Goal: Transaction & Acquisition: Subscribe to service/newsletter

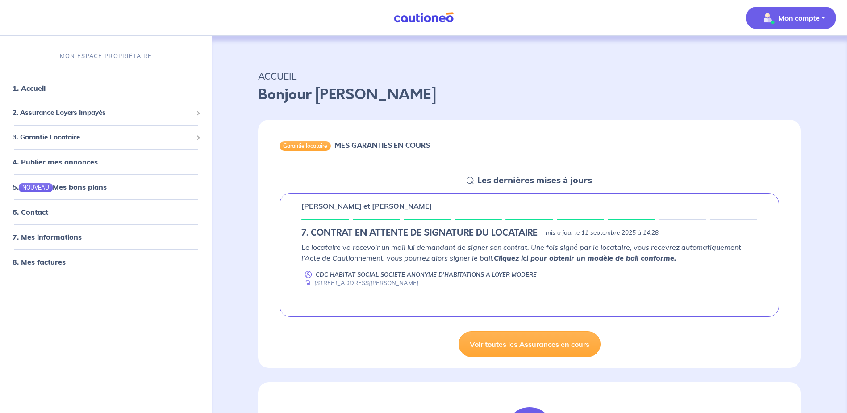
click at [790, 19] on p "Mon compte" at bounding box center [800, 18] width 42 height 11
click at [778, 54] on link "Mes informations" at bounding box center [782, 55] width 72 height 14
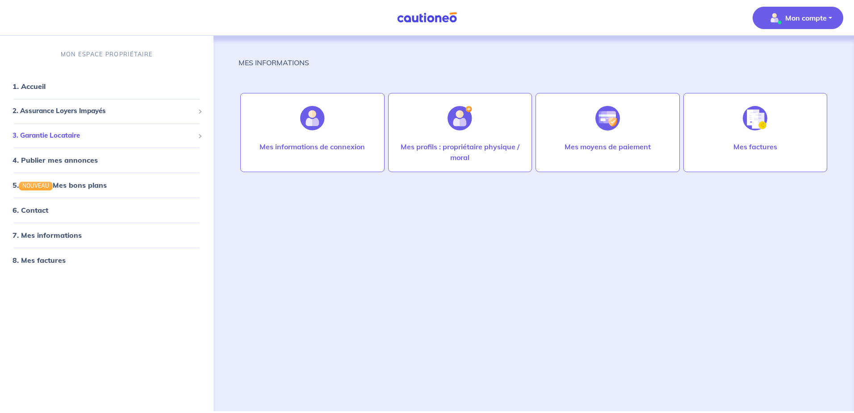
click at [67, 136] on span "3. Garantie Locataire" at bounding box center [104, 135] width 182 height 10
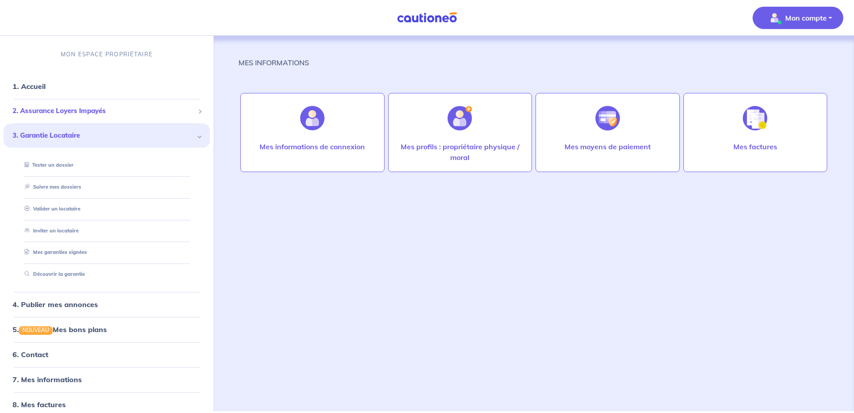
click at [49, 109] on span "2. Assurance Loyers Impayés" at bounding box center [104, 111] width 182 height 10
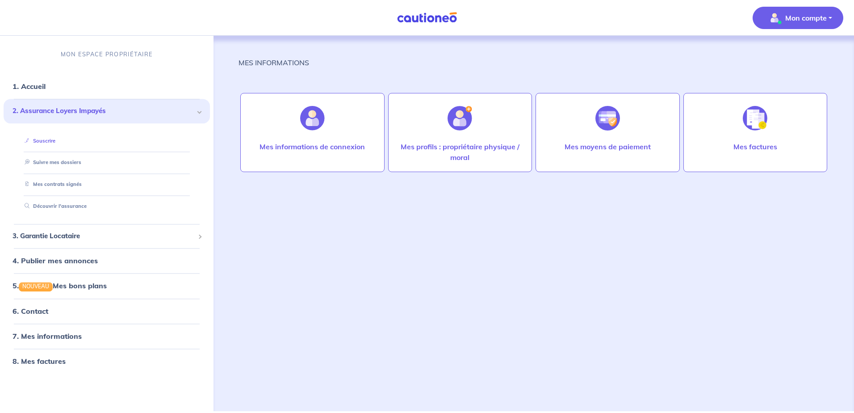
click at [40, 144] on link "Souscrire" at bounding box center [38, 141] width 34 height 6
click at [33, 89] on link "1. Accueil" at bounding box center [29, 86] width 33 height 9
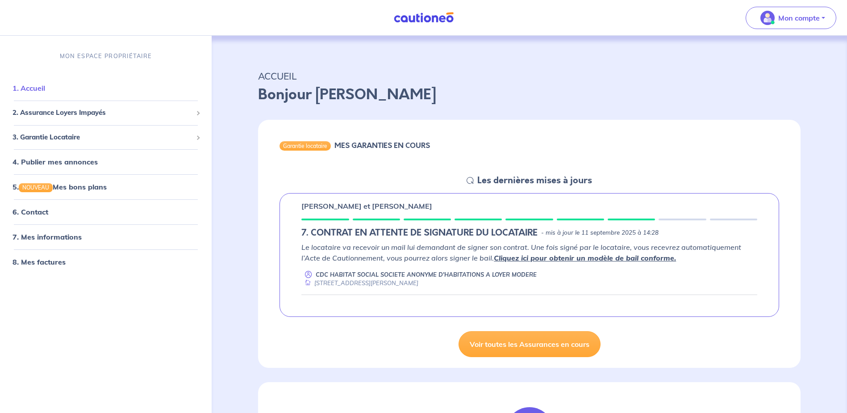
click at [34, 89] on link "1. Accueil" at bounding box center [29, 88] width 33 height 9
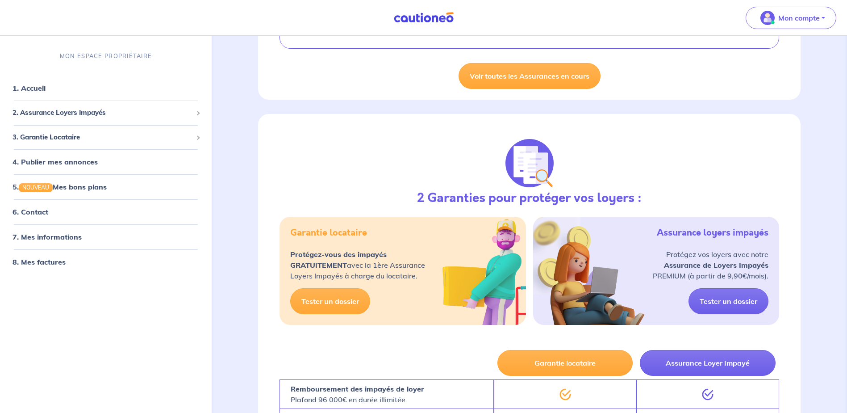
scroll to position [89, 0]
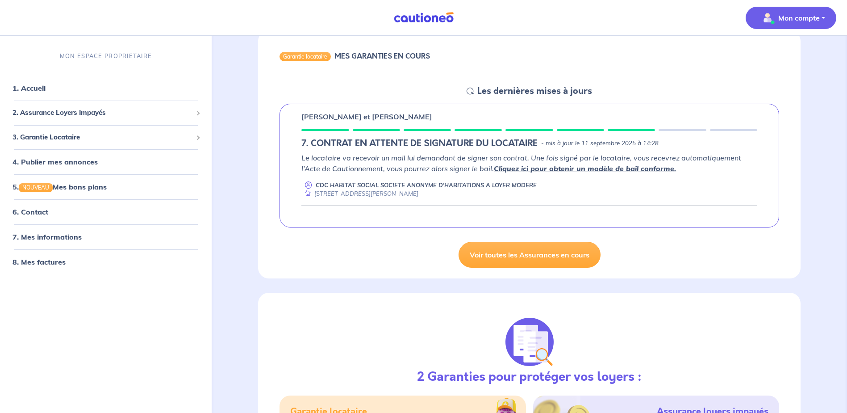
click at [781, 21] on p "Mon compte" at bounding box center [800, 18] width 42 height 11
click at [560, 42] on div "Garantie locataire MES GARANTIES EN COURS" at bounding box center [529, 57] width 543 height 55
click at [190, 114] on span "2. Assurance Loyers Impayés" at bounding box center [103, 113] width 180 height 10
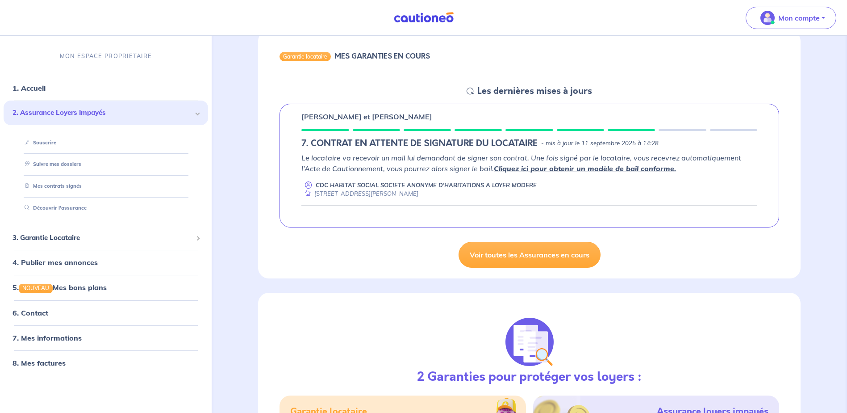
click at [190, 114] on span "2. Assurance Loyers Impayés" at bounding box center [103, 113] width 180 height 10
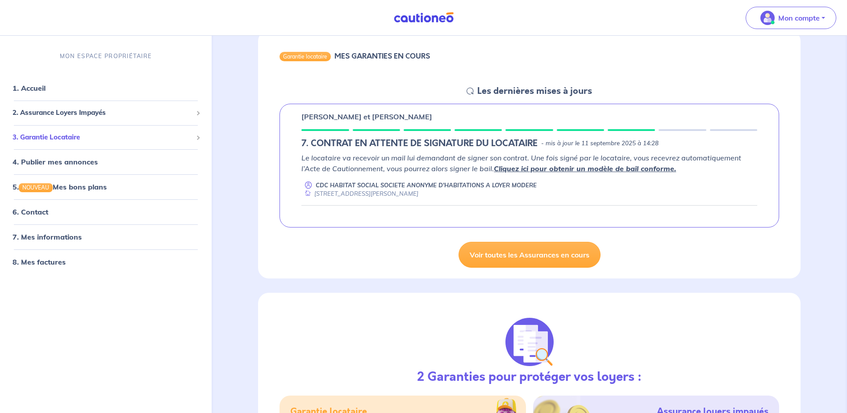
click at [67, 138] on span "3. Garantie Locataire" at bounding box center [103, 137] width 180 height 10
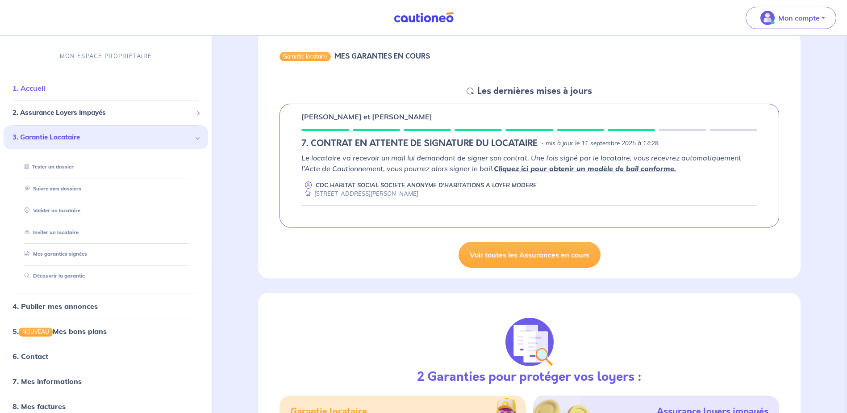
click at [42, 93] on link "1. Accueil" at bounding box center [29, 88] width 33 height 9
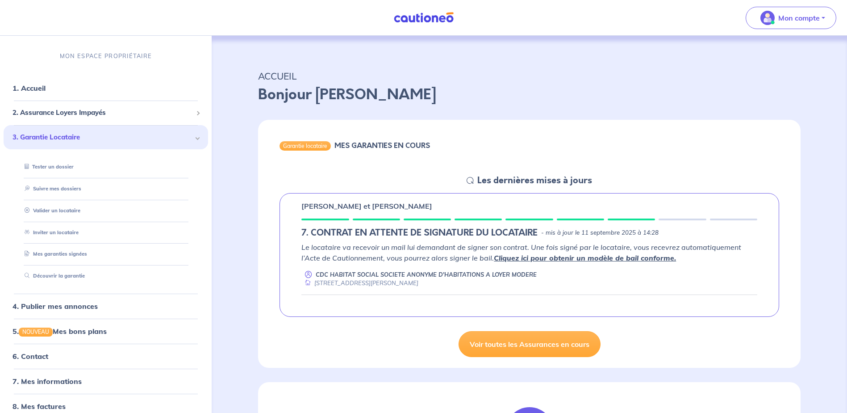
click at [294, 145] on div "Garantie locataire" at bounding box center [305, 145] width 51 height 9
click at [472, 180] on icon at bounding box center [470, 180] width 7 height 7
click at [348, 225] on div "Marie REY et Sylvain REY 7. CONTRAT EN ATTENTE DE SIGNATURE DU LOCATAIRE - mis …" at bounding box center [530, 255] width 500 height 124
click at [797, 17] on p "Mon compte" at bounding box center [800, 18] width 42 height 11
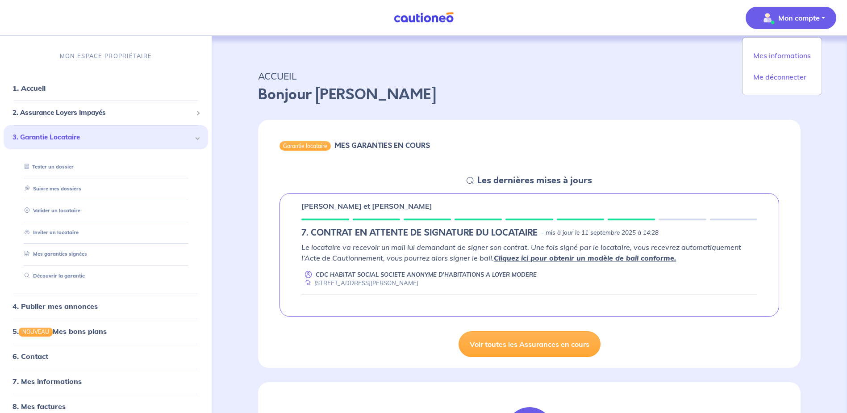
click at [491, 128] on div "Garantie locataire MES GARANTIES EN COURS" at bounding box center [529, 147] width 543 height 55
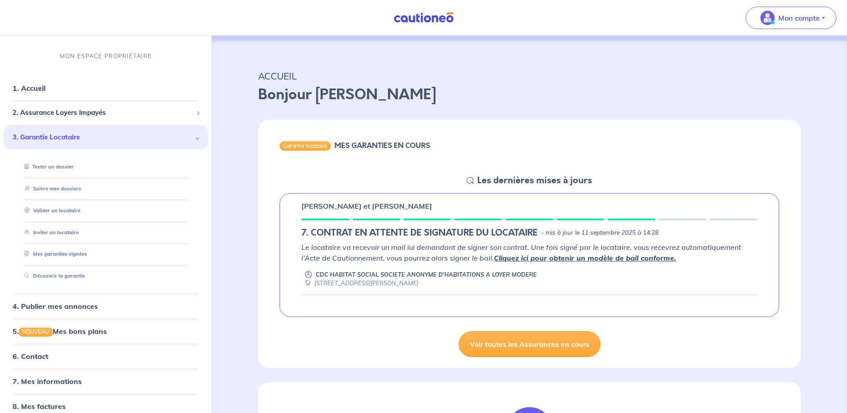
click at [485, 247] on em "Le locataire va recevoir un mail lui demandant de signer son contrat. Une fois …" at bounding box center [522, 253] width 440 height 20
drag, startPoint x: 379, startPoint y: 159, endPoint x: 366, endPoint y: 144, distance: 19.3
click at [379, 159] on div "Garantie locataire MES GARANTIES EN COURS" at bounding box center [529, 147] width 543 height 55
click at [288, 76] on p "ACCUEIL" at bounding box center [529, 76] width 543 height 16
click at [408, 268] on div "Le locataire va recevoir un mail lui demandant de signer son contrat. Une fois …" at bounding box center [530, 265] width 456 height 46
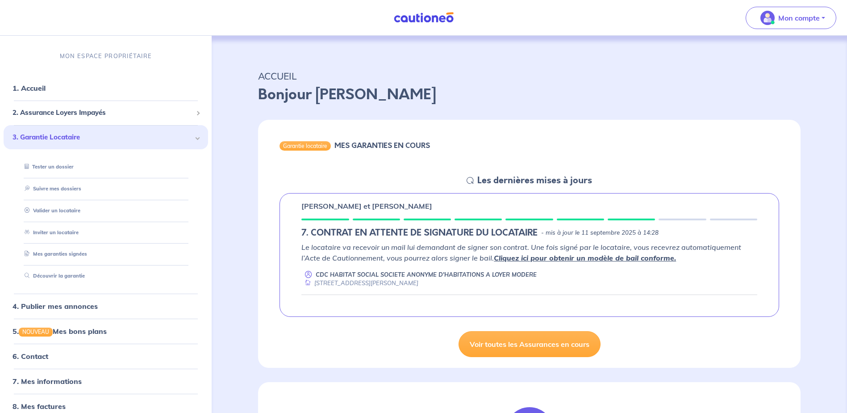
click at [569, 268] on div "Le locataire va recevoir un mail lui demandant de signer son contrat. Une fois …" at bounding box center [530, 265] width 456 height 46
click at [307, 85] on p "Bonjour Aurélie" at bounding box center [529, 94] width 543 height 21
click at [415, 189] on div "Marie REY et Sylvain REY 7. CONTRAT EN ATTENTE DE SIGNATURE DU LOCATAIRE - mis …" at bounding box center [529, 255] width 543 height 138
click at [337, 94] on p "Bonjour Aurélie" at bounding box center [529, 94] width 543 height 21
click at [398, 159] on div "Garantie locataire MES GARANTIES EN COURS" at bounding box center [529, 147] width 543 height 55
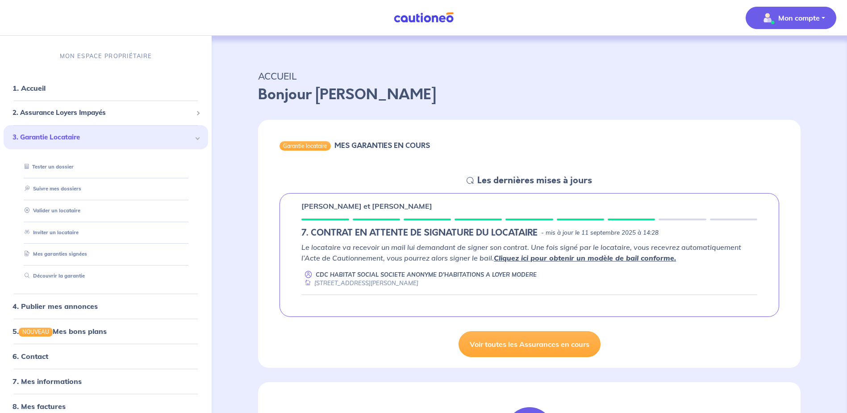
click at [790, 25] on span "Mon compte" at bounding box center [788, 18] width 63 height 14
click at [560, 114] on div "Garantie locataire MES GARANTIES EN COURS Les dernières mises à jours Marie REY…" at bounding box center [530, 240] width 586 height 255
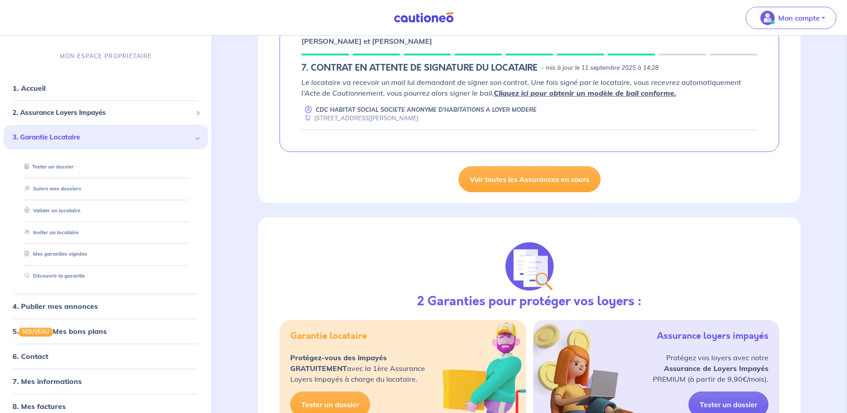
scroll to position [179, 0]
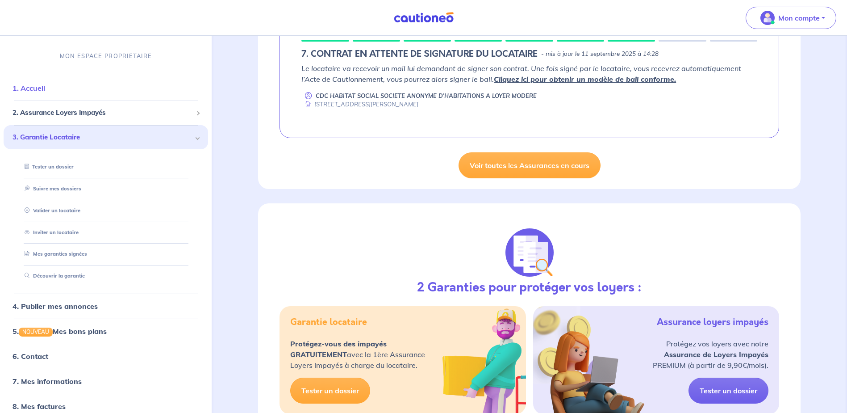
click at [29, 92] on link "1. Accueil" at bounding box center [29, 88] width 33 height 9
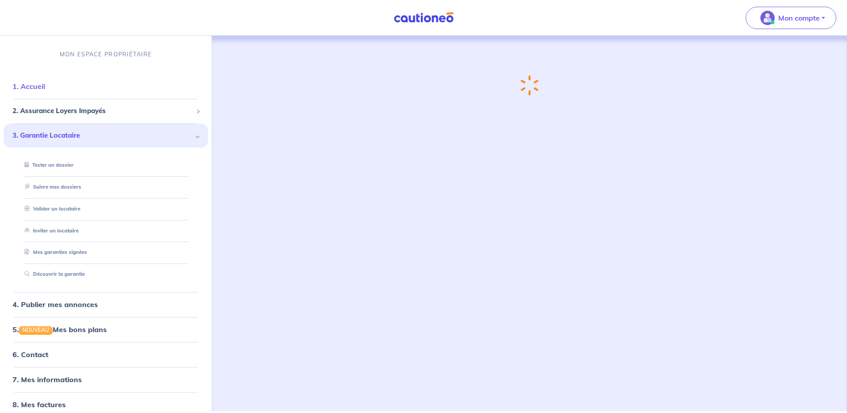
scroll to position [0, 0]
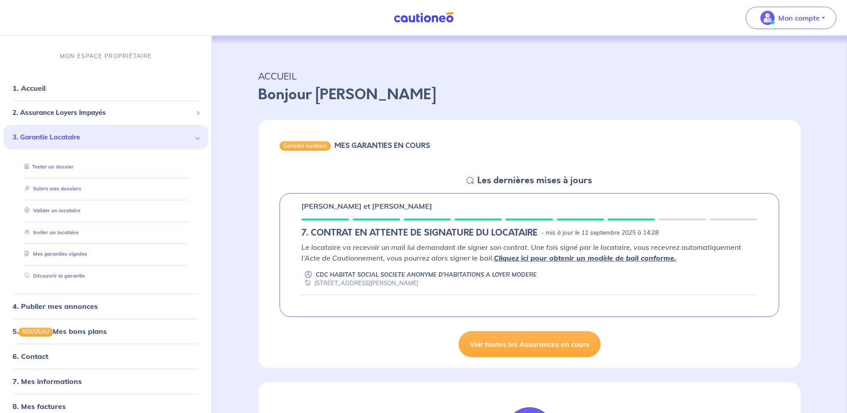
click at [165, 139] on span "3. Garantie Locataire" at bounding box center [103, 137] width 180 height 10
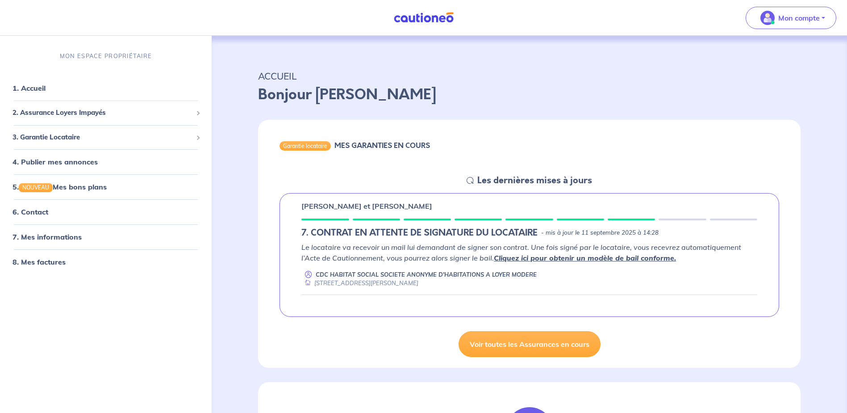
click at [406, 146] on h6 "MES GARANTIES EN COURS" at bounding box center [383, 145] width 96 height 8
click at [280, 79] on p "ACCUEIL" at bounding box center [529, 76] width 543 height 16
click at [199, 138] on span at bounding box center [197, 137] width 3 height 10
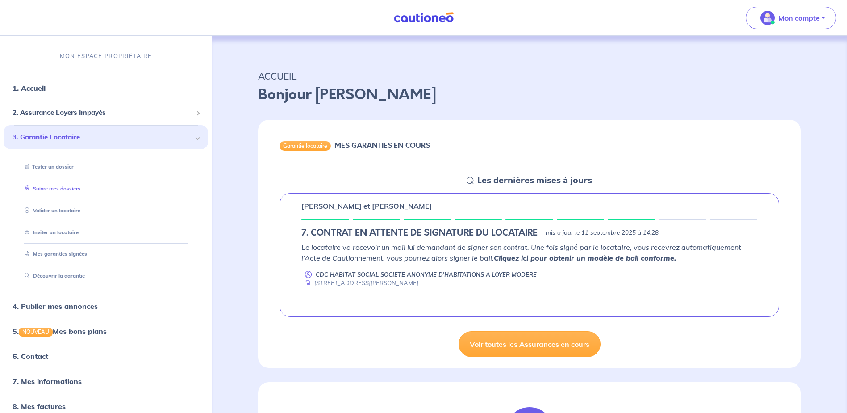
click at [74, 190] on link "Suivre mes dossiers" at bounding box center [50, 188] width 59 height 6
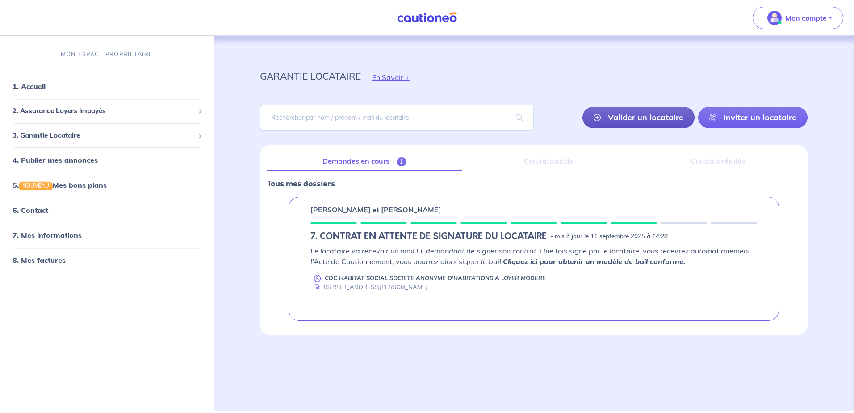
click at [636, 117] on link "Valider un locataire" at bounding box center [639, 117] width 112 height 21
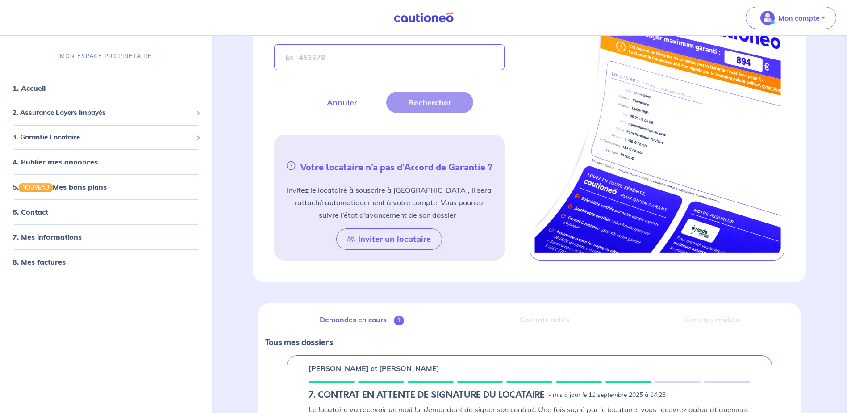
scroll to position [457, 0]
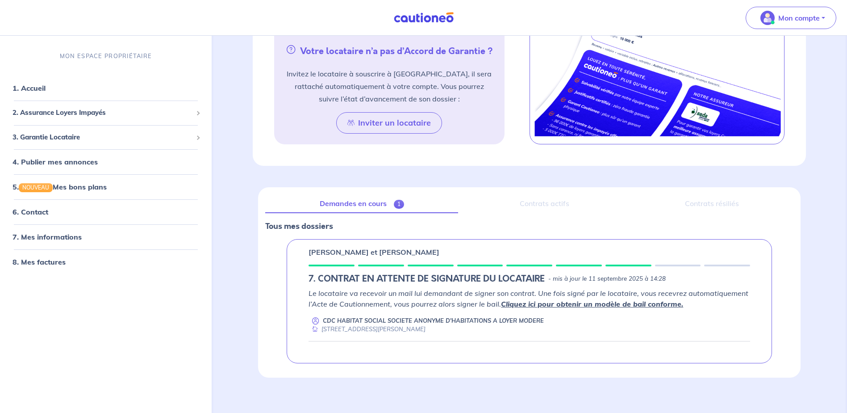
click at [551, 202] on div "Contrats actifs" at bounding box center [544, 203] width 158 height 19
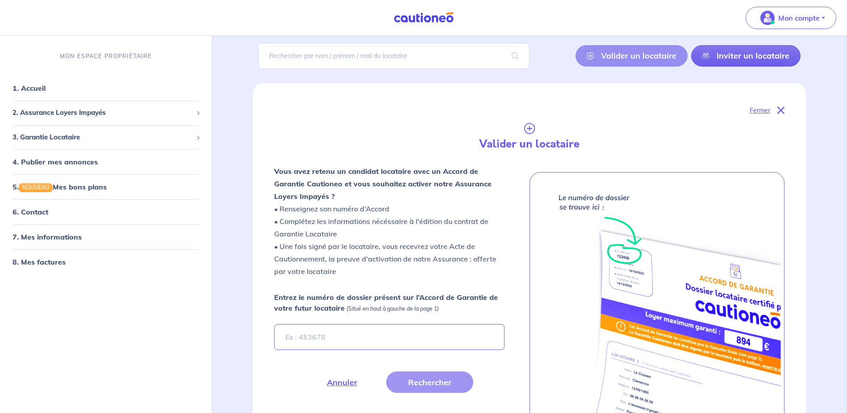
scroll to position [0, 0]
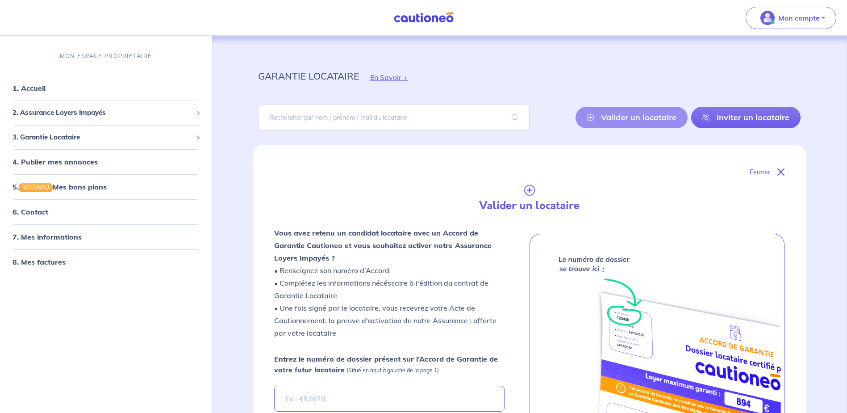
click at [763, 170] on p "Fermer" at bounding box center [760, 172] width 21 height 12
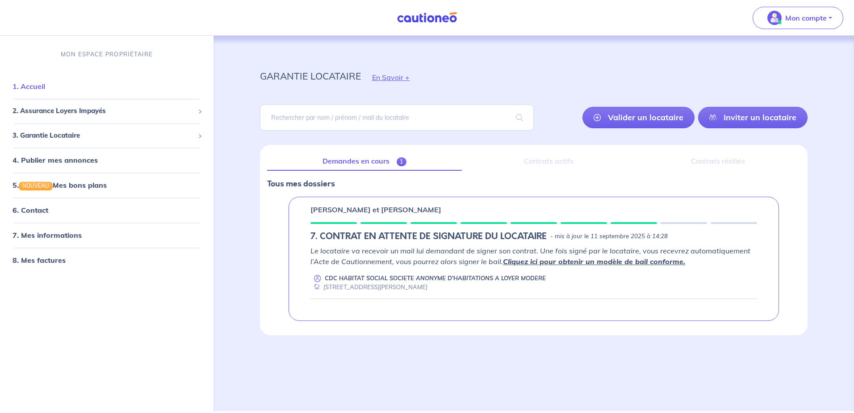
click at [34, 89] on link "1. Accueil" at bounding box center [29, 86] width 33 height 9
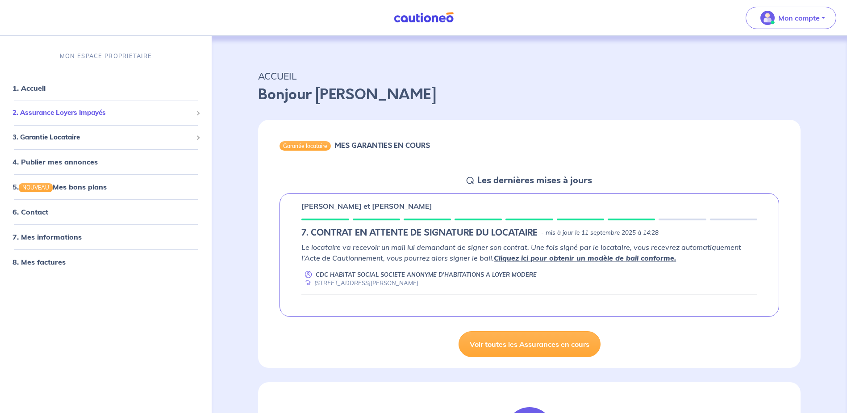
click at [42, 114] on span "2. Assurance Loyers Impayés" at bounding box center [103, 113] width 180 height 10
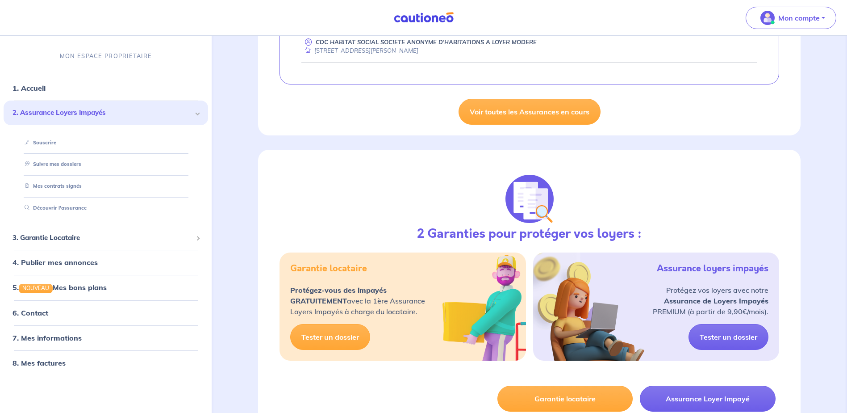
scroll to position [313, 0]
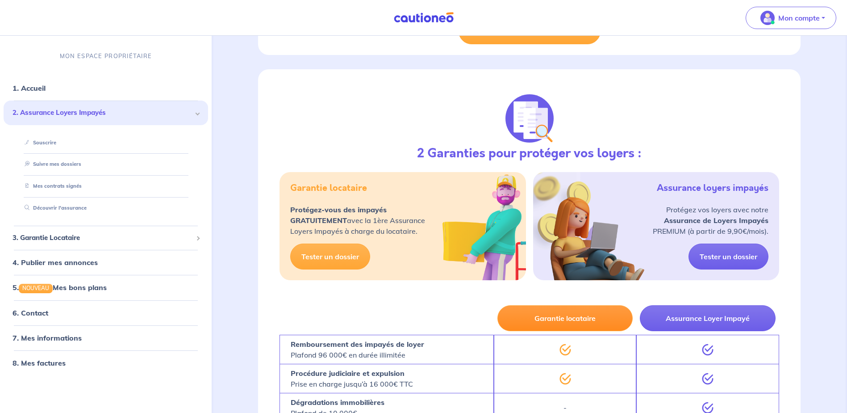
click at [587, 319] on button "Garantie locataire" at bounding box center [566, 318] width 136 height 26
click at [587, 318] on button "Garantie locataire" at bounding box center [566, 318] width 136 height 26
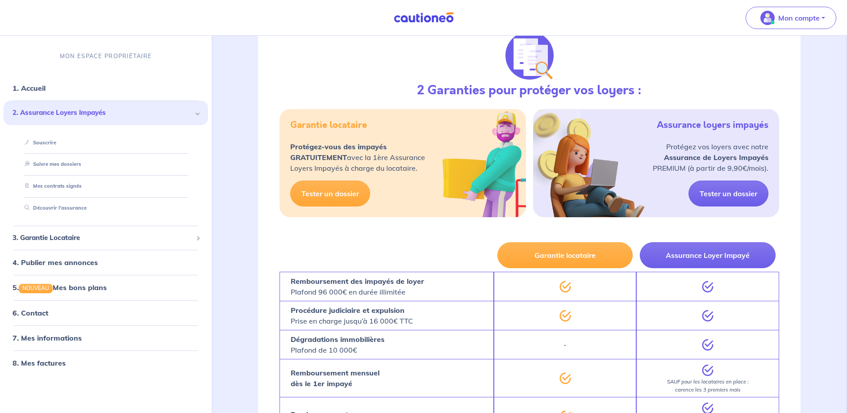
scroll to position [491, 0]
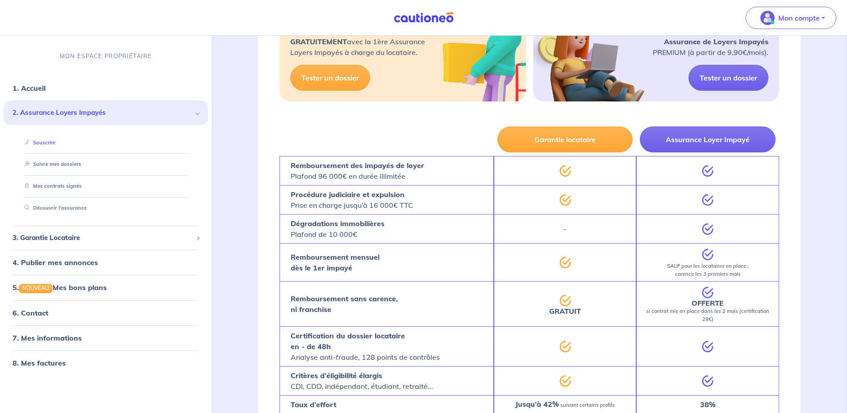
click at [38, 143] on link "Souscrire" at bounding box center [38, 142] width 34 height 6
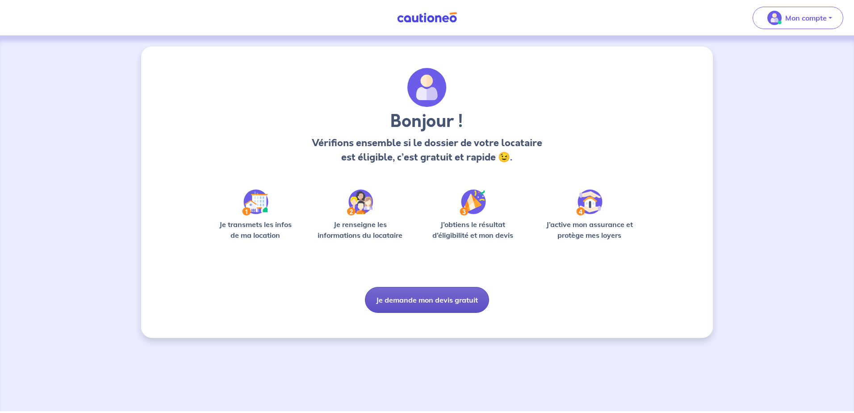
click at [426, 294] on button "Je demande mon devis gratuit" at bounding box center [427, 300] width 124 height 26
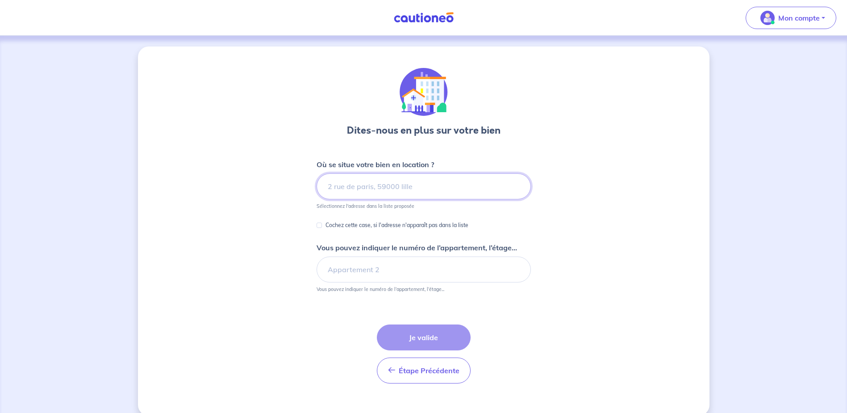
click at [340, 185] on input at bounding box center [424, 186] width 214 height 26
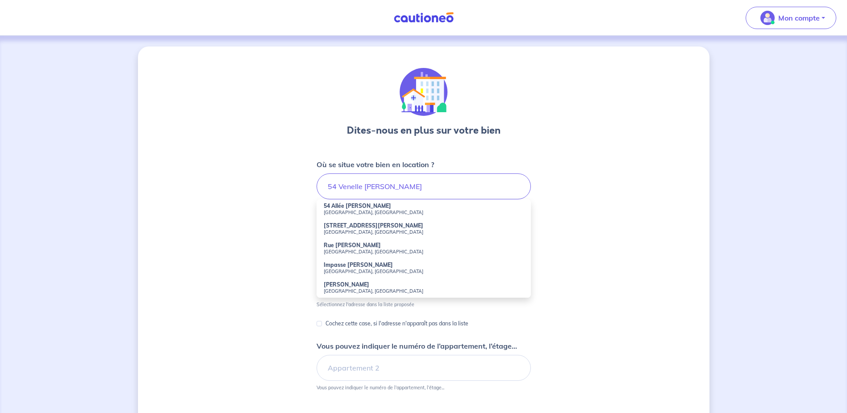
click at [626, 247] on div "Dites-nous en plus sur votre bien Où se situe votre bien en location ? 54 Venel…" at bounding box center [424, 279] width 572 height 467
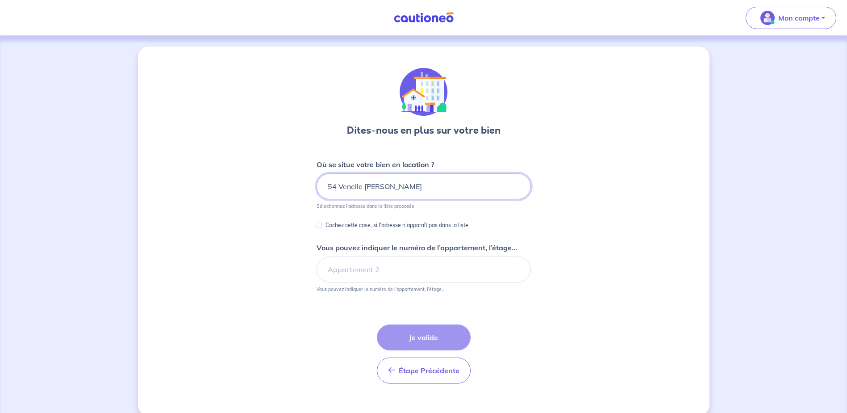
click at [440, 184] on input "54 Venelle Emilie du chatelet" at bounding box center [424, 186] width 214 height 26
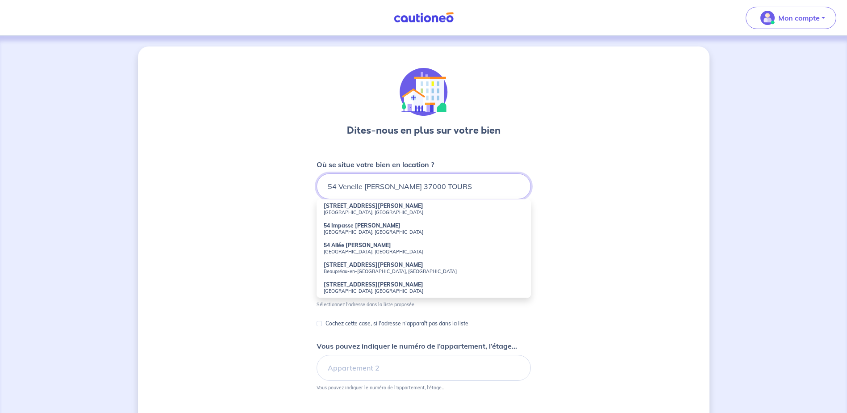
type input "54 Venelle Emilie du chatelet 37000 TOURS"
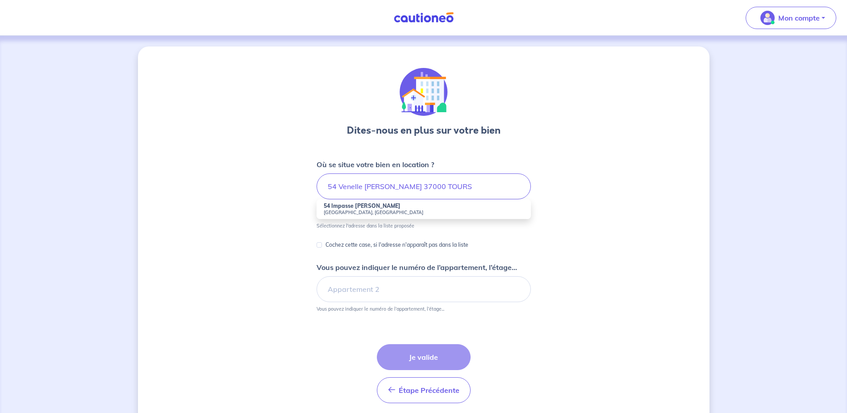
click at [629, 285] on div "Dites-nous en plus sur votre bien Où se situe votre bien en location ? 54 Venel…" at bounding box center [424, 240] width 572 height 389
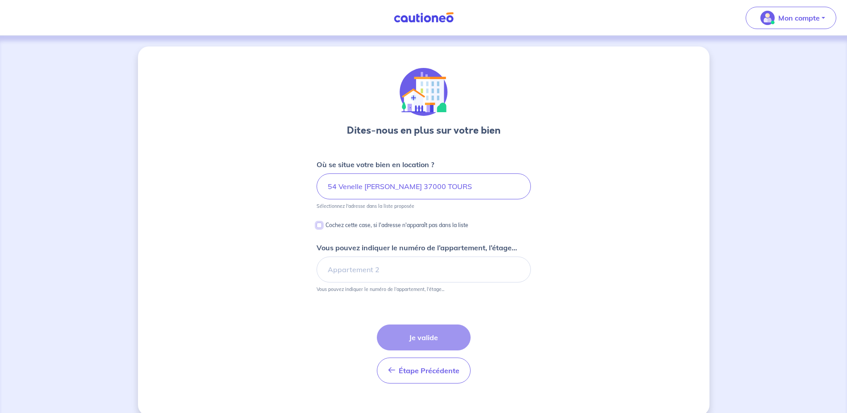
click at [322, 226] on input "Cochez cette case, si l'adresse n'apparaît pas dans la liste" at bounding box center [319, 224] width 5 height 5
checkbox input "true"
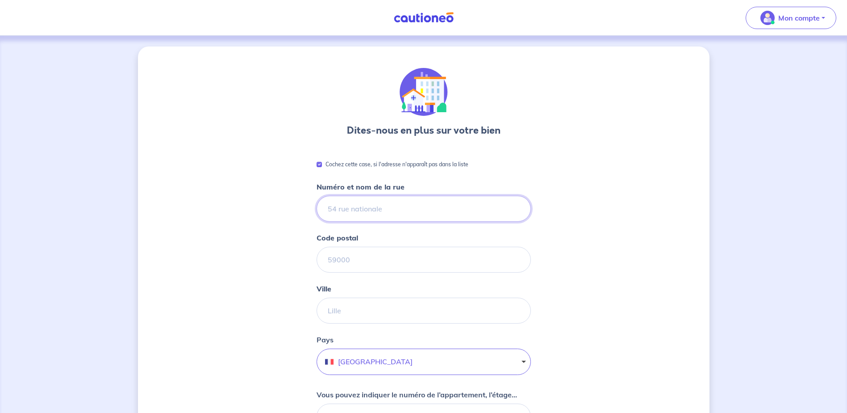
click at [348, 216] on input "Numéro et nom de la rue" at bounding box center [424, 209] width 214 height 26
type input "5 Venelle Emilie du Chatelet"
click at [349, 262] on input "Code postal" at bounding box center [424, 260] width 214 height 26
type input "37000"
type input "TOURS TOUS QUARTIERS"
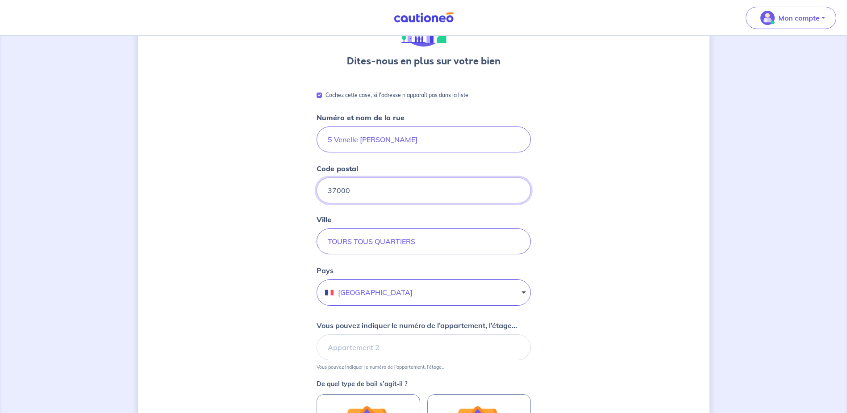
scroll to position [179, 0]
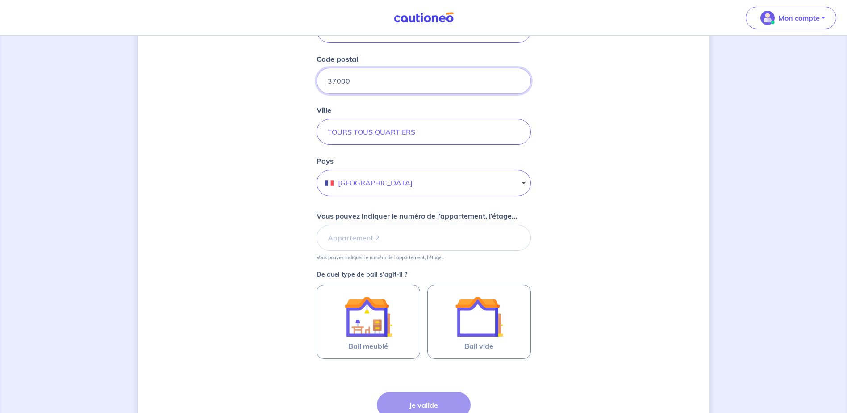
type input "37000"
click at [384, 247] on input "Vous pouvez indiquer le numéro de l’appartement, l’étage..." at bounding box center [424, 238] width 214 height 26
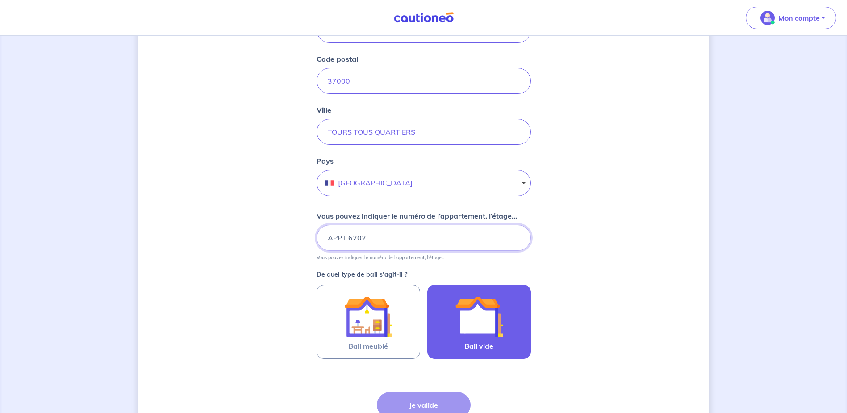
type input "APPT 6202"
click at [490, 332] on img at bounding box center [479, 316] width 48 height 48
click at [0, 0] on input "Bail vide" at bounding box center [0, 0] width 0 height 0
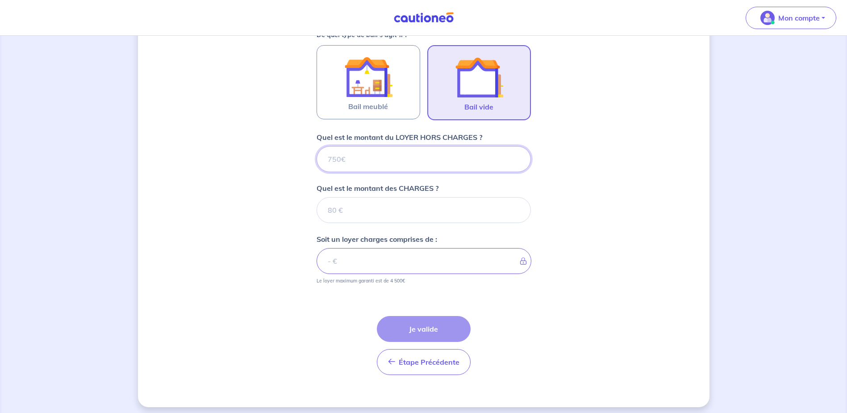
scroll to position [423, 0]
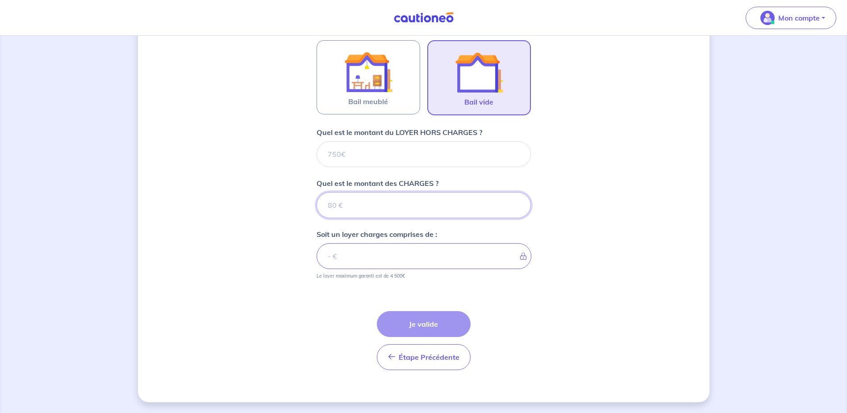
click at [347, 209] on input "Quel est le montant des CHARGES ?" at bounding box center [424, 205] width 214 height 26
click at [339, 157] on input "Quel est le montant du LOYER HORS CHARGES ?" at bounding box center [424, 154] width 214 height 26
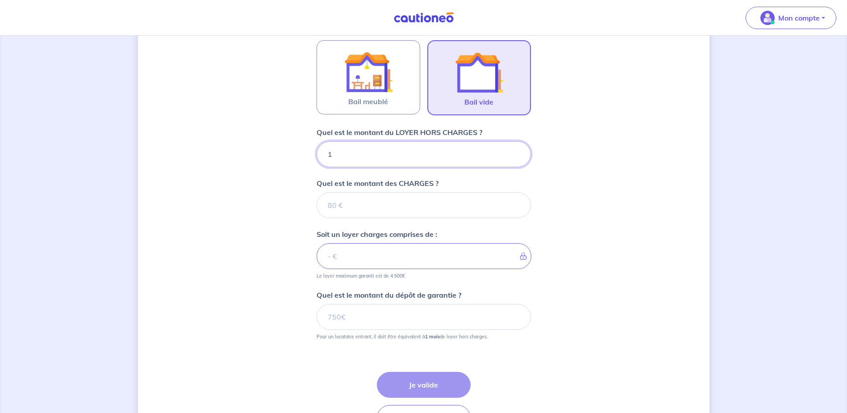
type input "11"
type input "1122"
click at [340, 209] on input "Quel est le montant des CHARGES ?" at bounding box center [424, 205] width 214 height 26
type input "277"
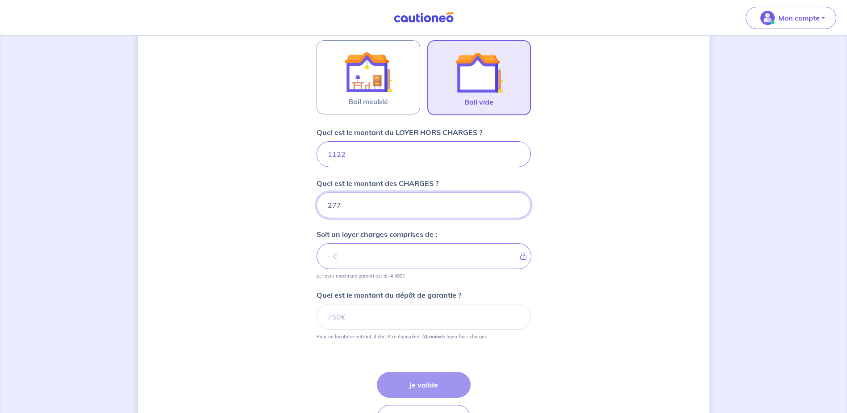
type input "1124"
type input "1149"
type input "277.6"
type input "1399"
type input "277.66"
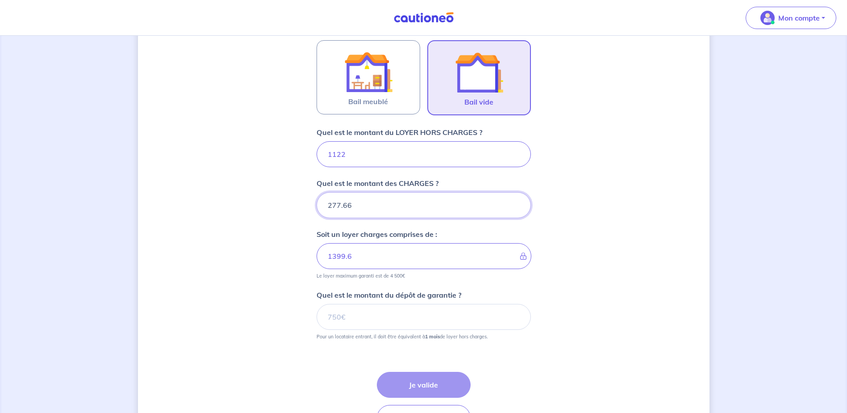
type input "1399.66"
type input "277.66"
click at [330, 319] on input "Quel est le montant du dépôt de garantie ?" at bounding box center [424, 317] width 214 height 26
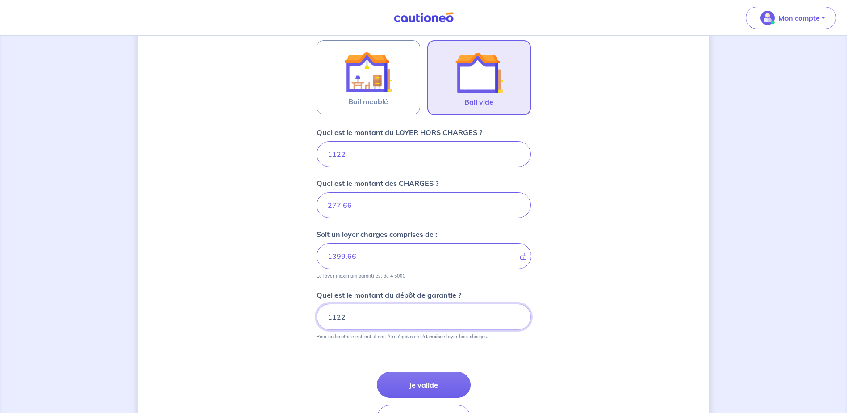
type input "1122"
click at [586, 357] on div "Dites-nous en plus sur votre bien Cochez cette case, si l'adresse n'apparaît pa…" at bounding box center [424, 42] width 572 height 839
click at [439, 381] on button "Je valide" at bounding box center [424, 385] width 94 height 26
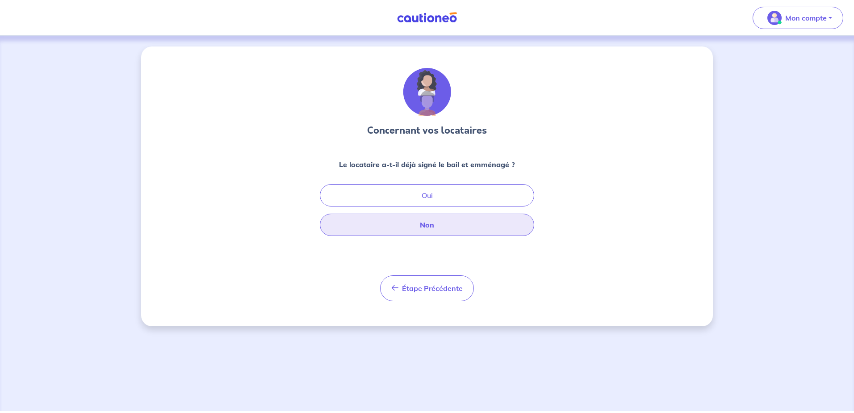
click at [440, 226] on button "Non" at bounding box center [427, 225] width 214 height 22
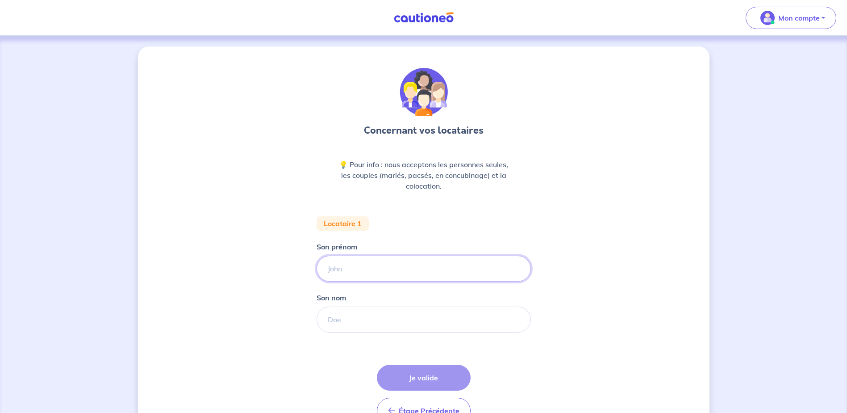
click at [345, 266] on input "Son prénom" at bounding box center [424, 269] width 214 height 26
type input "LIVERA"
type input "J"
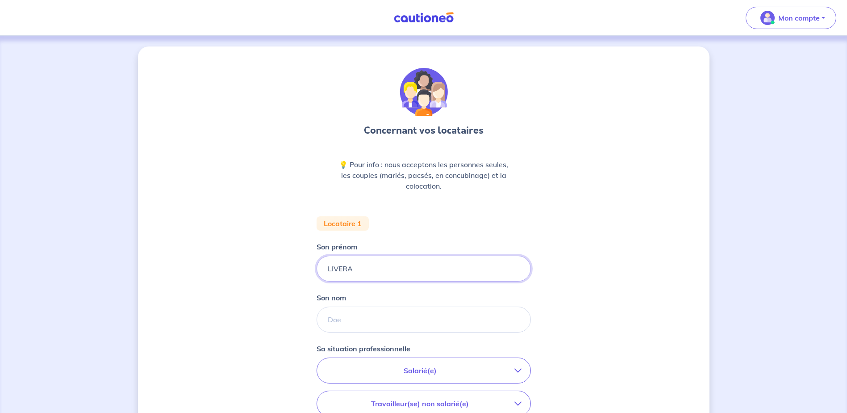
drag, startPoint x: 383, startPoint y: 270, endPoint x: 276, endPoint y: 281, distance: 107.3
click at [276, 280] on div "Concernant vos locataires 💡 Pour info : nous acceptons les personnes seules, le…" at bounding box center [424, 328] width 572 height 564
type input "Jean bruno"
type input "livera"
click at [615, 302] on div "Concernant vos locataires 💡 Pour info : nous acceptons les personnes seules, le…" at bounding box center [424, 328] width 572 height 564
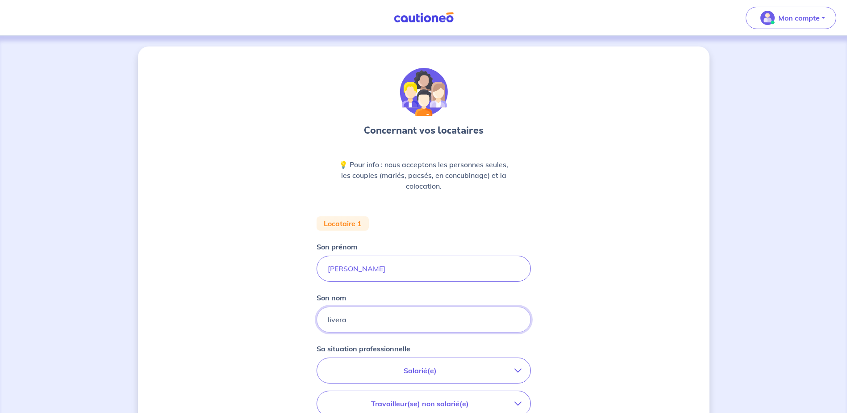
drag, startPoint x: 352, startPoint y: 321, endPoint x: 200, endPoint y: 325, distance: 152.8
click at [198, 325] on div "Concernant vos locataires 💡 Pour info : nous acceptons les personnes seules, le…" at bounding box center [424, 328] width 572 height 564
type input "l"
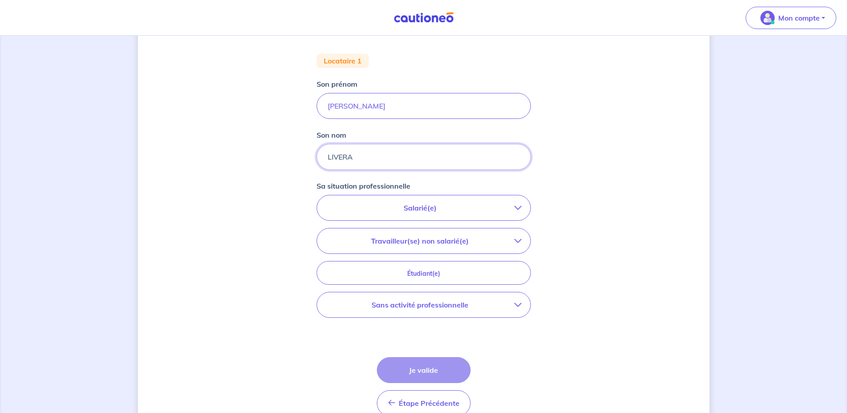
scroll to position [209, 0]
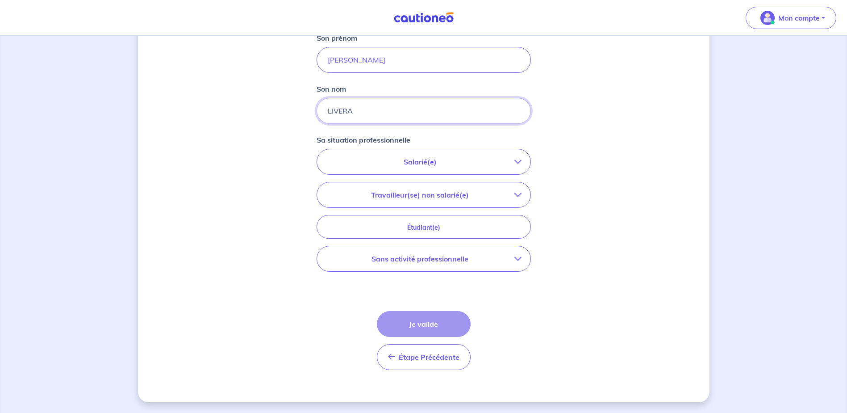
type input "LIVERA"
click at [439, 161] on p "Salarié(e)" at bounding box center [420, 161] width 189 height 11
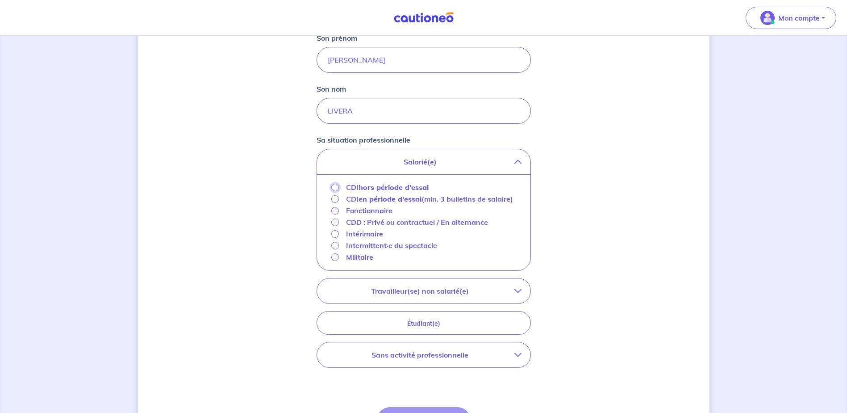
click at [334, 185] on input "CDI hors période d'essai" at bounding box center [335, 188] width 8 height 8
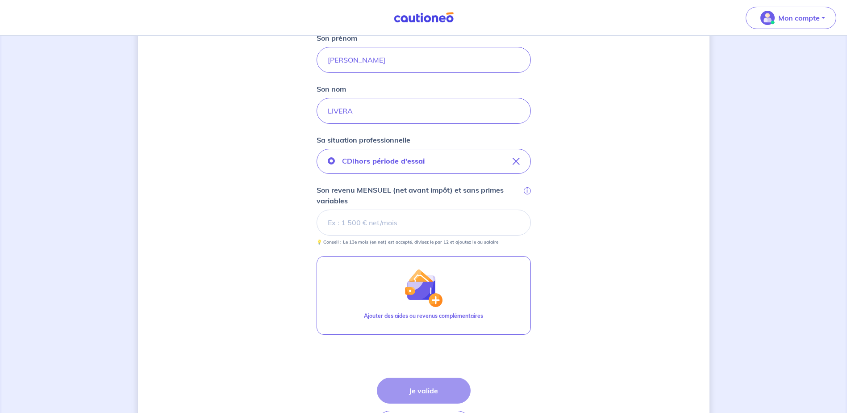
click at [347, 217] on input "Son revenu MENSUEL (net avant impôt) et sans primes variables i" at bounding box center [424, 223] width 214 height 26
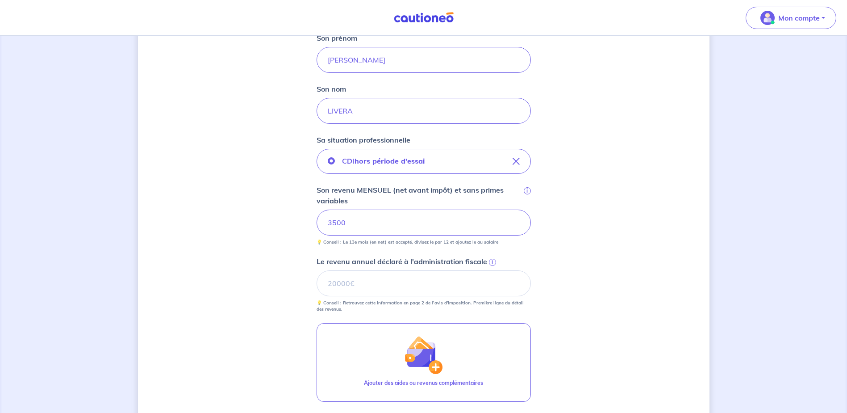
click at [681, 317] on div "Concernant vos locataires 💡 Pour info : nous acceptons les personnes seules, le…" at bounding box center [424, 187] width 572 height 698
click at [412, 279] on input "Le revenu annuel déclaré à l'administration fiscale i" at bounding box center [424, 283] width 214 height 26
type input "47250"
click at [657, 331] on div "Concernant vos locataires 💡 Pour info : nous acceptons les personnes seules, le…" at bounding box center [424, 187] width 572 height 698
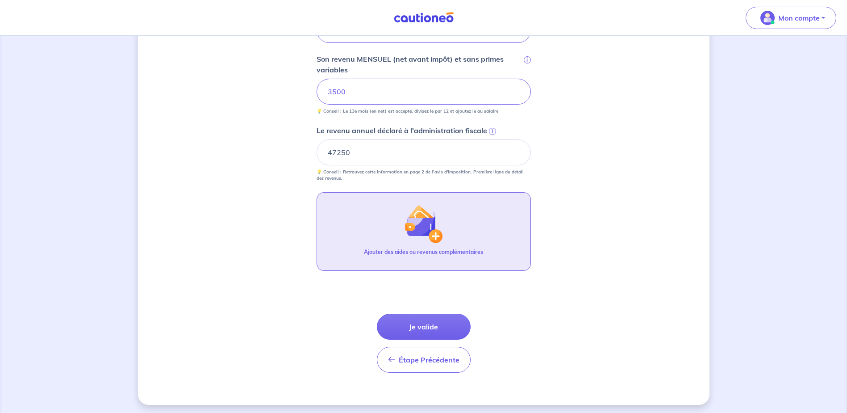
scroll to position [342, 0]
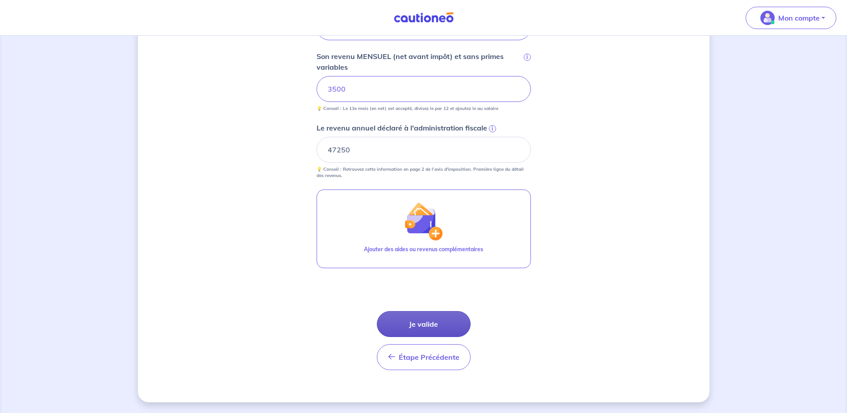
click at [423, 319] on button "Je valide" at bounding box center [424, 324] width 94 height 26
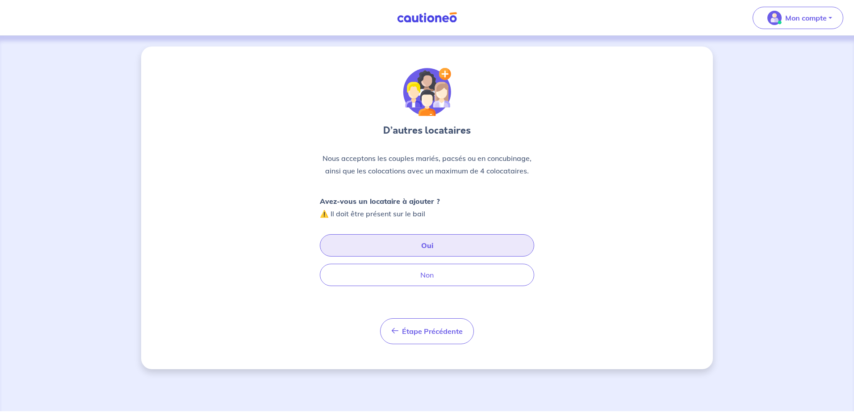
click at [415, 245] on button "Oui" at bounding box center [427, 245] width 214 height 22
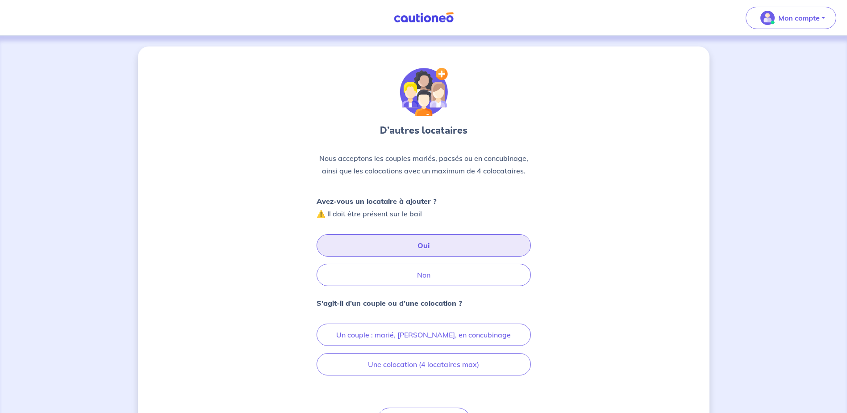
scroll to position [56, 0]
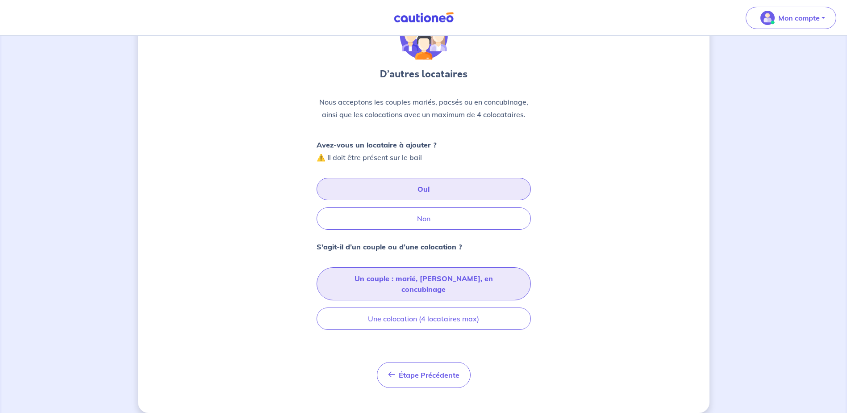
click at [399, 279] on button "Un couple : marié, pacsé, en concubinage" at bounding box center [424, 283] width 214 height 33
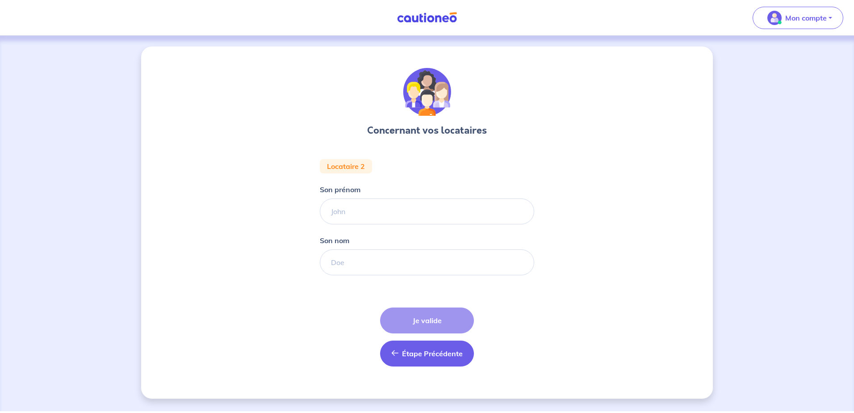
click at [415, 354] on span "Étape Précédente" at bounding box center [432, 353] width 61 height 9
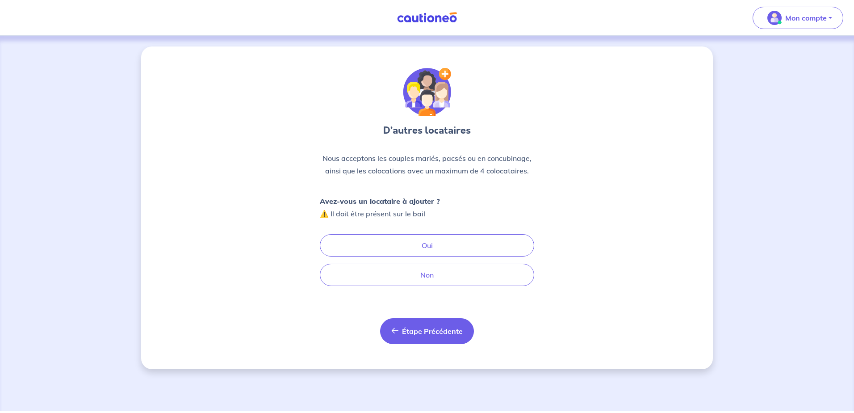
click at [419, 327] on span "Étape Précédente" at bounding box center [432, 331] width 61 height 9
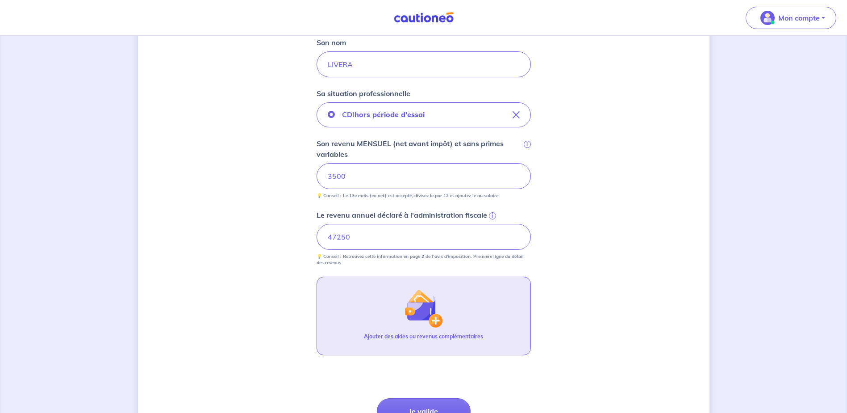
scroll to position [342, 0]
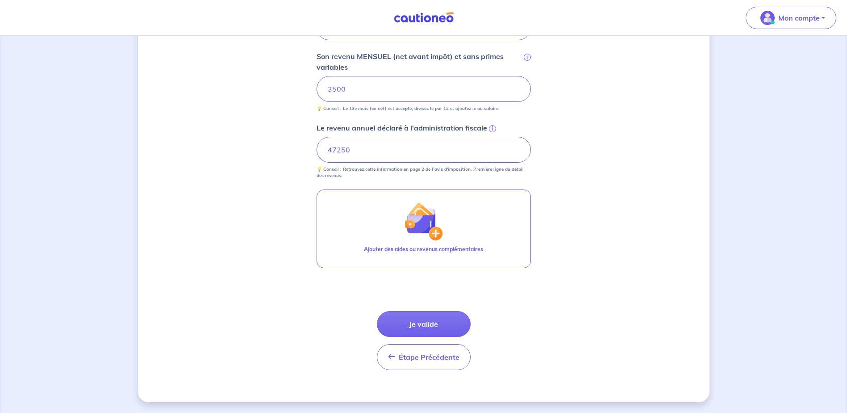
click at [431, 323] on button "Je valide" at bounding box center [424, 324] width 94 height 26
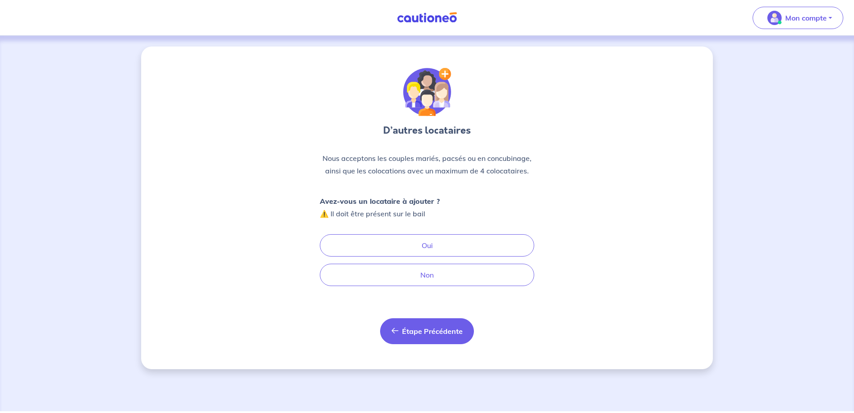
click at [411, 334] on span "Étape Précédente" at bounding box center [432, 331] width 61 height 9
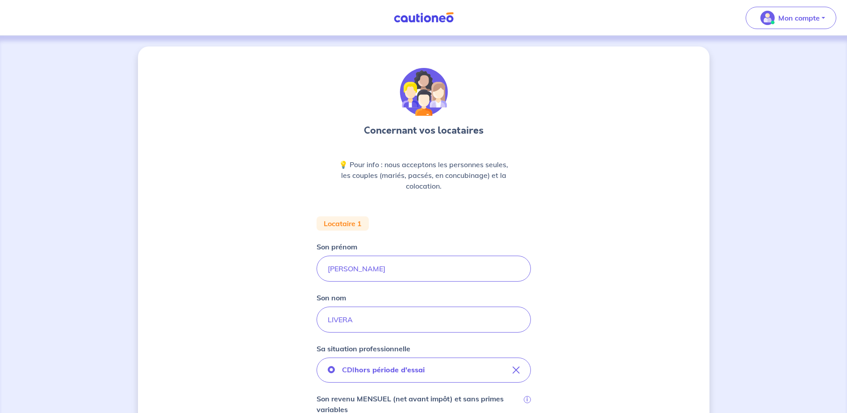
click at [432, 17] on img at bounding box center [423, 17] width 67 height 11
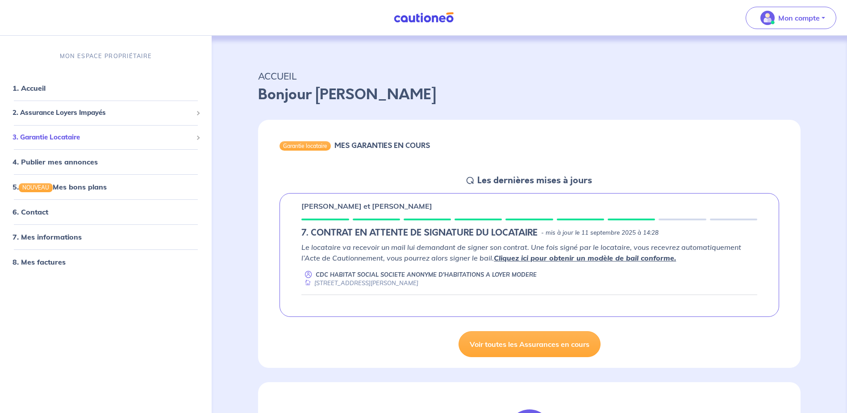
click at [87, 136] on span "3. Garantie Locataire" at bounding box center [103, 137] width 180 height 10
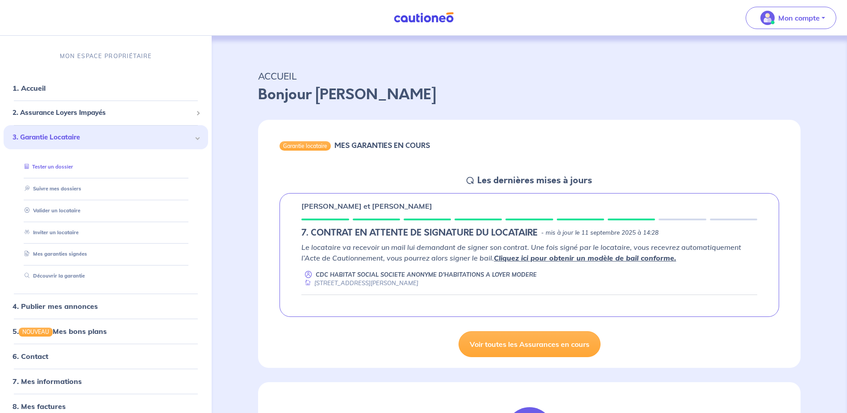
click at [61, 165] on link "Tester un dossier" at bounding box center [47, 167] width 52 height 6
click at [35, 84] on link "1. Accueil" at bounding box center [29, 88] width 33 height 9
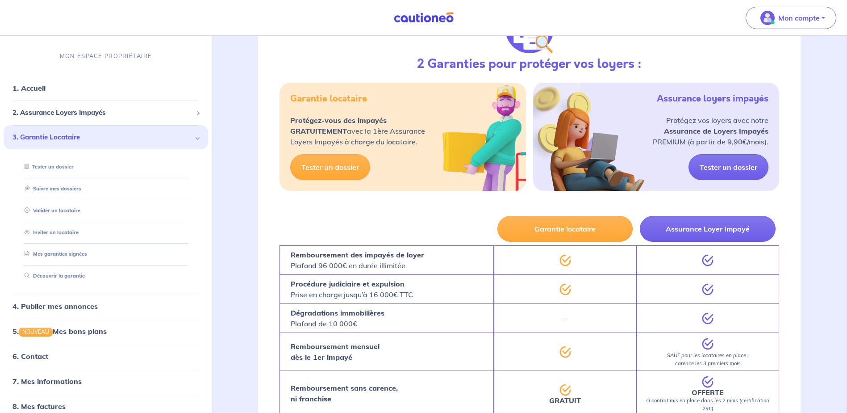
scroll to position [581, 0]
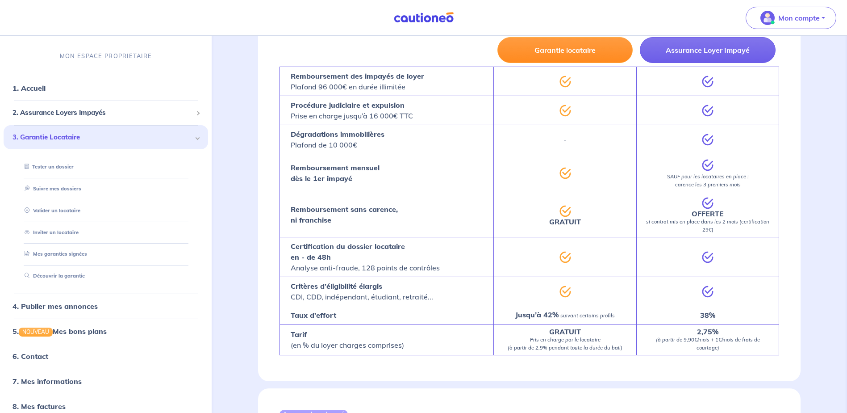
click at [583, 53] on button "Garantie locataire" at bounding box center [566, 50] width 136 height 26
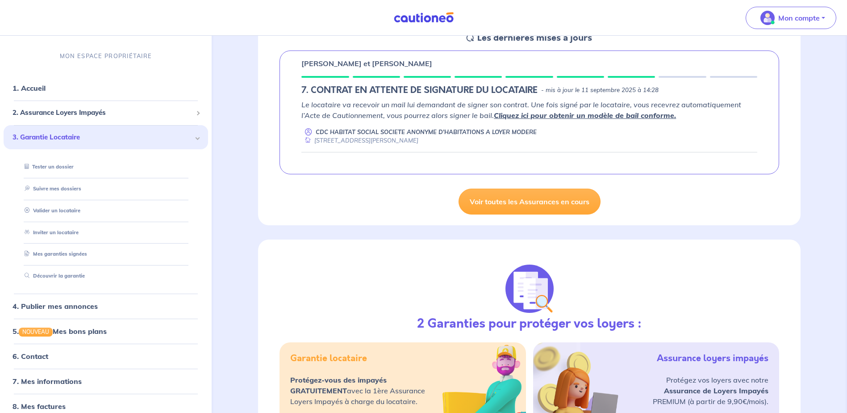
scroll to position [55, 0]
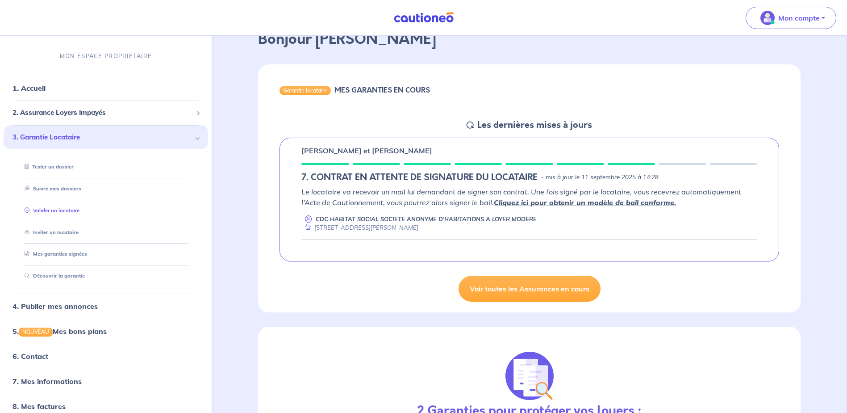
click at [62, 210] on link "Valider un locataire" at bounding box center [50, 210] width 59 height 6
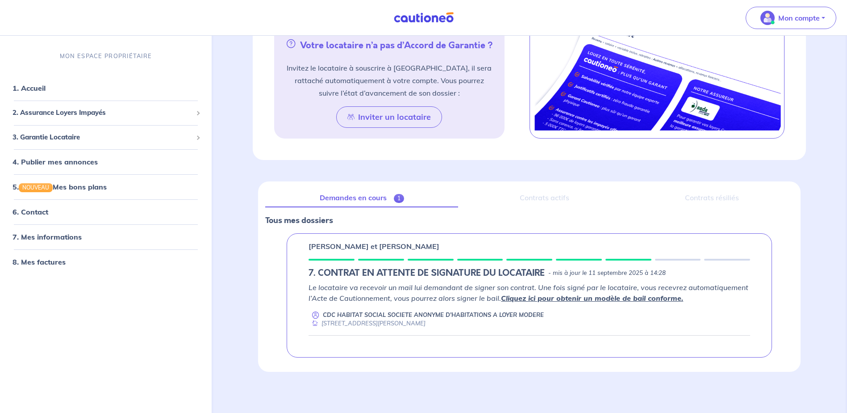
scroll to position [465, 0]
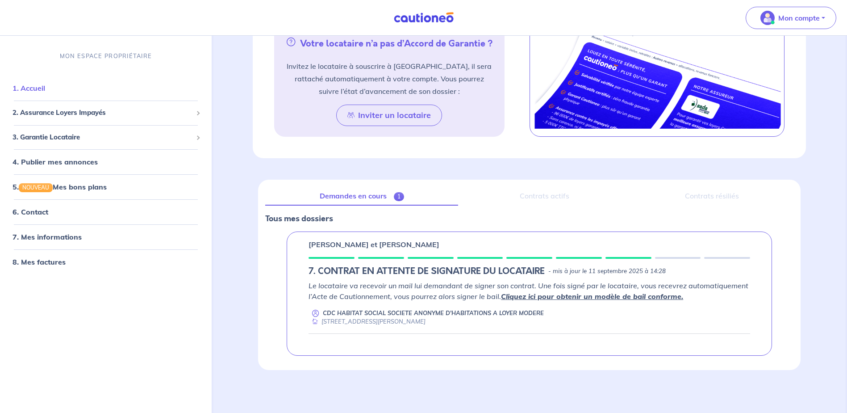
click at [38, 86] on link "1. Accueil" at bounding box center [29, 88] width 33 height 9
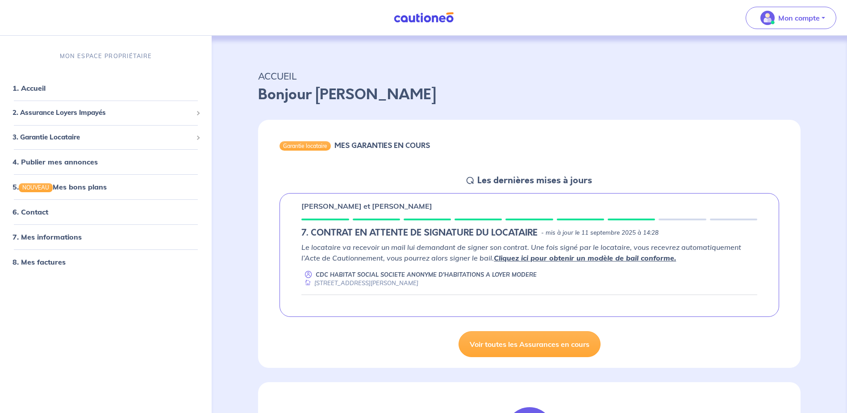
click at [417, 246] on em "Le locataire va recevoir un mail lui demandant de signer son contrat. Une fois …" at bounding box center [522, 253] width 440 height 20
drag, startPoint x: 497, startPoint y: 182, endPoint x: 485, endPoint y: 180, distance: 12.2
click at [497, 181] on h5 "Les dernières mises à jours" at bounding box center [535, 180] width 115 height 11
click at [56, 140] on span "3. Garantie Locataire" at bounding box center [103, 137] width 180 height 10
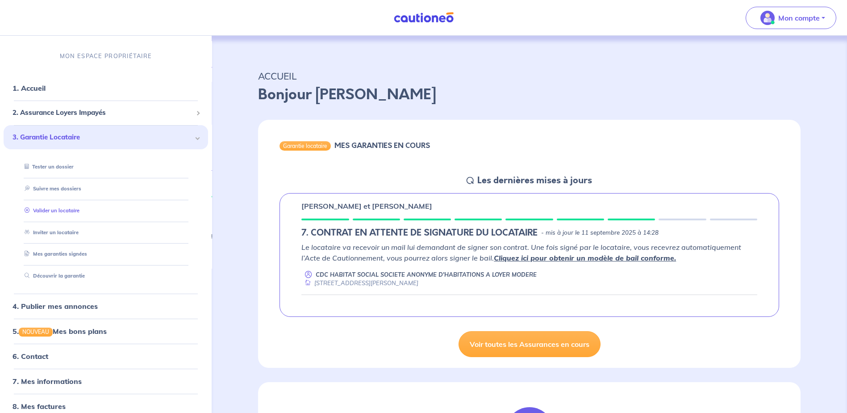
click at [47, 210] on link "Valider un locataire" at bounding box center [50, 210] width 59 height 6
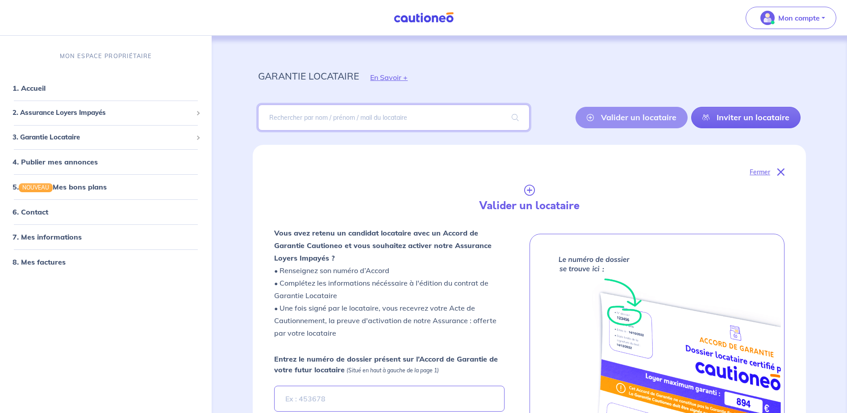
click at [305, 121] on input "search" at bounding box center [393, 118] width 271 height 26
type input "livera"
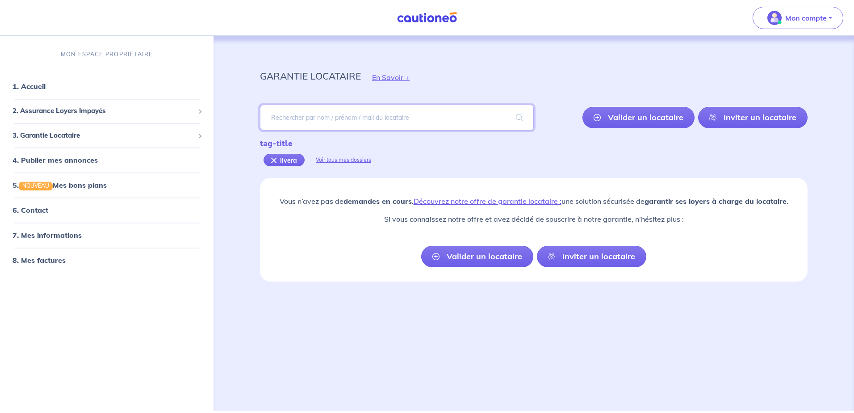
click at [331, 114] on input "search" at bounding box center [397, 118] width 274 height 26
type input "livera jean bruno"
click at [273, 158] on div "livera jean bruno" at bounding box center [311, 160] width 95 height 13
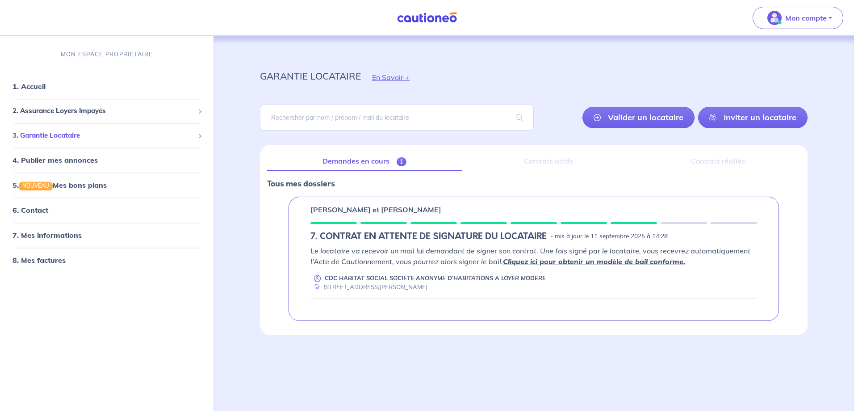
click at [57, 137] on span "3. Garantie Locataire" at bounding box center [104, 135] width 182 height 10
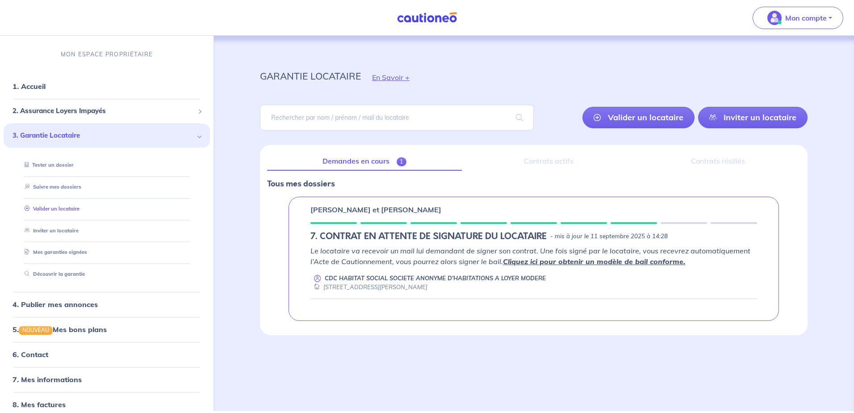
click at [59, 206] on link "Valider un locataire" at bounding box center [50, 208] width 59 height 6
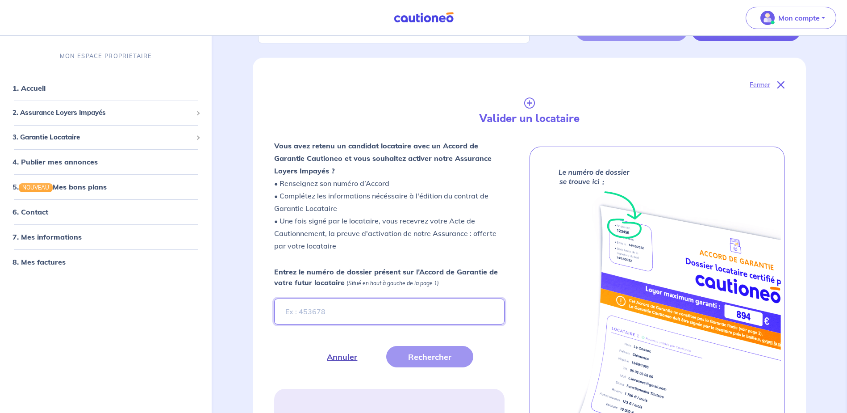
scroll to position [89, 0]
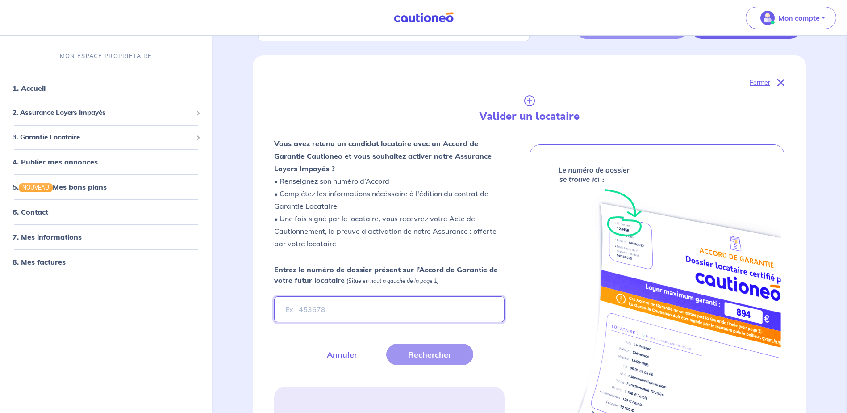
click at [293, 308] on input "Entrez le numéro de dossier présent sur l’Accord de Garantie de votre futur loc…" at bounding box center [389, 309] width 230 height 26
click at [67, 138] on span "3. Garantie Locataire" at bounding box center [103, 137] width 180 height 10
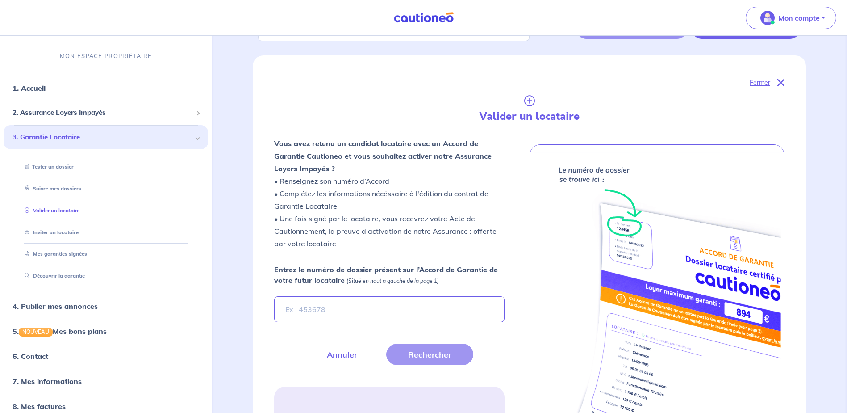
click at [43, 211] on link "Valider un locataire" at bounding box center [50, 210] width 59 height 6
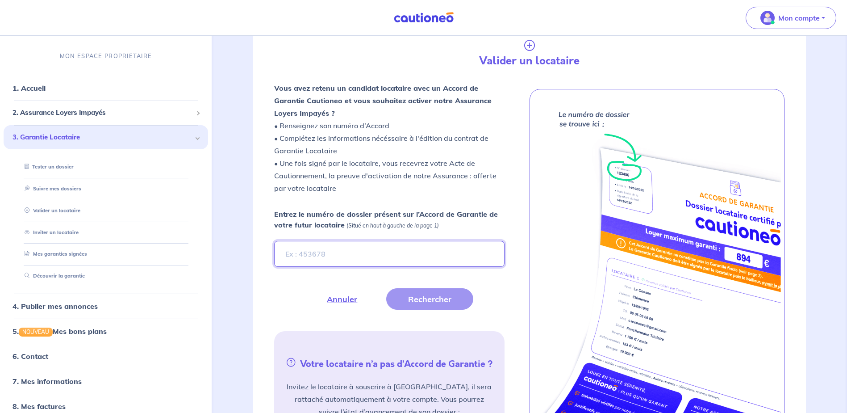
click at [297, 249] on input "Entrez le numéro de dossier présent sur l’Accord de Garantie de votre futur loc…" at bounding box center [389, 254] width 230 height 26
type input "m"
click at [438, 298] on button "Rechercher" at bounding box center [429, 298] width 87 height 21
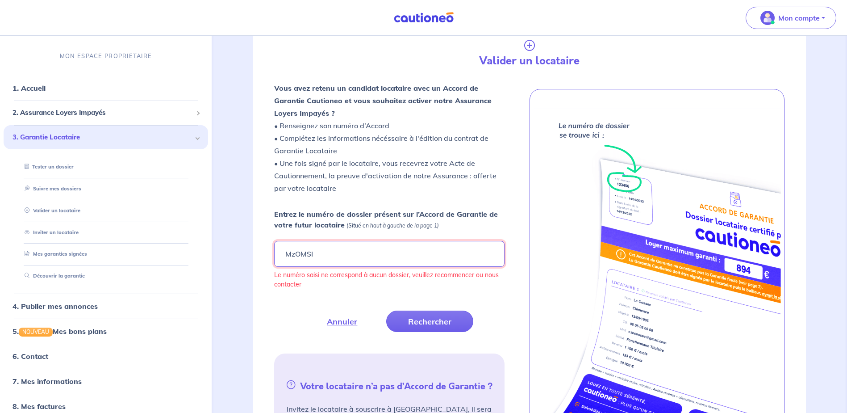
click at [307, 252] on input "MzOMSI" at bounding box center [389, 254] width 230 height 26
type input "MzOmSI"
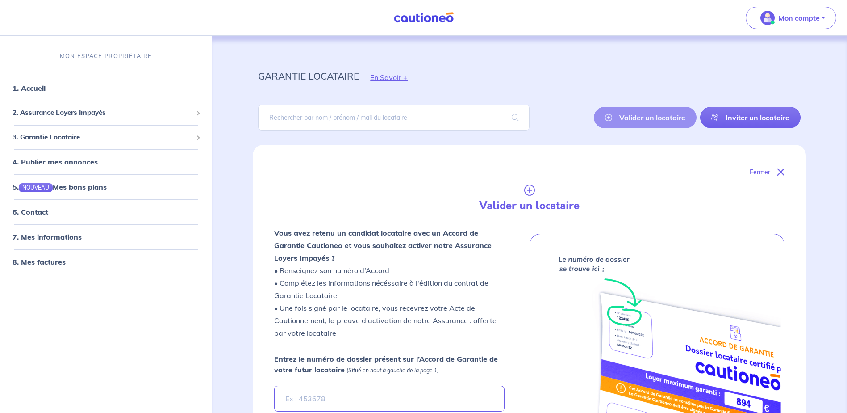
scroll to position [134, 0]
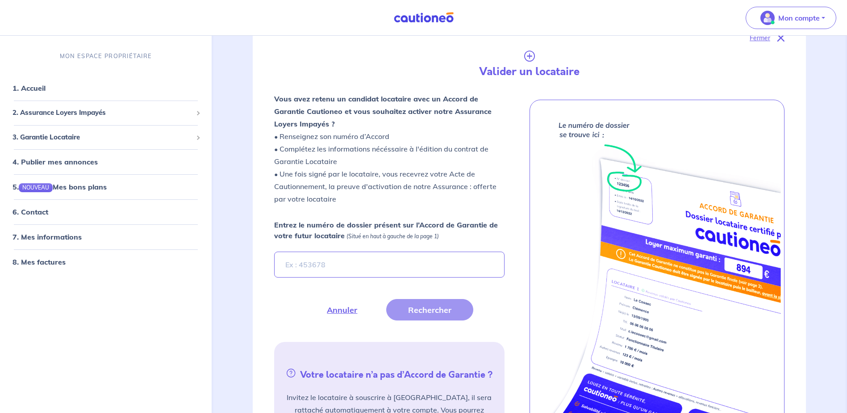
click at [290, 268] on input "Entrez le numéro de dossier présent sur l’Accord de Garantie de votre futur loc…" at bounding box center [389, 265] width 230 height 26
click at [299, 264] on input "MzOmSI" at bounding box center [389, 265] width 230 height 26
type input "Mz0mSI"
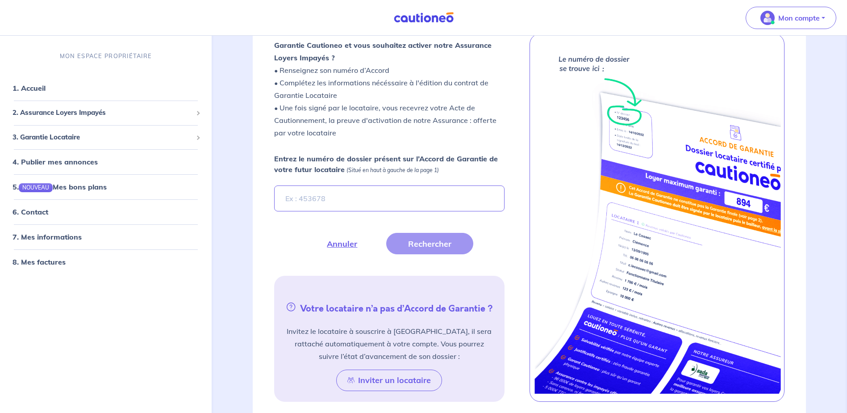
scroll to position [268, 0]
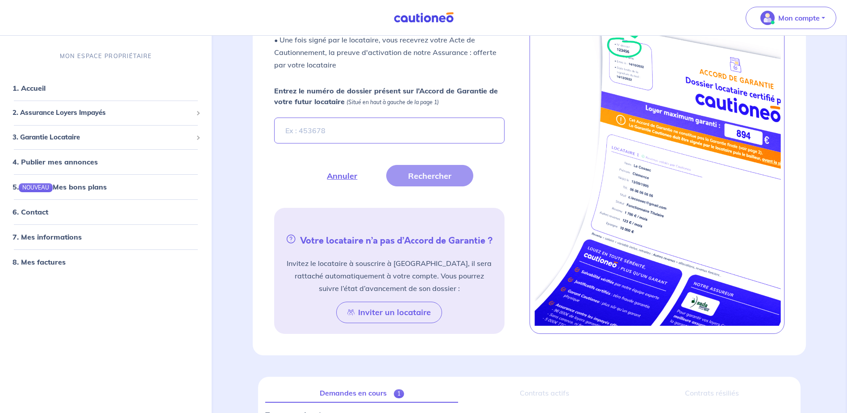
click at [299, 126] on input "Entrez le numéro de dossier présent sur l’Accord de Garantie de votre futur loc…" at bounding box center [389, 130] width 230 height 26
click at [349, 128] on input "MzomSI" at bounding box center [389, 130] width 230 height 26
type input "MzomSI"
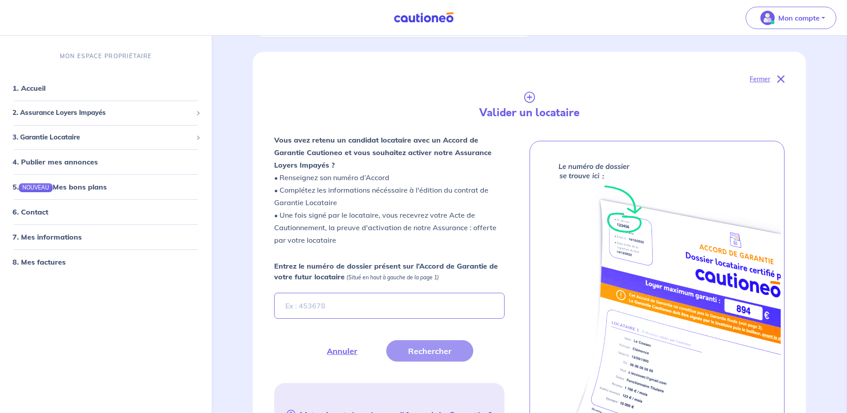
scroll to position [89, 0]
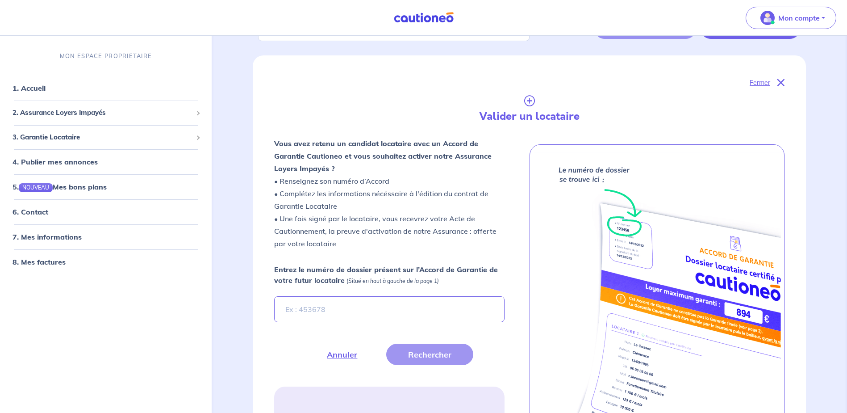
click at [298, 313] on input "Entrez le numéro de dossier présent sur l’Accord de Garantie de votre futur loc…" at bounding box center [389, 309] width 230 height 26
type input "MzOmS1"
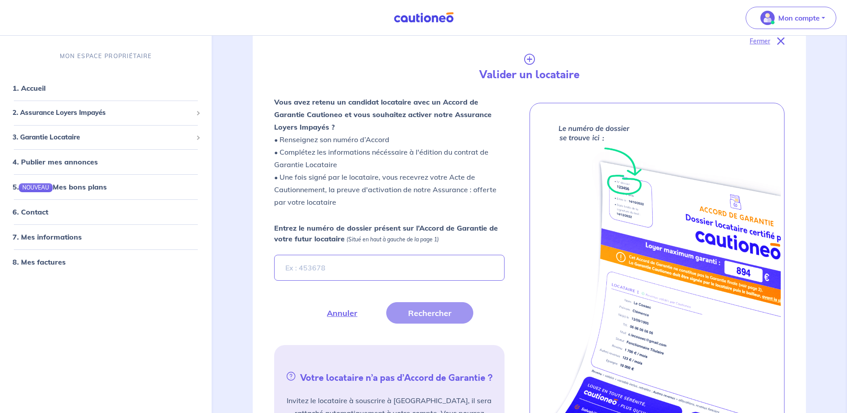
scroll to position [179, 0]
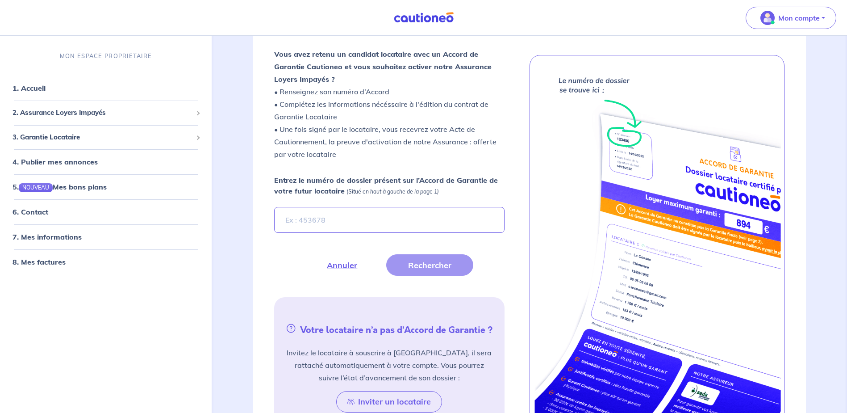
click at [352, 226] on input "Entrez le numéro de dossier présent sur l’Accord de Garantie de votre futur loc…" at bounding box center [389, 220] width 230 height 26
type input "MzOmSI"
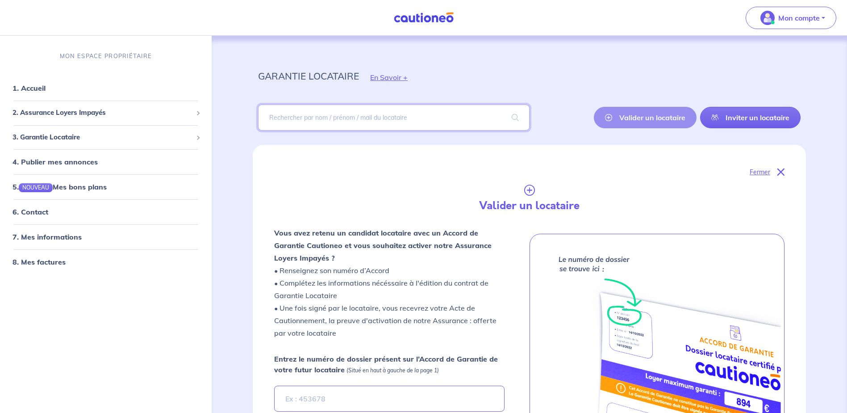
click at [310, 122] on input "search" at bounding box center [393, 118] width 271 height 26
type input "livera"
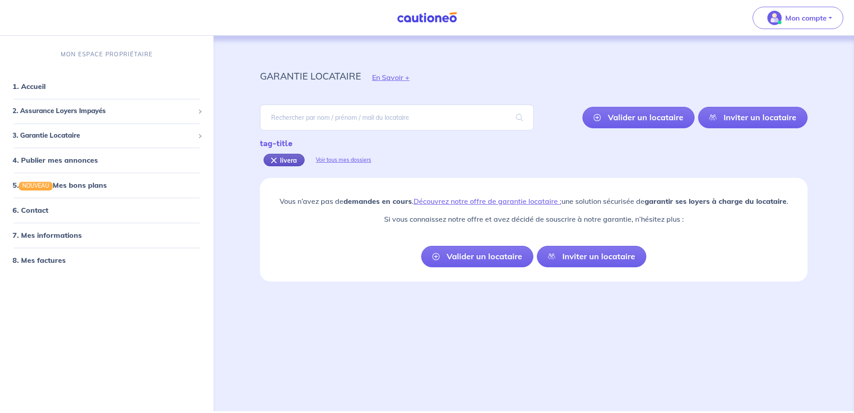
click at [277, 159] on div "livera" at bounding box center [284, 160] width 41 height 13
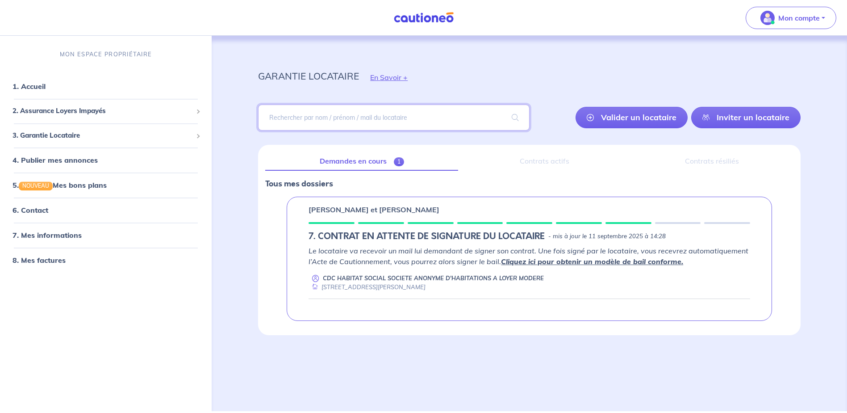
click at [344, 112] on input "search" at bounding box center [393, 118] width 271 height 26
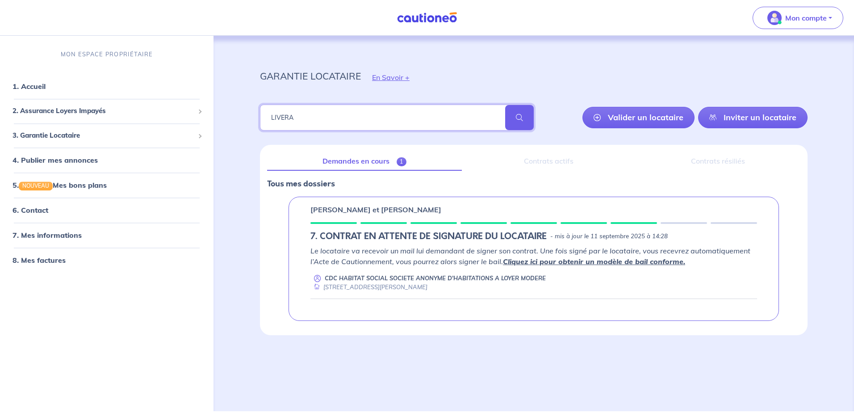
type input "LIVERA"
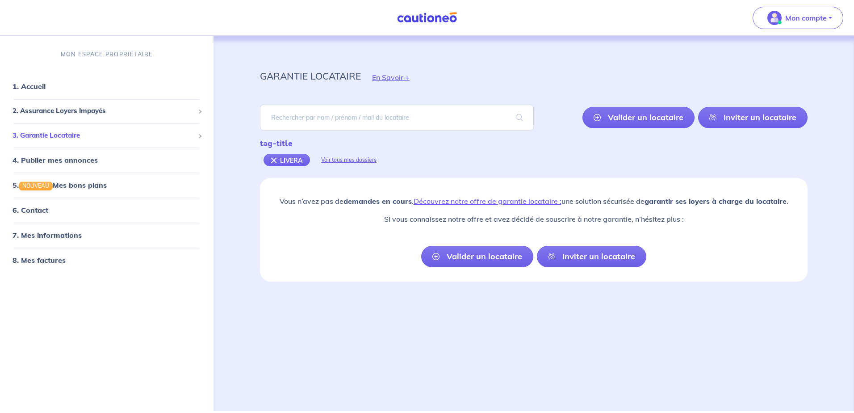
click at [57, 130] on div "3. Garantie Locataire" at bounding box center [107, 135] width 206 height 17
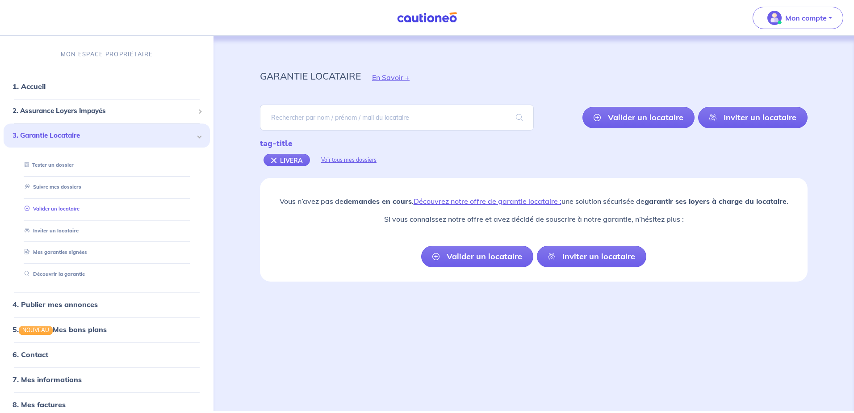
click at [52, 210] on link "Valider un locataire" at bounding box center [50, 208] width 59 height 6
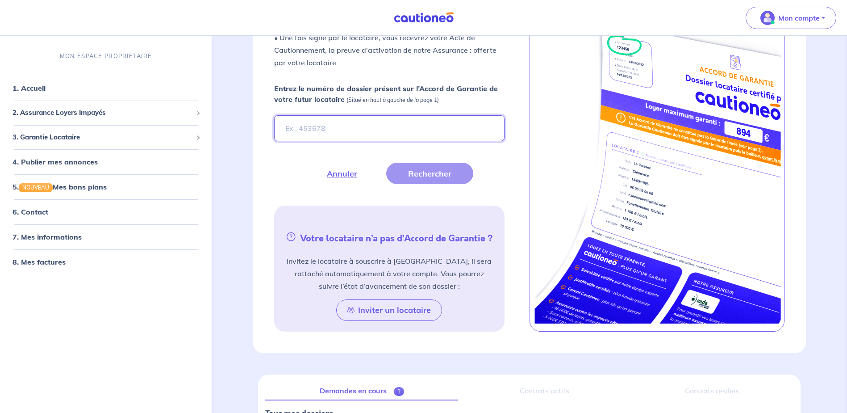
scroll to position [268, 0]
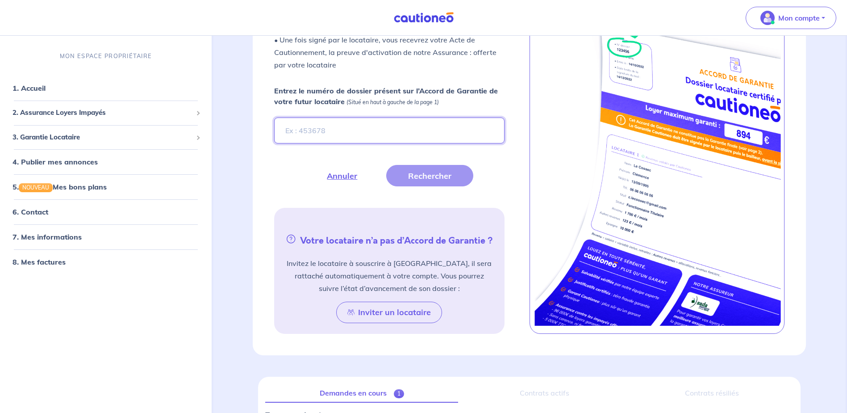
click at [291, 129] on input "Entrez le numéro de dossier présent sur l’Accord de Garantie de votre futur loc…" at bounding box center [389, 130] width 230 height 26
type input "m"
type input "Mzomsi"
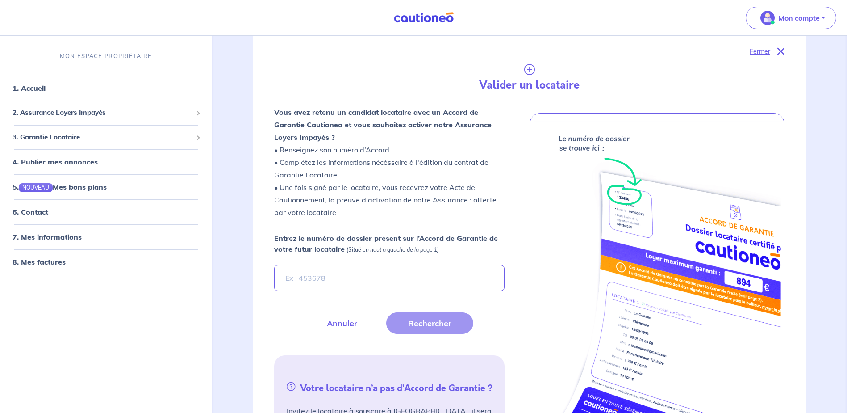
scroll to position [223, 0]
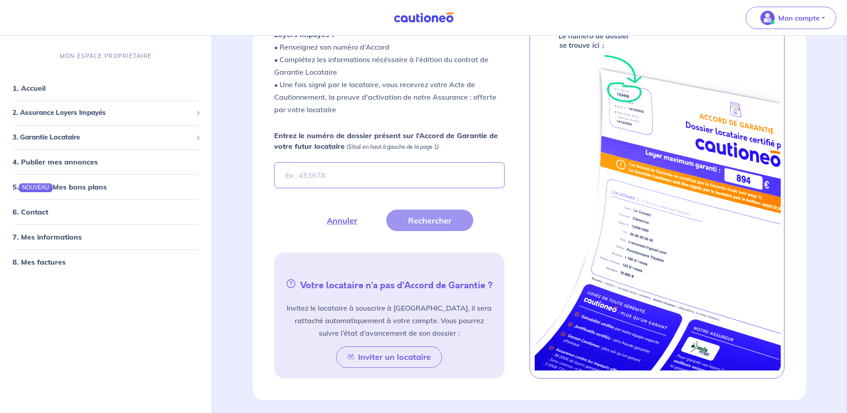
click at [316, 179] on input "Entrez le numéro de dossier présent sur l’Accord de Garantie de votre futur loc…" at bounding box center [389, 175] width 230 height 26
type input "Mz0msi"
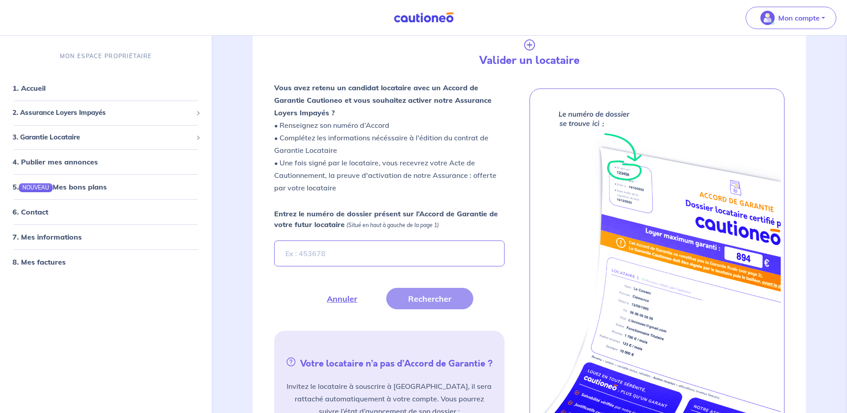
scroll to position [89, 0]
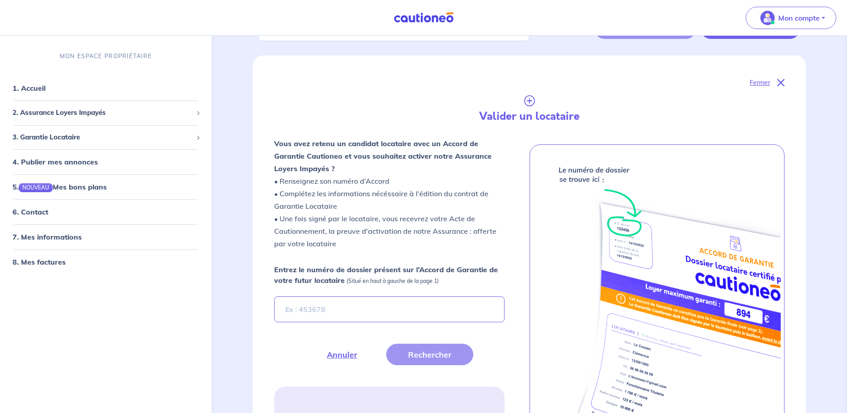
click at [281, 278] on strong "Entrez le numéro de dossier présent sur l’Accord de Garantie de votre futur loc…" at bounding box center [386, 275] width 224 height 20
click at [281, 296] on input "Entrez le numéro de dossier présent sur l’Accord de Garantie de votre futur loc…" at bounding box center [389, 309] width 230 height 26
click at [308, 309] on input "Entrez le numéro de dossier présent sur l’Accord de Garantie de votre futur loc…" at bounding box center [389, 309] width 230 height 26
type input "MzOmSI"
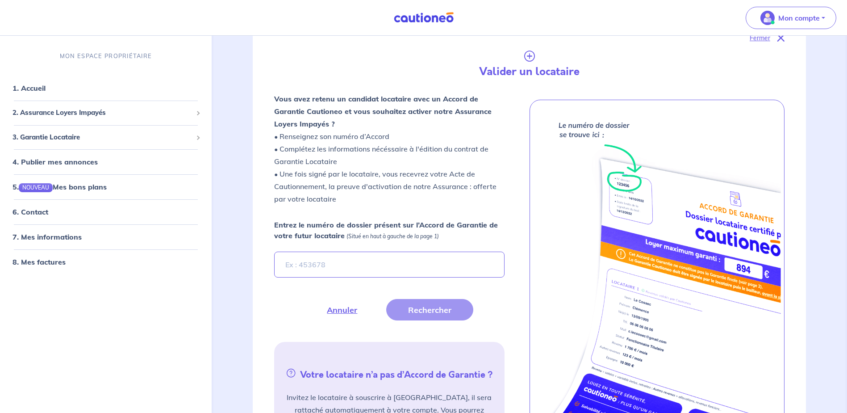
scroll to position [45, 0]
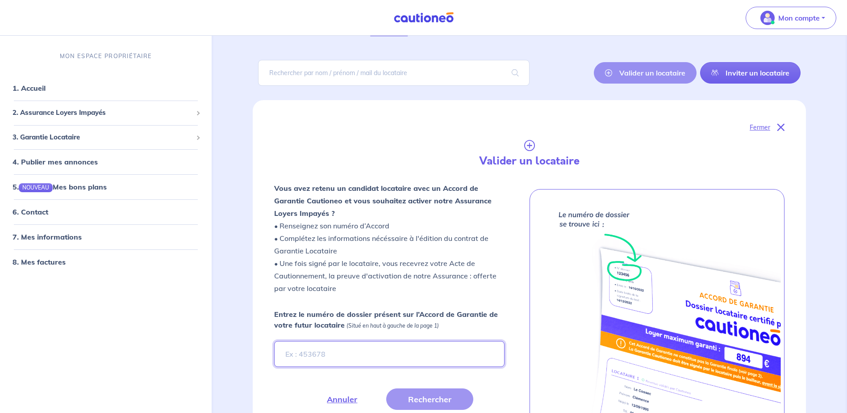
click at [312, 353] on input "Entrez le numéro de dossier présent sur l’Accord de Garantie de votre futur loc…" at bounding box center [389, 354] width 230 height 26
type input "mz0mSI"
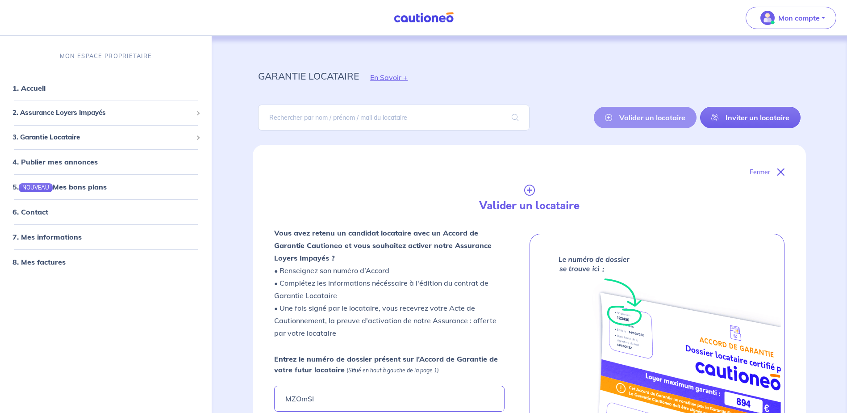
type input "MZOmSI"
click at [289, 118] on input "search" at bounding box center [393, 118] width 271 height 26
type input "j"
type input "J"
type input "j"
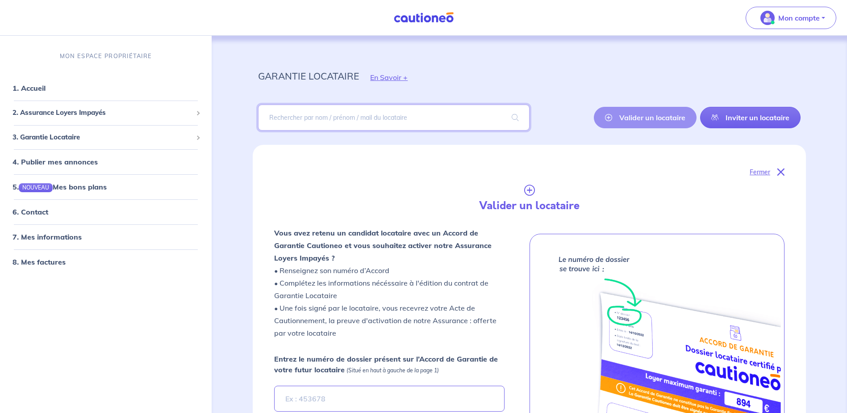
type input "j"
type input "[PERSON_NAME]"
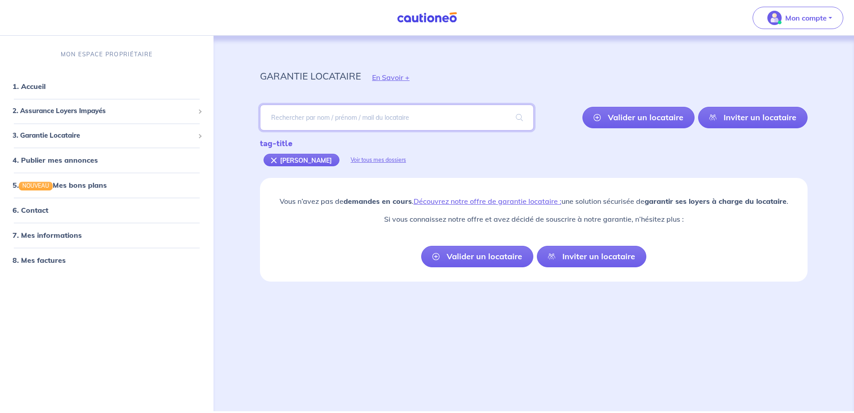
click at [302, 120] on input "search" at bounding box center [397, 118] width 274 height 26
type input "LIVERA"
click at [513, 113] on span at bounding box center [519, 117] width 29 height 25
click at [307, 120] on input "search" at bounding box center [397, 118] width 274 height 26
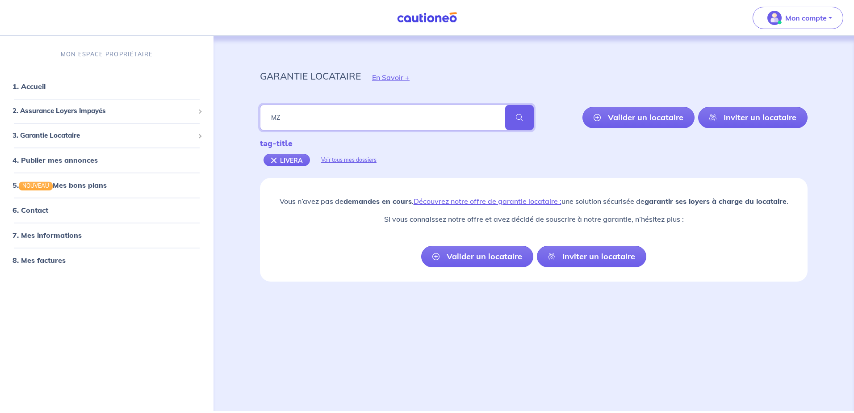
type input "M"
click at [40, 137] on span "3. Garantie Locataire" at bounding box center [104, 135] width 182 height 10
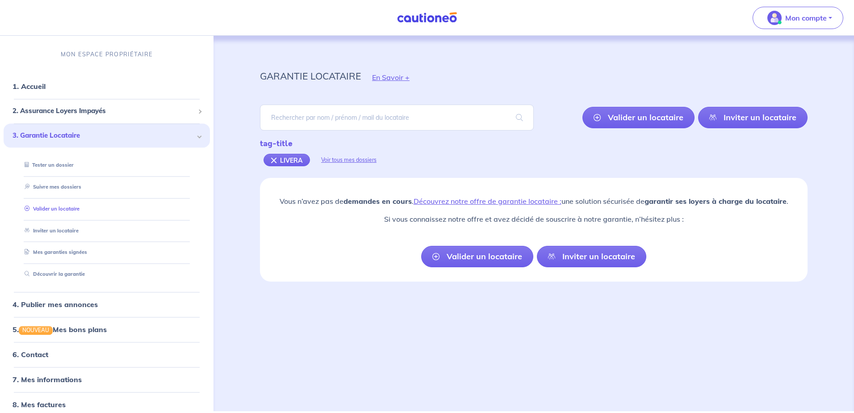
click at [52, 209] on link "Valider un locataire" at bounding box center [50, 208] width 59 height 6
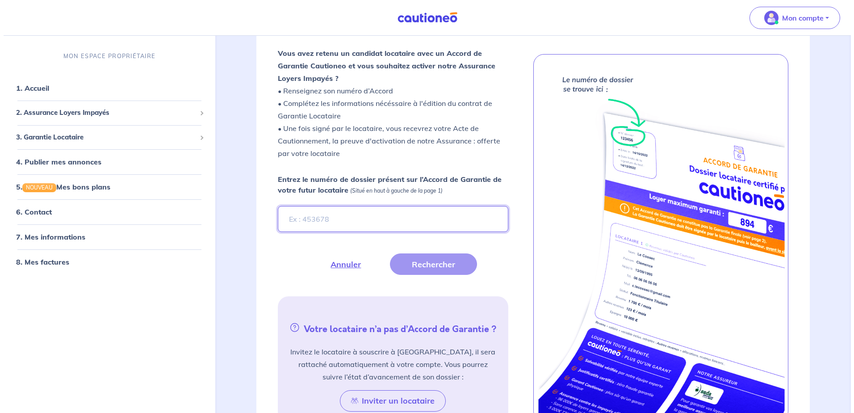
scroll to position [268, 0]
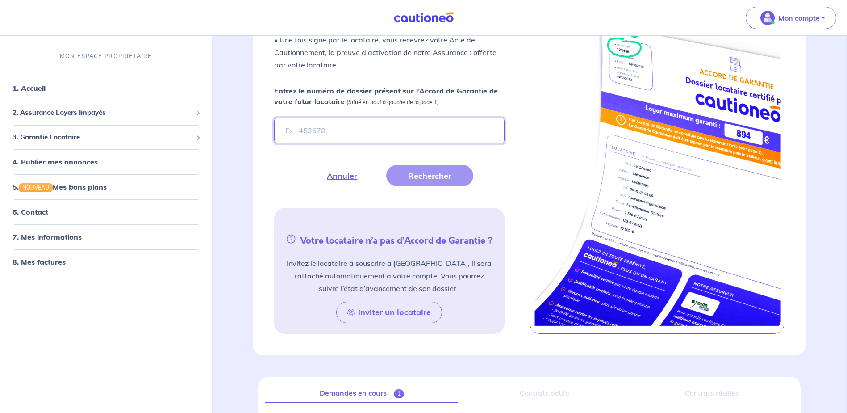
paste input "MzOmSl"
type input "MzOmSl"
click at [424, 176] on button "Rechercher" at bounding box center [429, 175] width 87 height 21
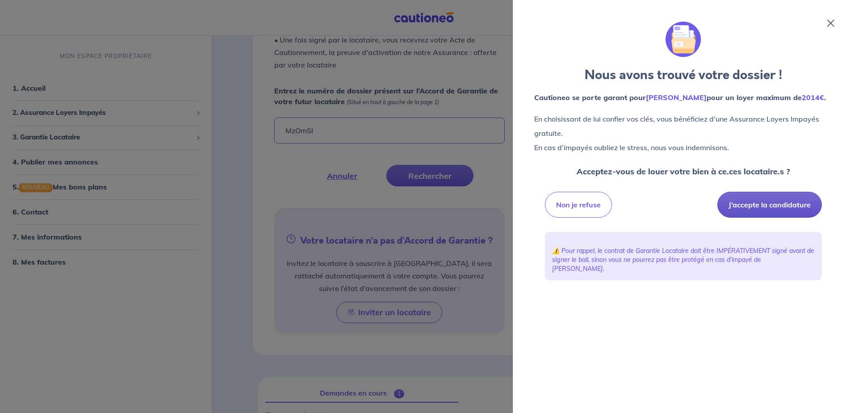
click at [756, 204] on button "J’accepte la candidature" at bounding box center [769, 205] width 105 height 26
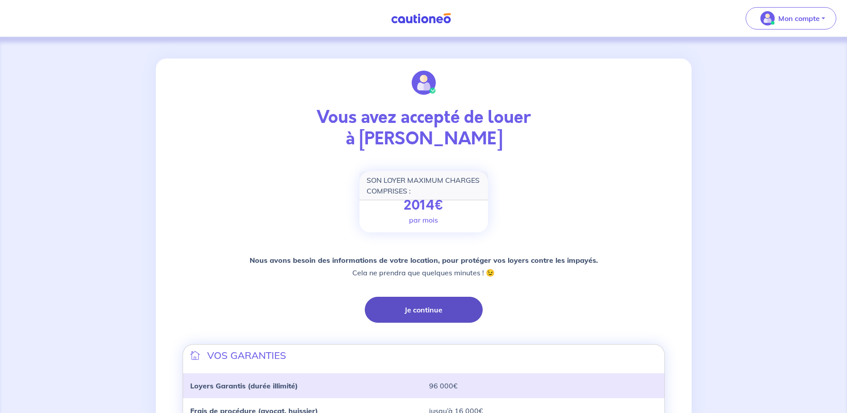
click at [415, 317] on button "Je continue" at bounding box center [424, 310] width 118 height 26
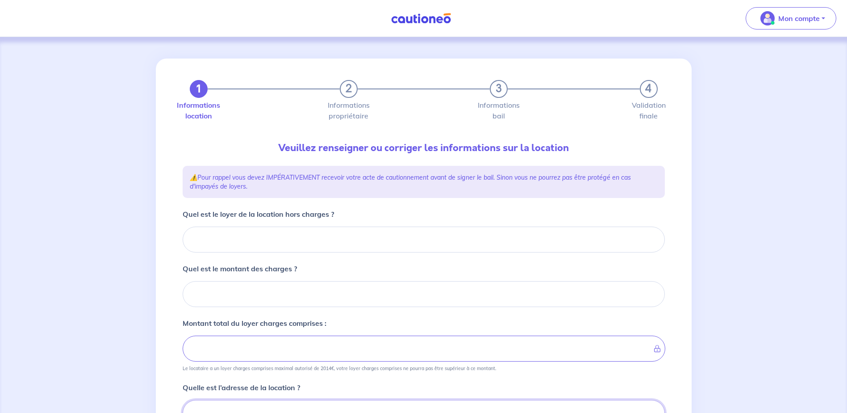
scroll to position [4, 0]
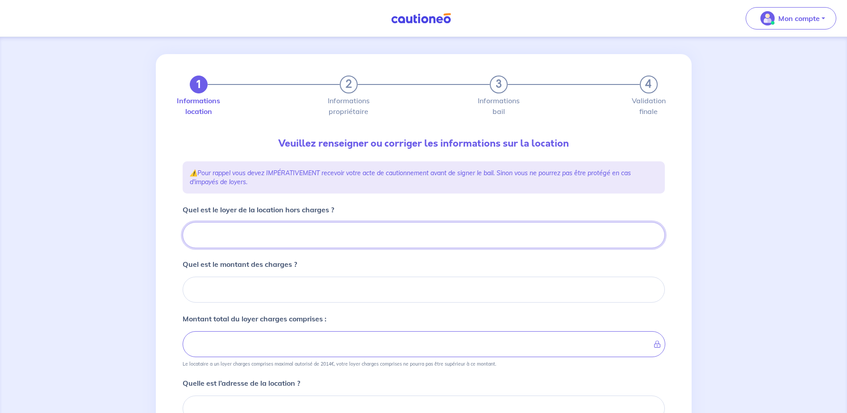
click at [243, 234] on input "Quel est le loyer de la location hors charges ?" at bounding box center [424, 235] width 482 height 26
type input "11"
type input "1122"
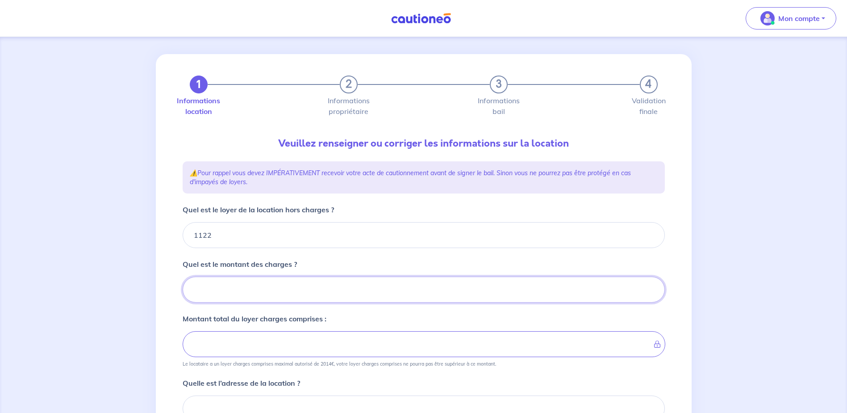
click at [237, 295] on input "Quel est le montant des charges ?" at bounding box center [424, 290] width 482 height 26
type input "277"
type input "1149"
type input "1399"
type input "277.66"
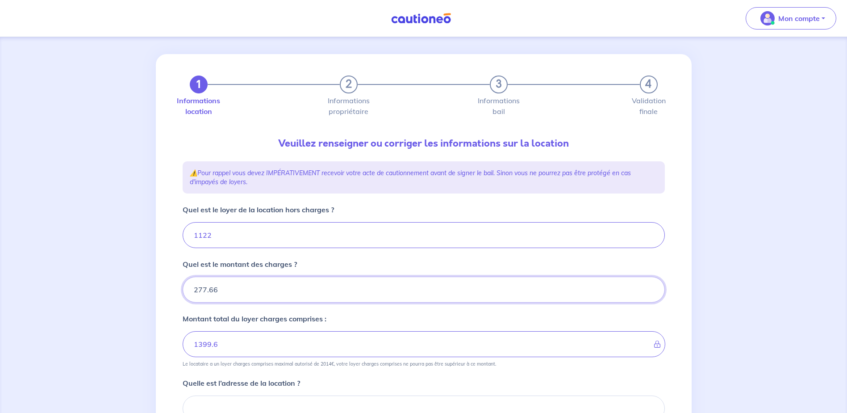
type input "1399.66"
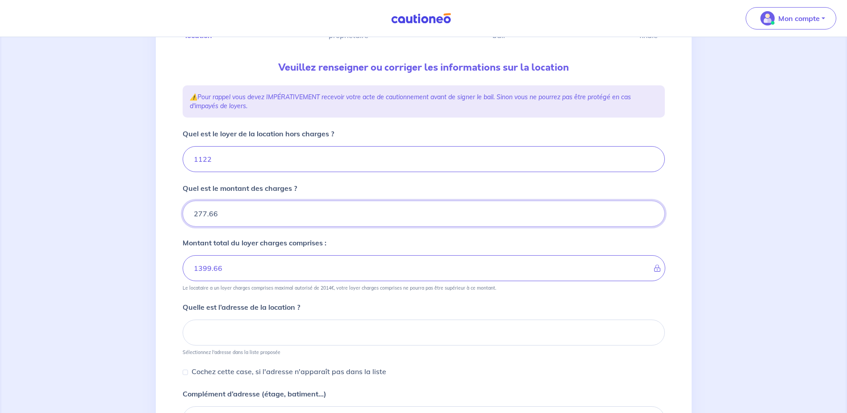
scroll to position [94, 0]
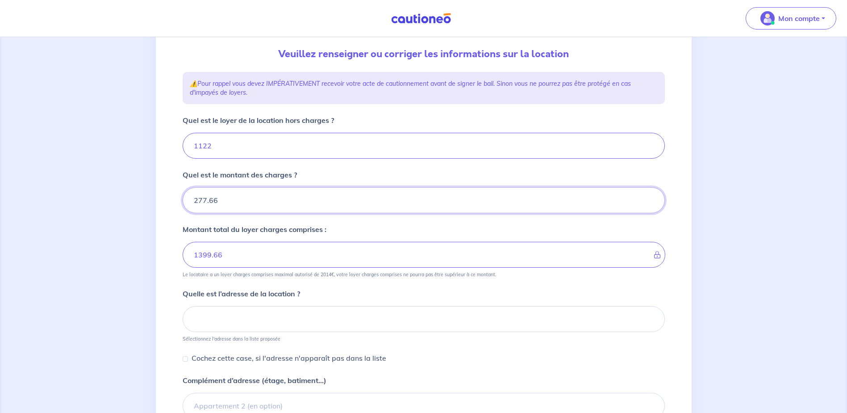
type input "277.66"
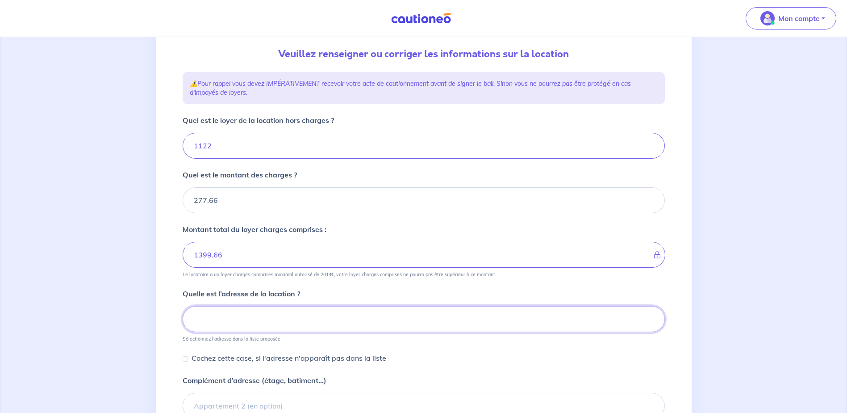
click at [234, 312] on input at bounding box center [424, 319] width 482 height 26
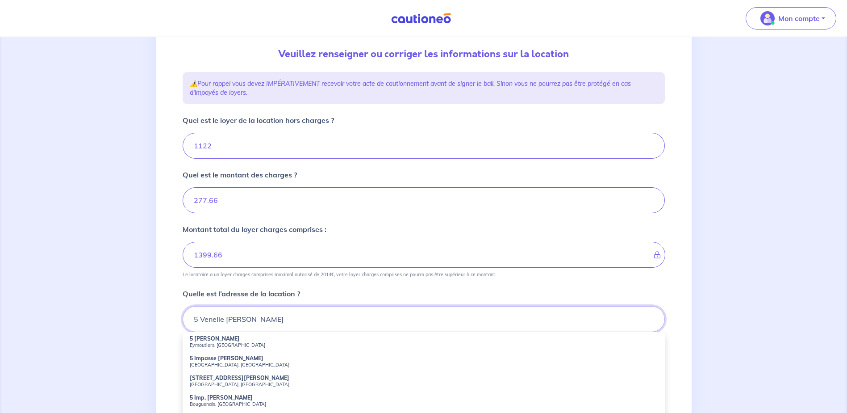
click at [307, 314] on input "5 Venelle Emilie du Chatelet" at bounding box center [424, 319] width 482 height 26
type input "5 Venelle Emilie du Chatelet 37000"
click at [320, 322] on input "5 Venelle Emilie du Chatelet 37000" at bounding box center [424, 319] width 482 height 26
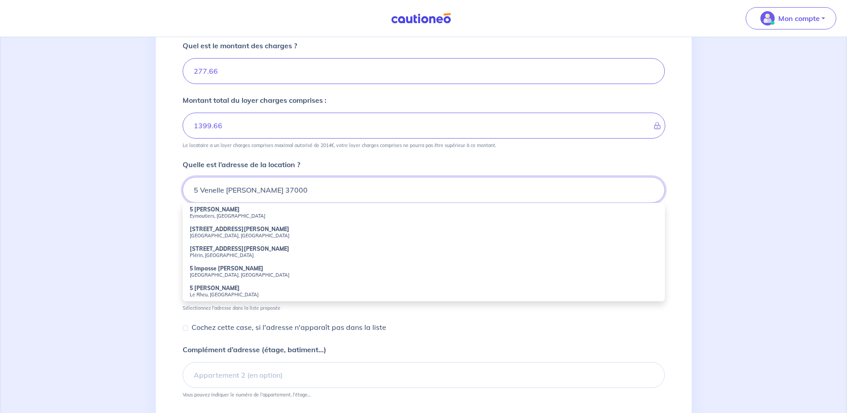
scroll to position [228, 0]
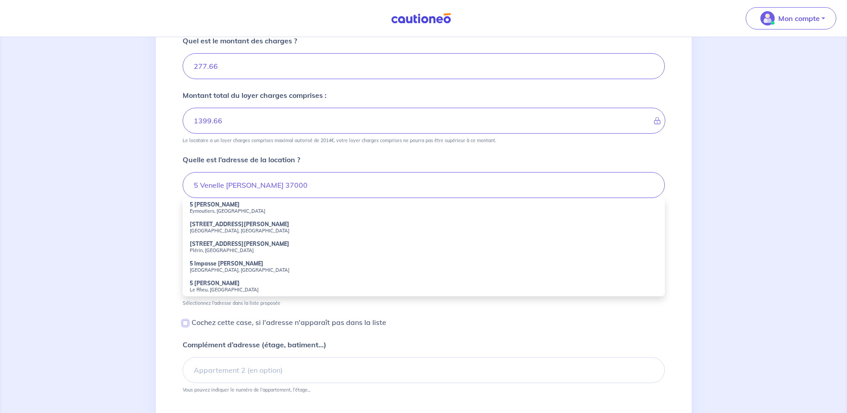
click at [184, 324] on input "Cochez cette case, si l'adresse n'apparaît pas dans la liste" at bounding box center [185, 322] width 5 height 5
checkbox input "true"
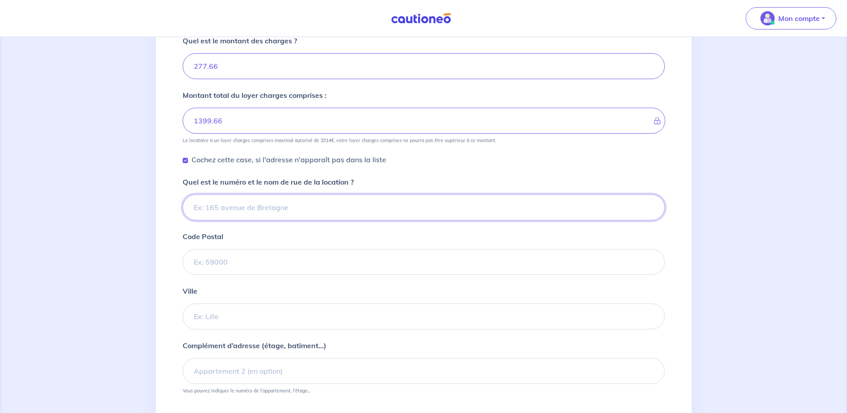
click at [234, 213] on input "Quel est le numéro et le nom de rue de la location ?" at bounding box center [424, 207] width 482 height 26
type input "5 Venelle Emilie du Chatelet"
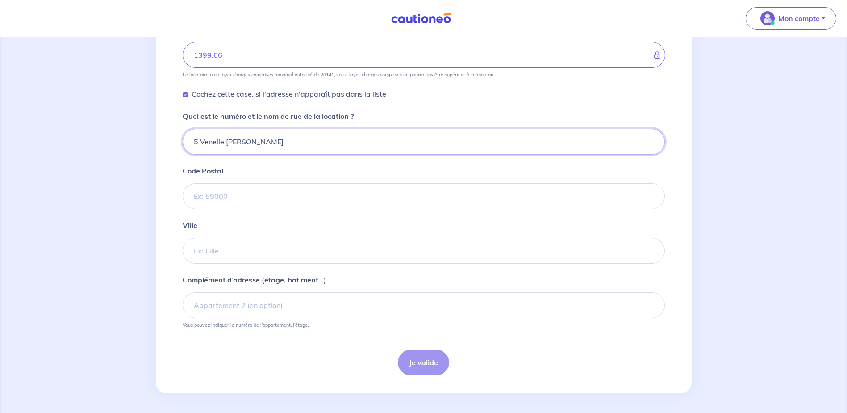
scroll to position [295, 0]
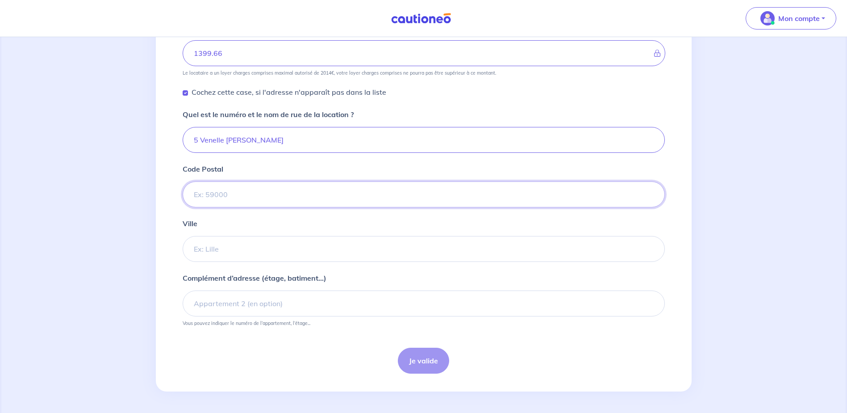
click at [205, 195] on input "Code Postal" at bounding box center [424, 194] width 482 height 26
type input "37000"
type input "TOURS TOUS QUARTIERS"
drag, startPoint x: 208, startPoint y: 305, endPoint x: 207, endPoint y: 298, distance: 7.2
click at [208, 305] on input "Complément d’adresse (étage, batiment...)" at bounding box center [424, 303] width 482 height 26
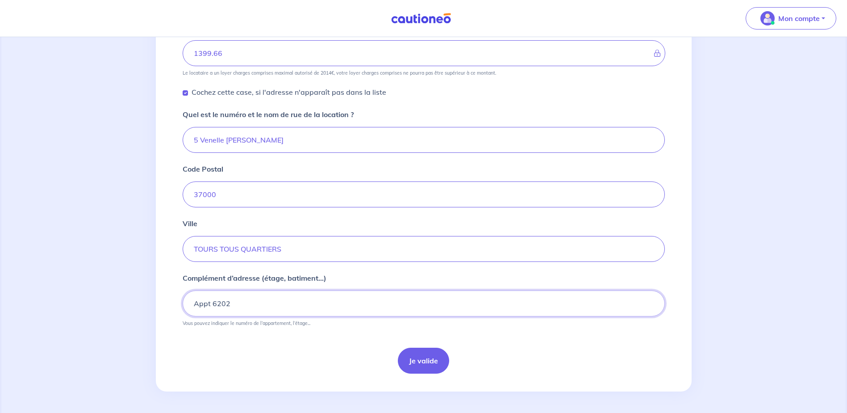
type input "Appt 6202"
click at [286, 339] on form "Quel est le loyer de la location hors charges ? 1122 Quel est le montant des ch…" at bounding box center [424, 143] width 482 height 460
click at [410, 356] on button "Je valide" at bounding box center [423, 361] width 51 height 26
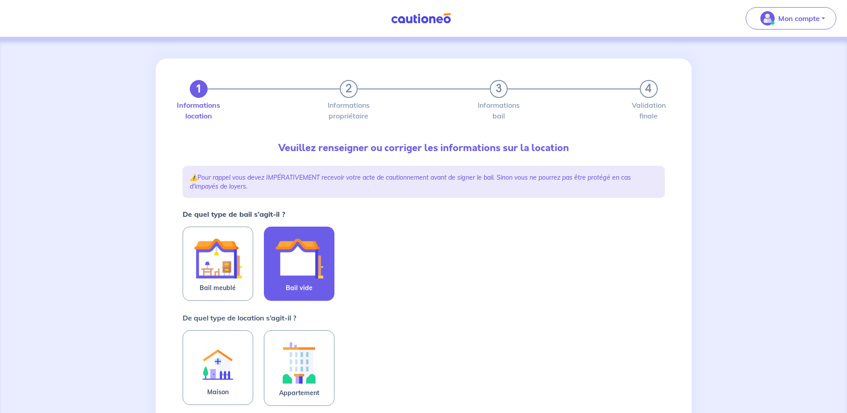
click at [316, 258] on img at bounding box center [299, 258] width 48 height 48
click at [0, 0] on input "Bail vide" at bounding box center [0, 0] width 0 height 0
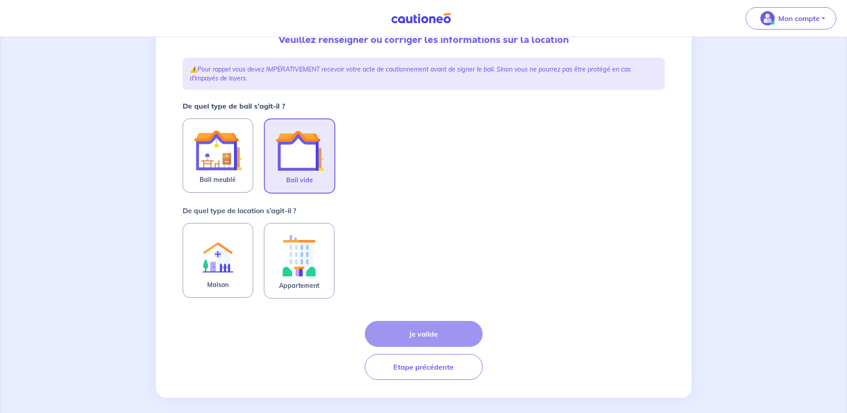
scroll to position [114, 0]
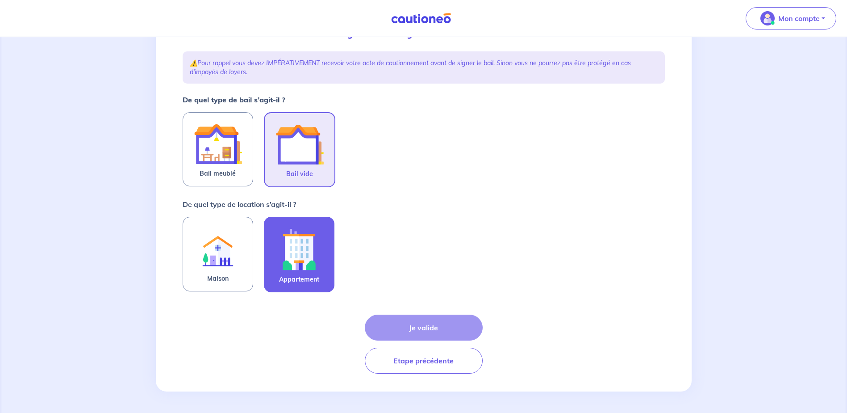
click at [302, 250] on img at bounding box center [299, 249] width 48 height 50
click at [0, 0] on input "Appartement" at bounding box center [0, 0] width 0 height 0
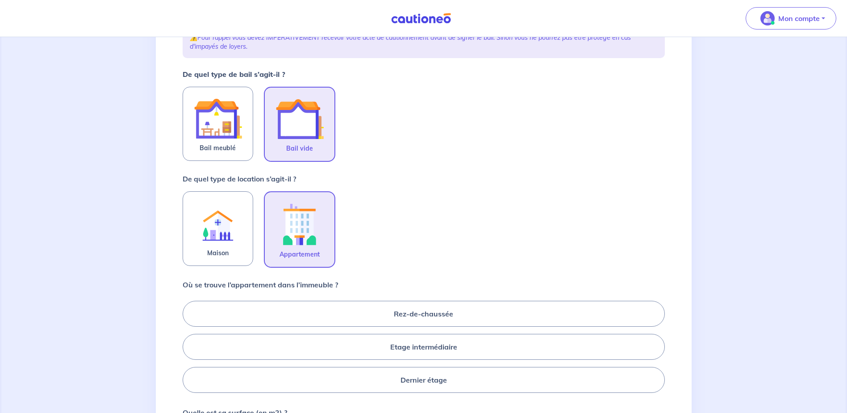
scroll to position [159, 0]
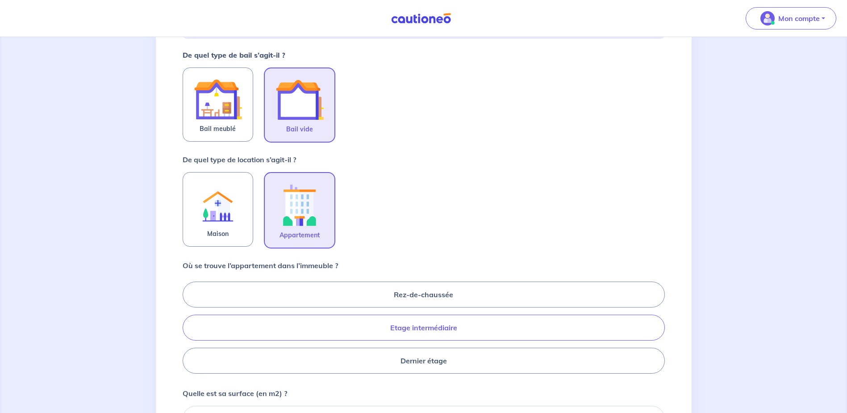
click at [419, 331] on label "Etage intermédiaire" at bounding box center [424, 327] width 482 height 26
click at [189, 330] on input "Etage intermédiaire" at bounding box center [186, 327] width 6 height 6
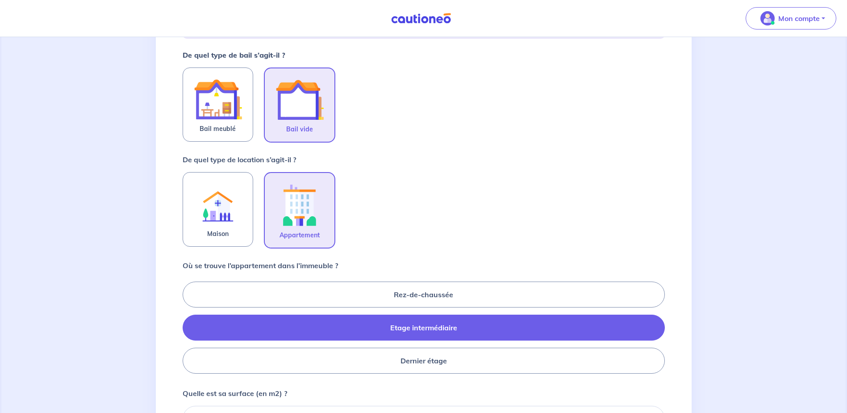
radio input "true"
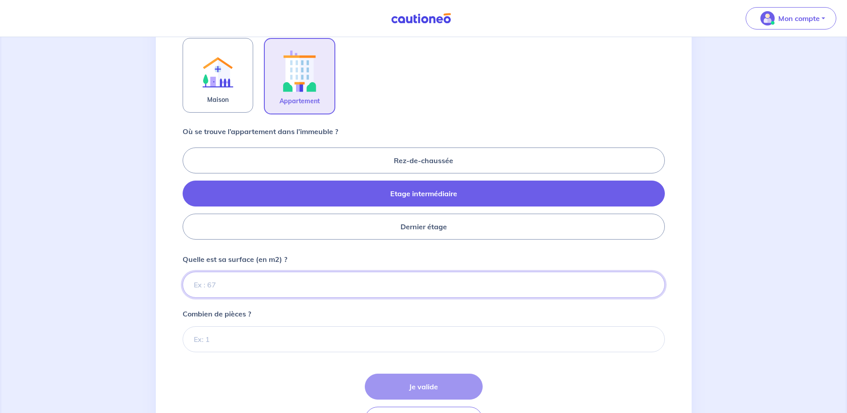
click at [214, 286] on input "Quelle est sa surface (en m2) ?" at bounding box center [424, 285] width 482 height 26
type input "96"
click at [234, 344] on input "Combien de pièces ?" at bounding box center [424, 339] width 482 height 26
type input "5"
click at [448, 384] on button "Je valide" at bounding box center [424, 386] width 118 height 26
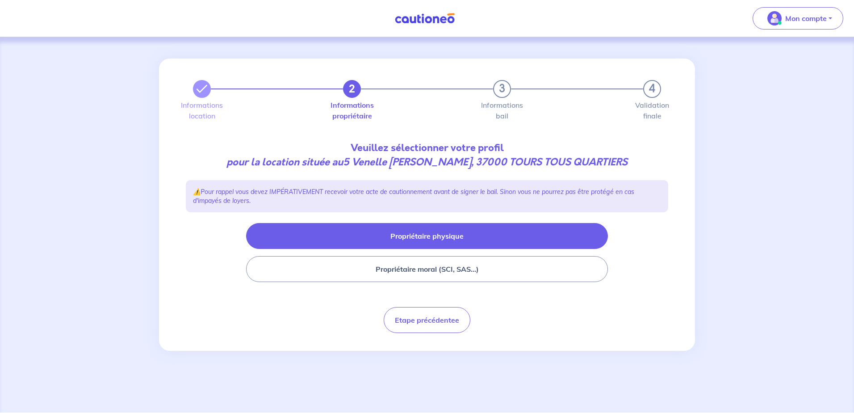
click at [429, 231] on button "Propriétaire physique" at bounding box center [427, 236] width 362 height 26
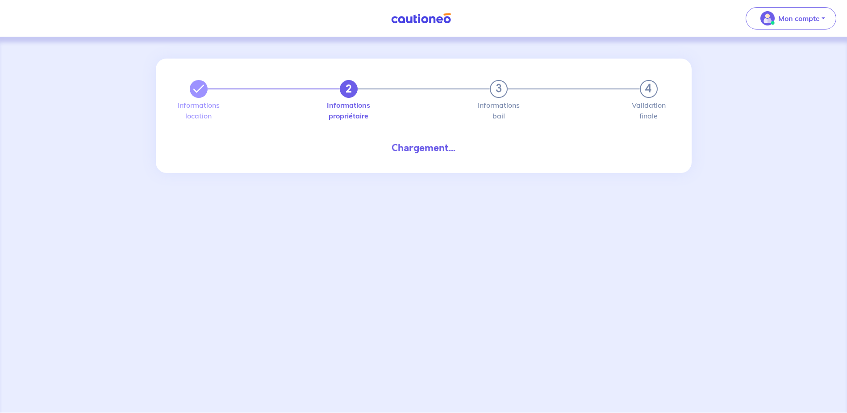
select select "FR"
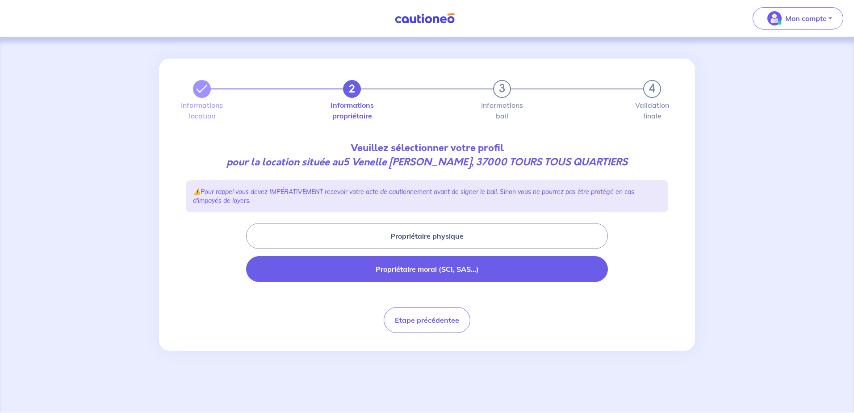
click at [413, 275] on button "Propriétaire moral (SCI, SAS...)" at bounding box center [427, 269] width 362 height 26
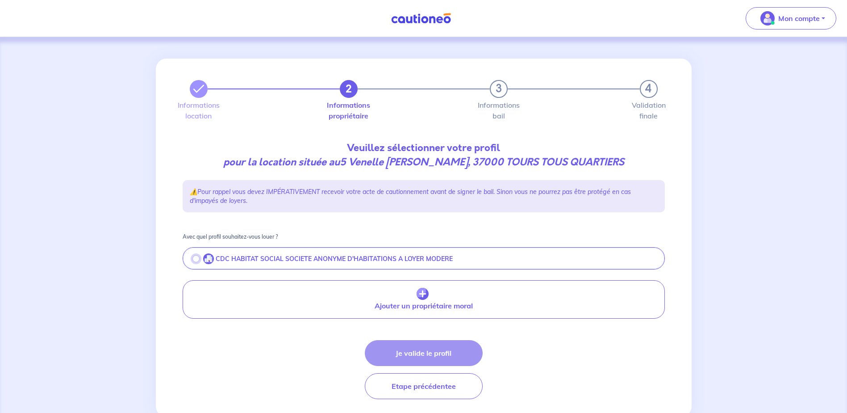
click at [195, 260] on input "radio" at bounding box center [196, 258] width 7 height 7
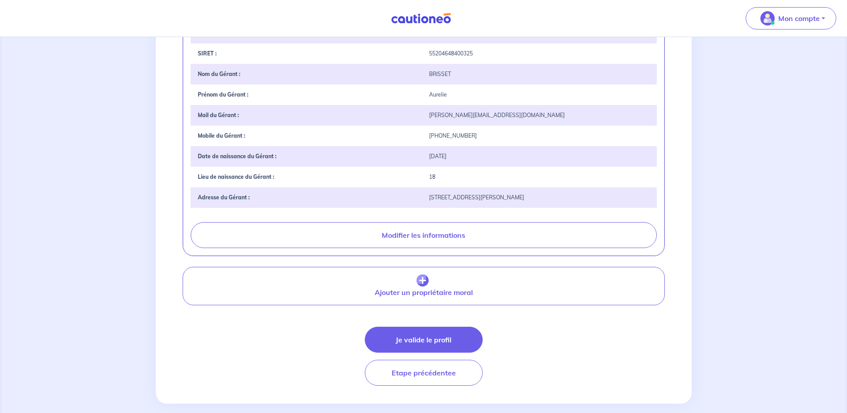
scroll to position [265, 0]
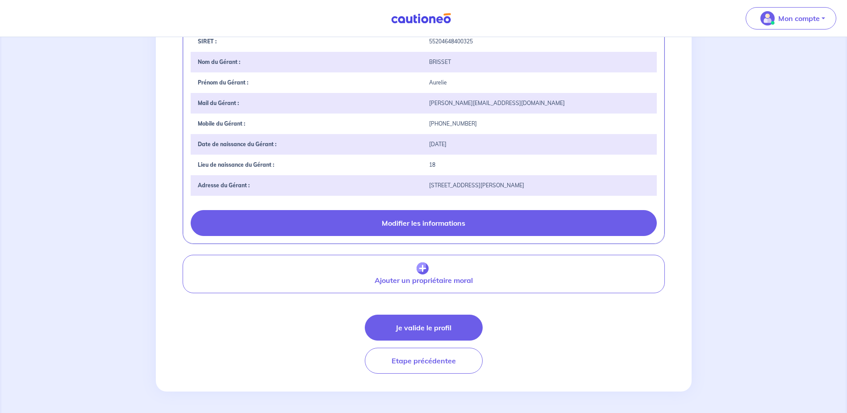
click at [453, 221] on button "Modifier les informations" at bounding box center [424, 223] width 466 height 26
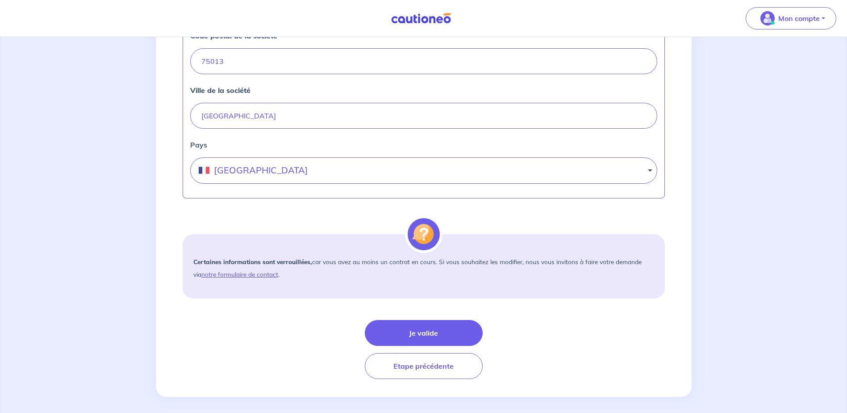
scroll to position [452, 0]
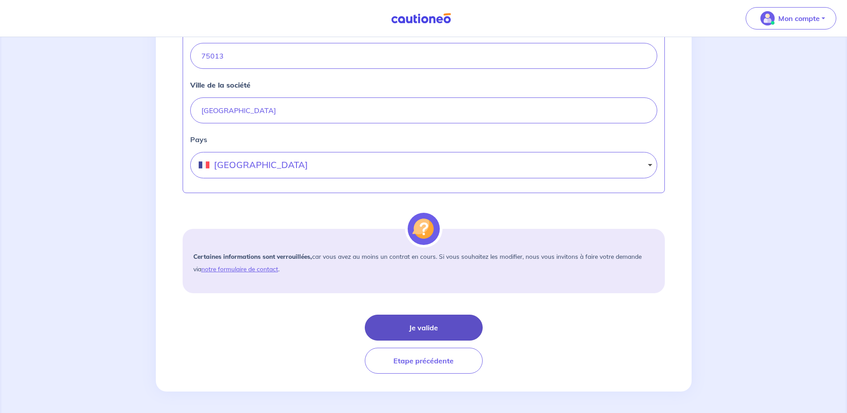
click at [429, 320] on button "Je valide" at bounding box center [424, 327] width 118 height 26
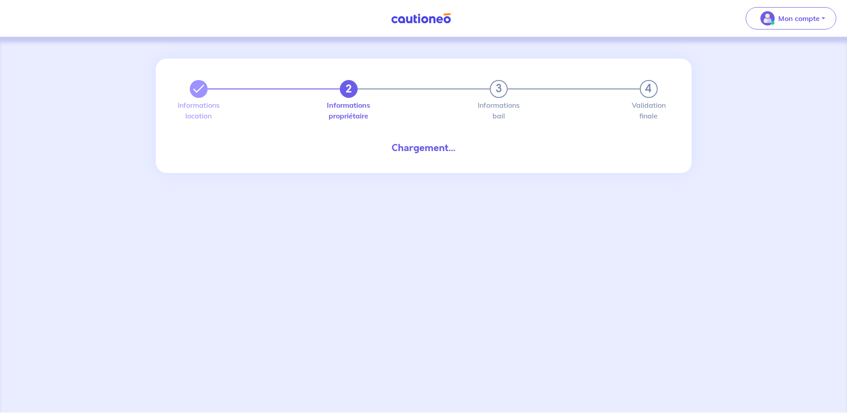
select select "FR"
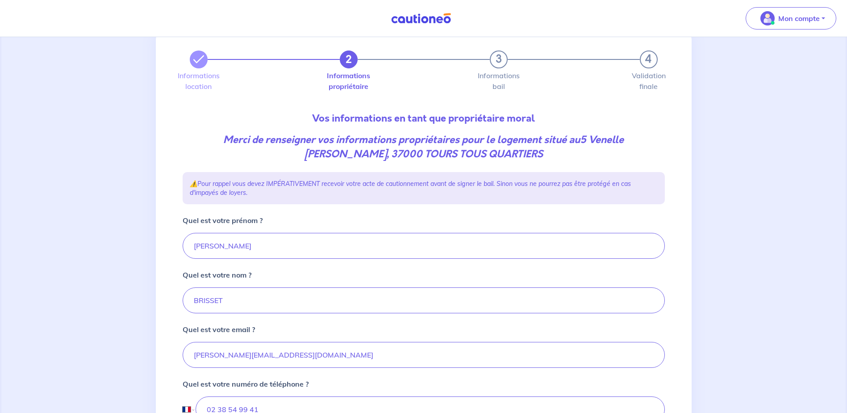
scroll to position [45, 0]
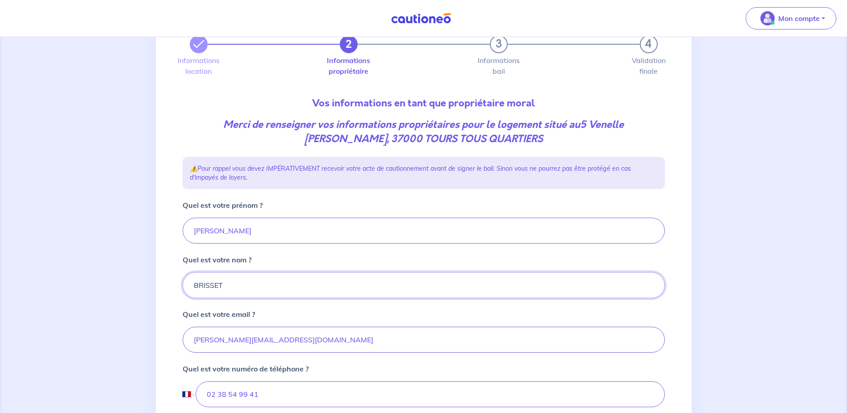
drag, startPoint x: 168, startPoint y: 281, endPoint x: 123, endPoint y: 272, distance: 45.8
click at [116, 277] on div "2 3 4 Informations location Informations propriétaire Informations bail Validat…" at bounding box center [423, 363] width 847 height 743
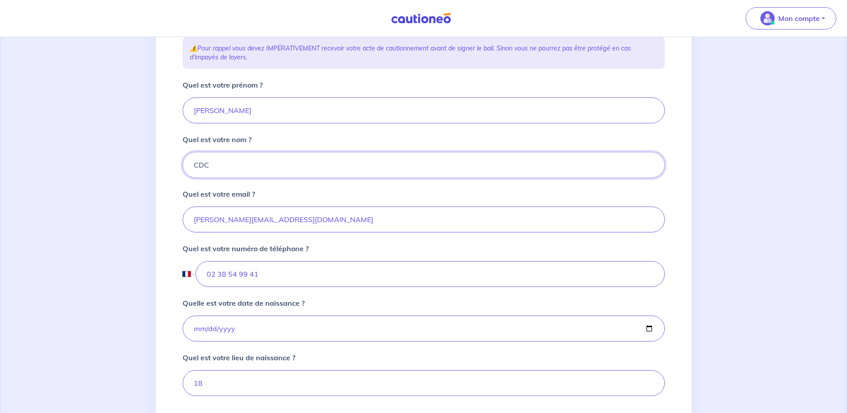
scroll to position [179, 0]
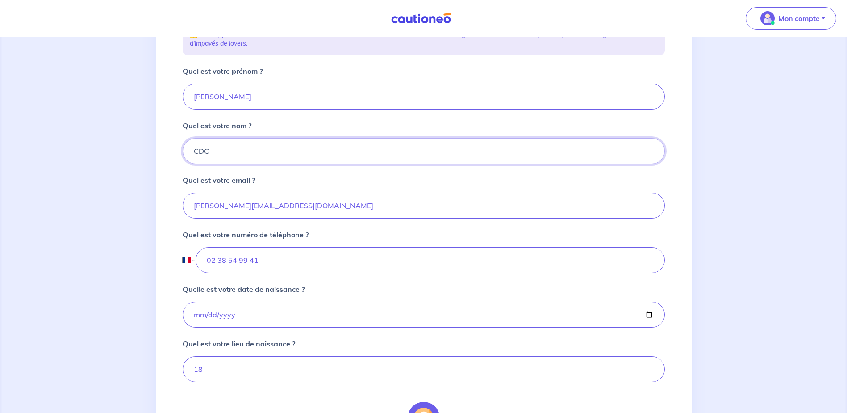
type input "CDC"
drag, startPoint x: 204, startPoint y: 316, endPoint x: 61, endPoint y: 324, distance: 143.2
click at [63, 330] on div "2 3 4 Informations location Informations propriétaire Informations bail Validat…" at bounding box center [423, 229] width 847 height 743
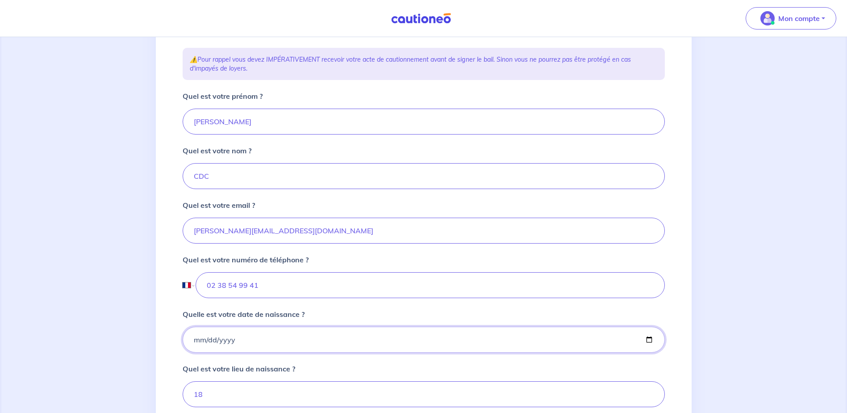
scroll to position [134, 0]
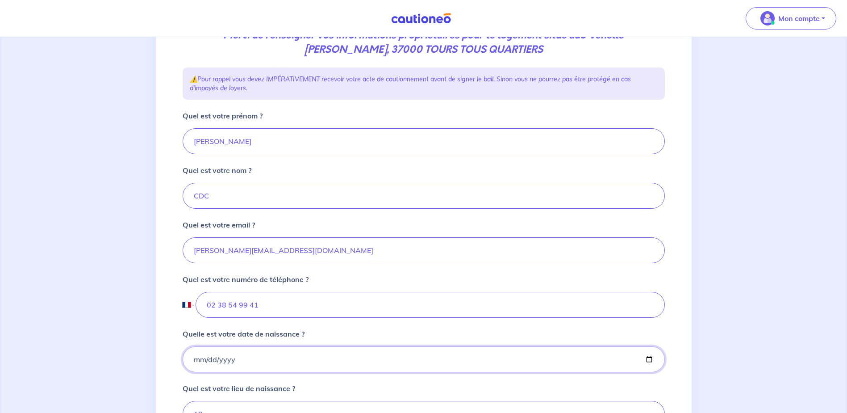
click at [237, 360] on input "Quelle est votre date de naissance ?" at bounding box center [424, 359] width 482 height 26
click at [230, 360] on input "Quelle est votre date de naissance ?" at bounding box center [424, 359] width 482 height 26
click at [229, 361] on input "Quelle est votre date de naissance ?" at bounding box center [424, 359] width 482 height 26
click at [196, 352] on input "Quelle est votre date de naissance ?" at bounding box center [424, 359] width 482 height 26
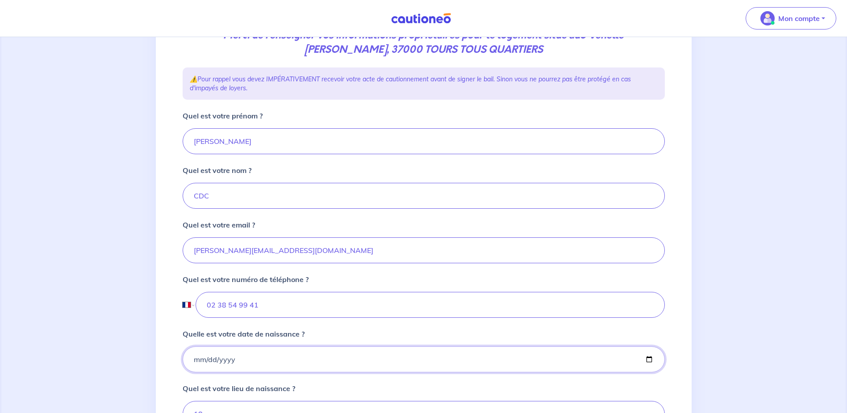
drag, startPoint x: 196, startPoint y: 361, endPoint x: 216, endPoint y: 361, distance: 19.7
click at [197, 361] on input "Quelle est votre date de naissance ?" at bounding box center [424, 359] width 482 height 26
click at [282, 352] on input "Quelle est votre date de naissance ?" at bounding box center [424, 359] width 482 height 26
click at [653, 359] on input "Quelle est votre date de naissance ?" at bounding box center [424, 359] width 482 height 26
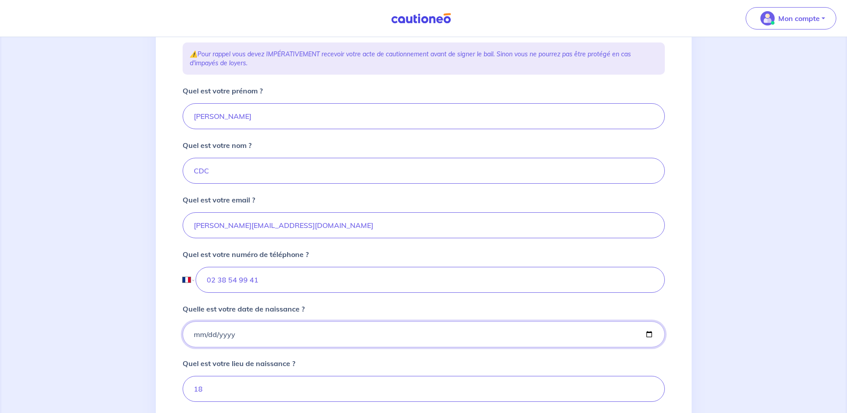
scroll to position [179, 0]
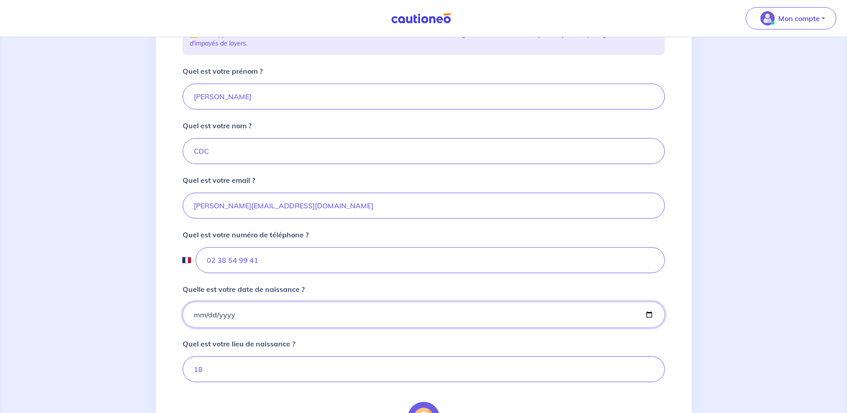
click at [650, 317] on input "2007-09-04" at bounding box center [424, 315] width 482 height 26
type input "2003-05-04"
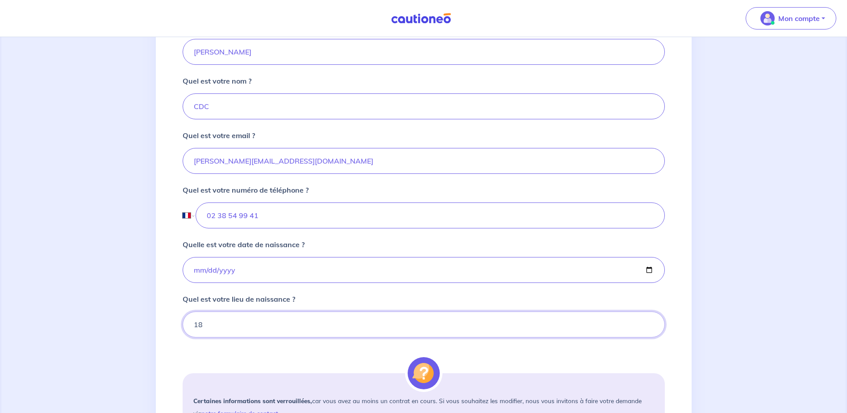
drag, startPoint x: 168, startPoint y: 331, endPoint x: 163, endPoint y: 331, distance: 4.9
click at [163, 331] on div "2 3 4 Informations location Informations propriétaire Informations bail Validat…" at bounding box center [424, 185] width 536 height 700
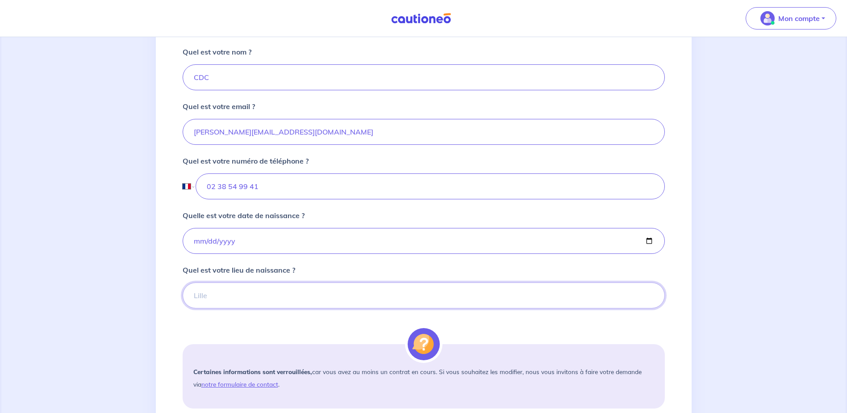
scroll to position [268, 0]
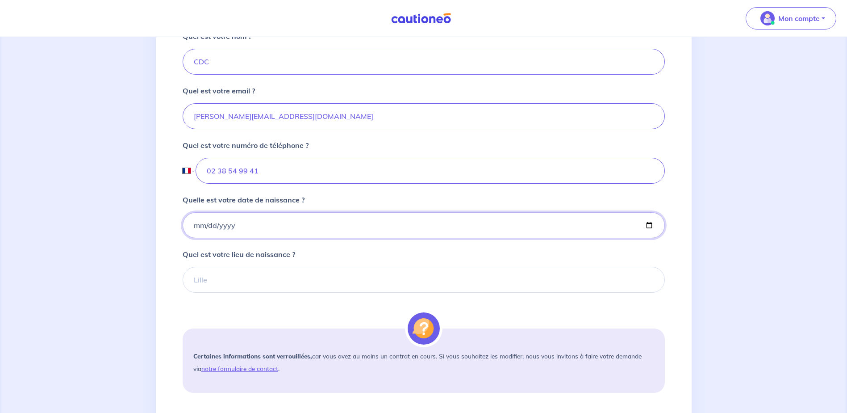
drag, startPoint x: 240, startPoint y: 218, endPoint x: 168, endPoint y: 230, distance: 72.9
click at [168, 230] on div "2 3 4 Informations location Informations propriétaire Informations bail Validat…" at bounding box center [424, 140] width 536 height 700
click at [234, 222] on input "2003-05-04" at bounding box center [424, 225] width 482 height 26
click at [235, 225] on input "2003-05-04" at bounding box center [424, 225] width 482 height 26
click at [201, 220] on input "2003-05-04" at bounding box center [424, 225] width 482 height 26
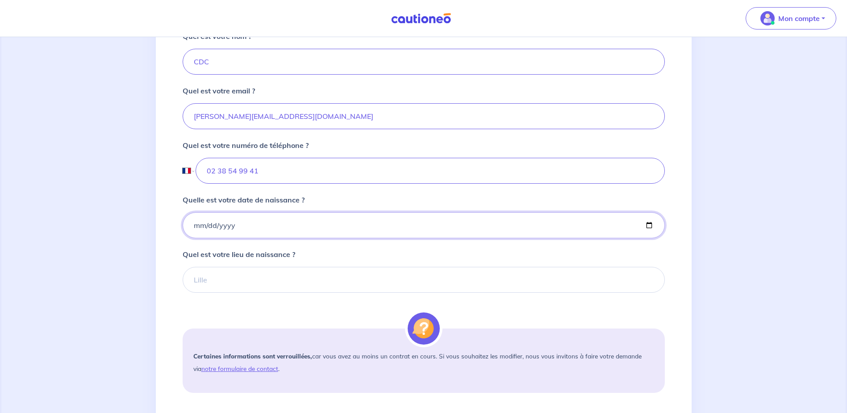
click at [223, 224] on input "Quelle est votre date de naissance ?" at bounding box center [424, 225] width 482 height 26
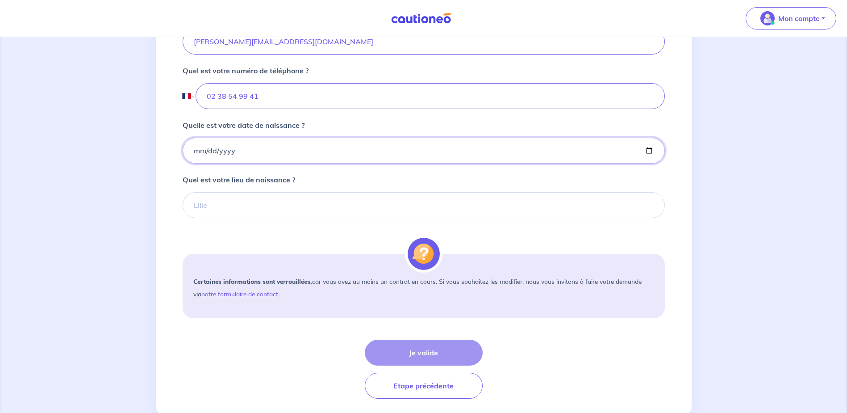
scroll to position [368, 0]
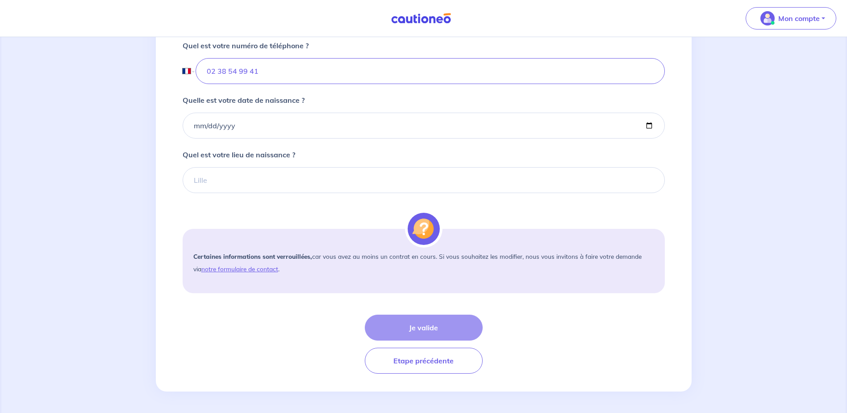
click at [402, 327] on div "Je valide Etape précédente" at bounding box center [424, 343] width 482 height 59
click at [207, 125] on input "Quelle est votre date de naissance ?" at bounding box center [424, 126] width 482 height 26
click at [192, 127] on input "Quelle est votre date de naissance ?" at bounding box center [424, 126] width 482 height 26
click at [204, 126] on input "Quelle est votre date de naissance ?" at bounding box center [424, 126] width 482 height 26
click at [192, 127] on input "Quelle est votre date de naissance ?" at bounding box center [424, 126] width 482 height 26
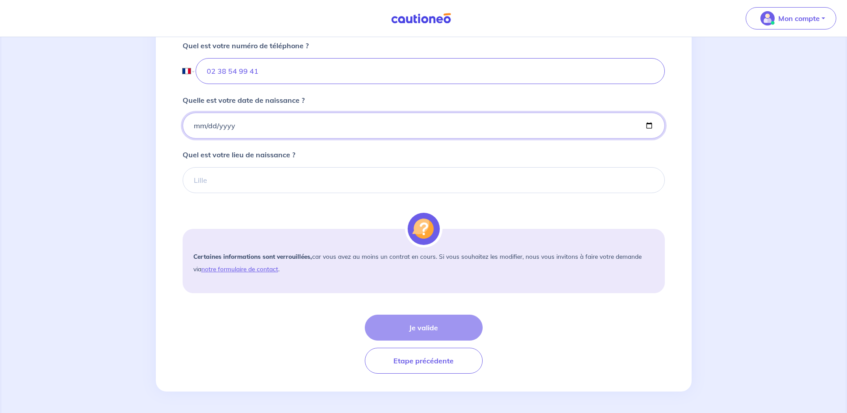
click at [212, 129] on input "Quelle est votre date de naissance ?" at bounding box center [424, 126] width 482 height 26
click at [649, 123] on input "Quelle est votre date de naissance ?" at bounding box center [424, 126] width 482 height 26
click at [215, 122] on input "Quelle est votre date de naissance ?" at bounding box center [424, 126] width 482 height 26
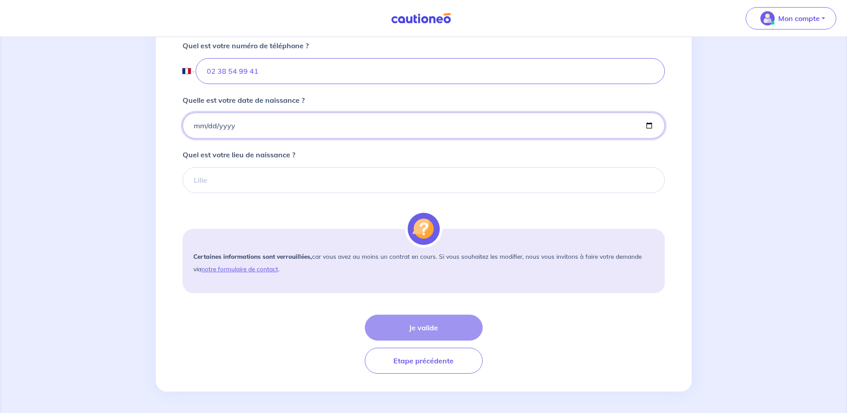
click at [647, 123] on input "Quelle est votre date de naissance ?" at bounding box center [424, 126] width 482 height 26
type input "2007-09-26"
drag, startPoint x: 382, startPoint y: 172, endPoint x: 293, endPoint y: 159, distance: 89.4
click at [381, 170] on input "Quel est votre lieu de naissance ?" at bounding box center [424, 180] width 482 height 26
drag, startPoint x: 568, startPoint y: 328, endPoint x: 360, endPoint y: 268, distance: 216.4
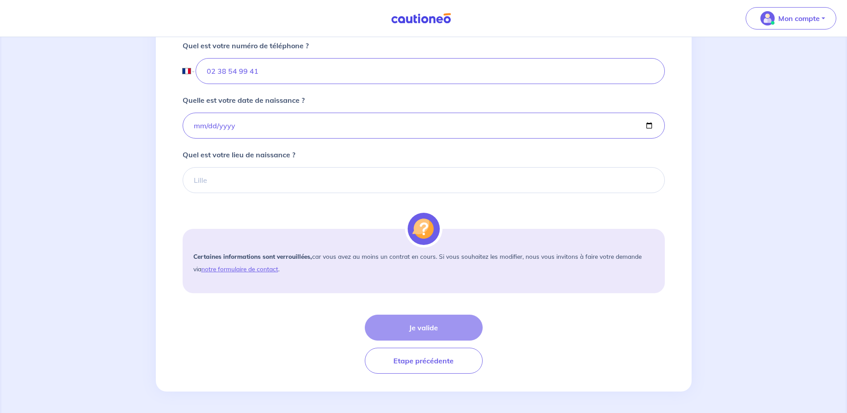
click at [568, 328] on div "Je valide Etape précédente" at bounding box center [424, 343] width 482 height 59
click at [207, 178] on input "Quel est votre lieu de naissance ?" at bounding box center [424, 180] width 482 height 26
type input "PARIS"
click at [449, 331] on button "Je valide" at bounding box center [424, 327] width 118 height 26
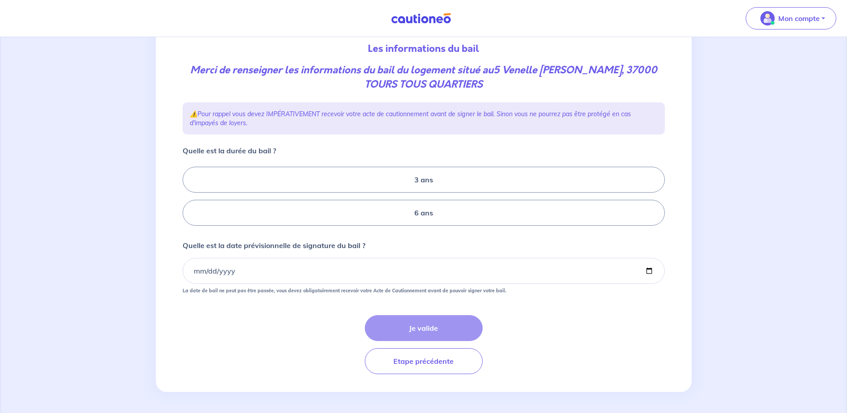
scroll to position [100, 0]
click at [424, 365] on button "Etape précédente" at bounding box center [424, 361] width 118 height 26
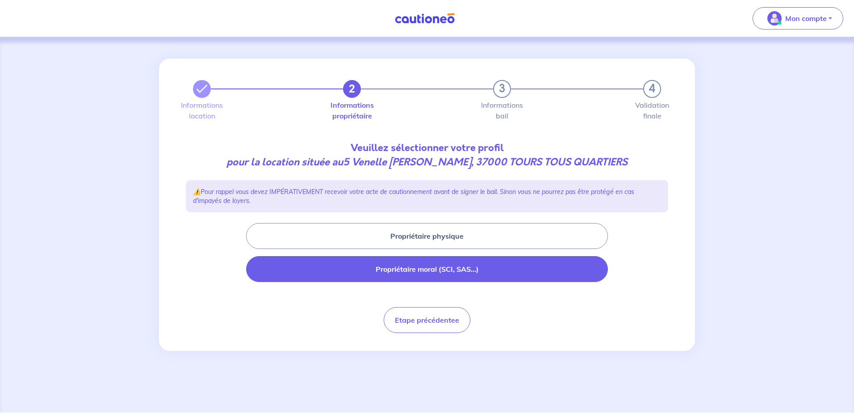
click at [427, 270] on button "Propriétaire moral (SCI, SAS...)" at bounding box center [427, 269] width 362 height 26
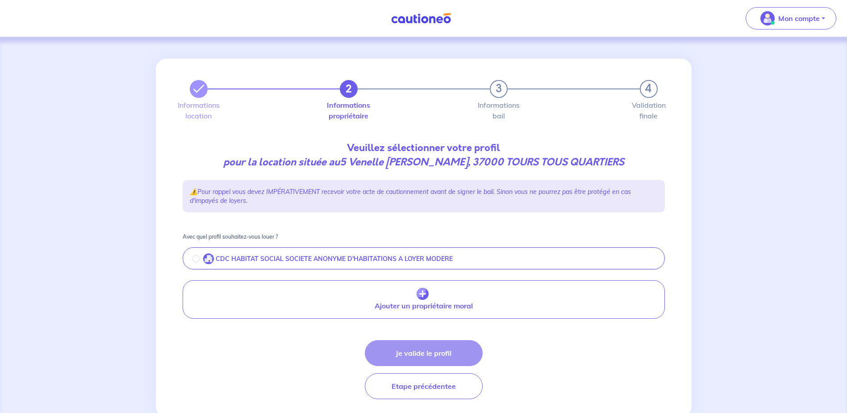
click at [262, 256] on p "CDC HABITAT SOCIAL SOCIETE ANONYME D'HABITATIONS A LOYER MODERE" at bounding box center [334, 259] width 237 height 8
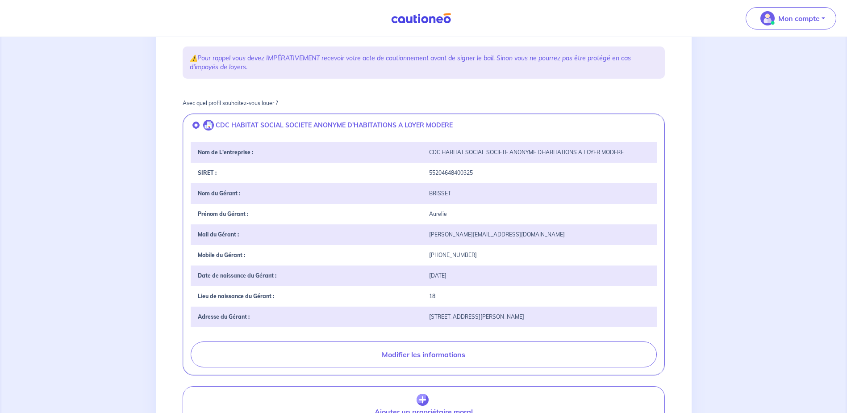
scroll to position [134, 0]
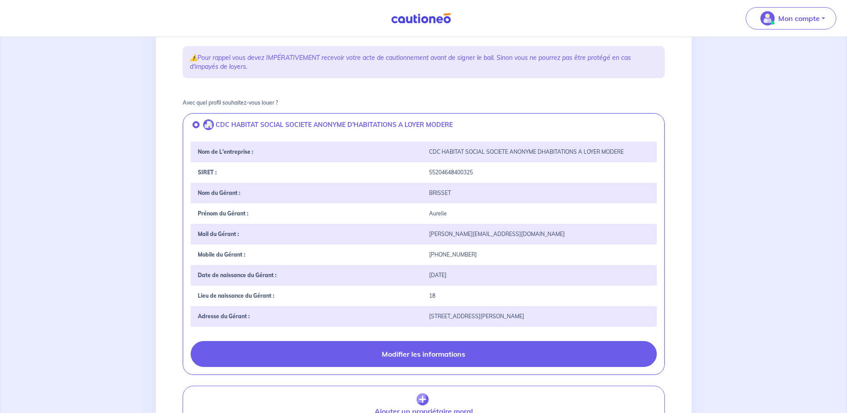
click at [411, 358] on button "Modifier les informations" at bounding box center [424, 354] width 466 height 26
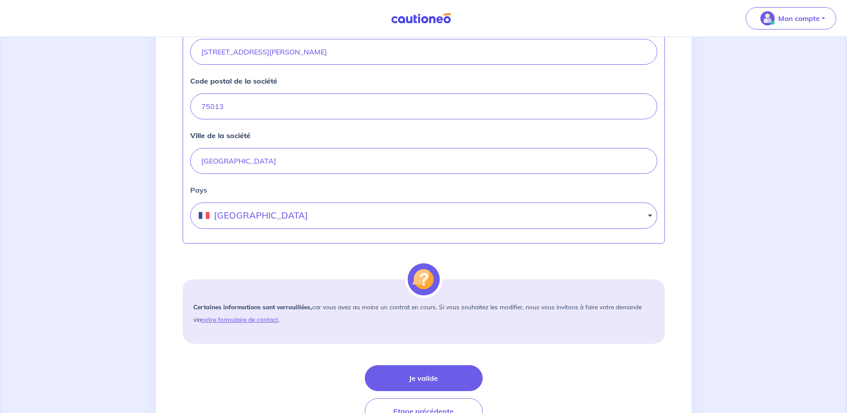
scroll to position [402, 0]
click at [438, 370] on button "Je valide" at bounding box center [424, 378] width 118 height 26
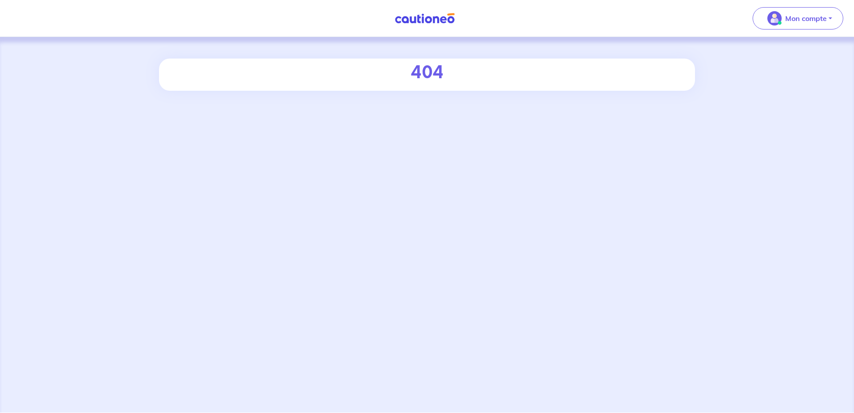
select select "FR"
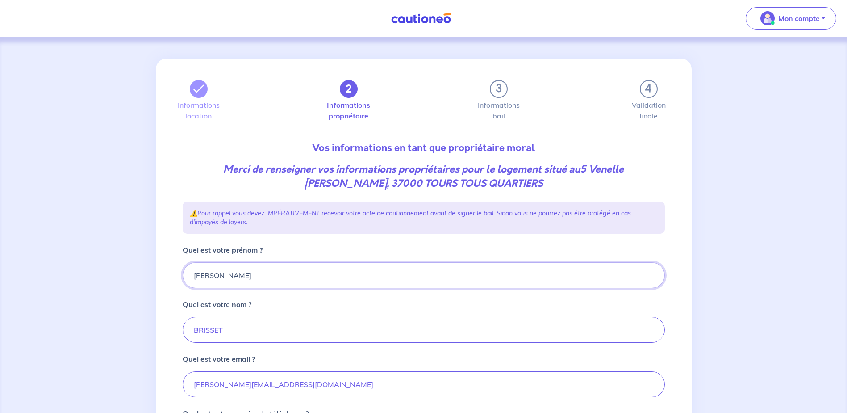
drag, startPoint x: 139, startPoint y: 277, endPoint x: 124, endPoint y: 278, distance: 15.6
click at [124, 278] on div "2 3 4 Informations location Informations propriétaire Informations bail Validat…" at bounding box center [423, 408] width 847 height 743
type input "c"
type input "CDC HABITAT"
drag, startPoint x: 229, startPoint y: 331, endPoint x: 81, endPoint y: 320, distance: 147.8
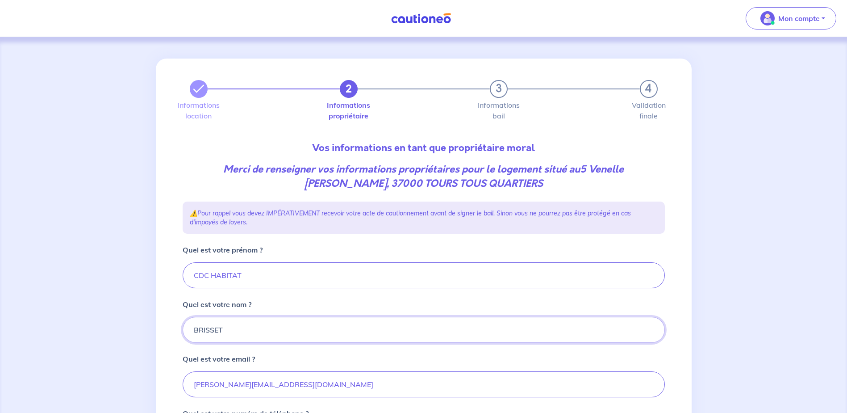
click at [81, 322] on div "2 3 4 Informations location Informations propriétaire Informations bail Validat…" at bounding box center [423, 408] width 847 height 743
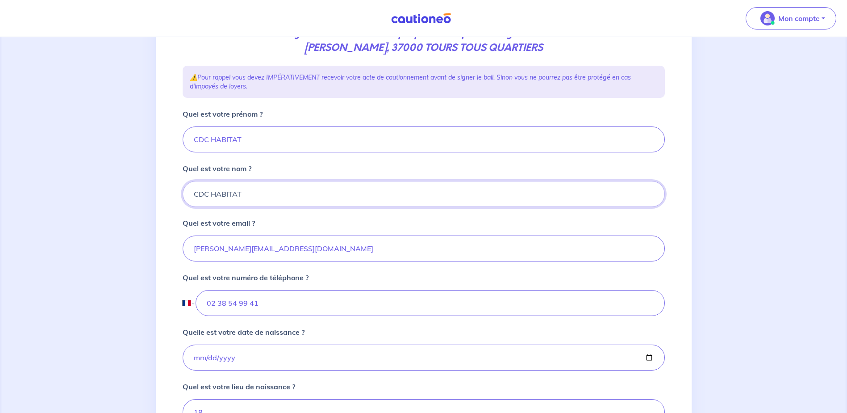
scroll to position [179, 0]
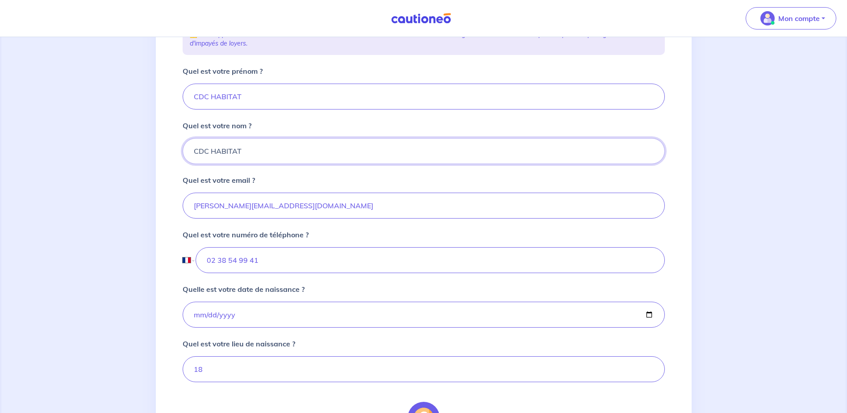
type input "CDC HABITAT"
click at [235, 310] on input "1986-05-15" at bounding box center [424, 315] width 482 height 26
click at [649, 315] on input "1986-05-15" at bounding box center [424, 315] width 482 height 26
type input "2000-01-01"
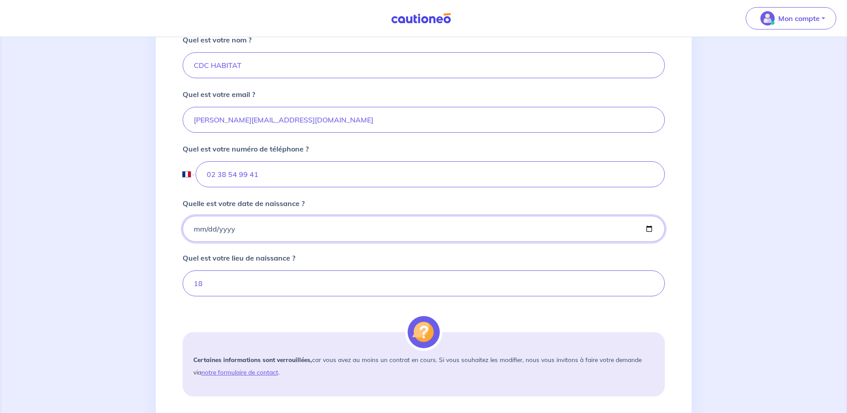
scroll to position [268, 0]
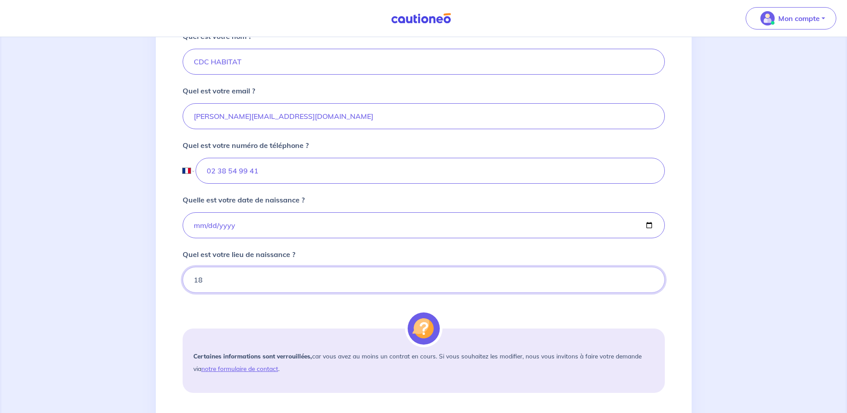
click at [207, 276] on input "18" at bounding box center [424, 280] width 482 height 26
type input "1"
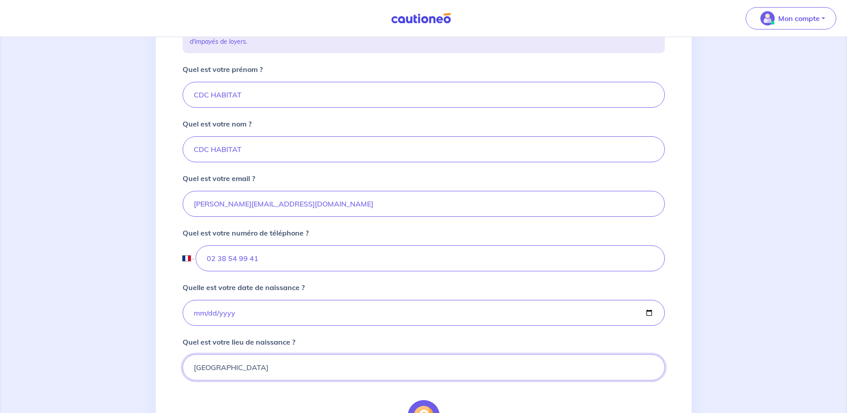
scroll to position [234, 0]
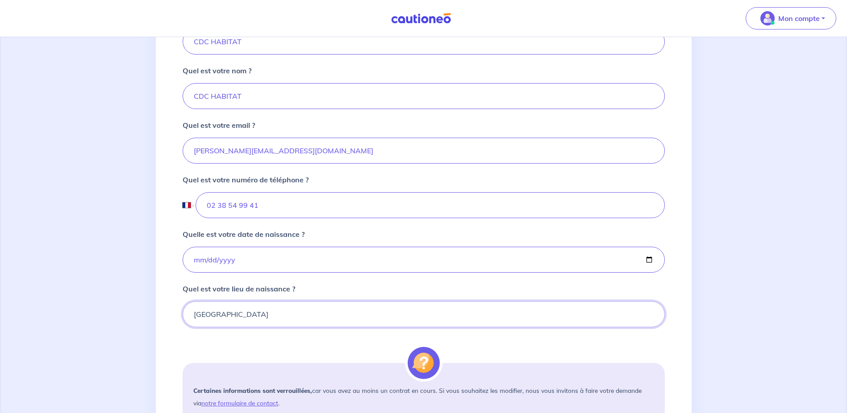
type input "PARIS"
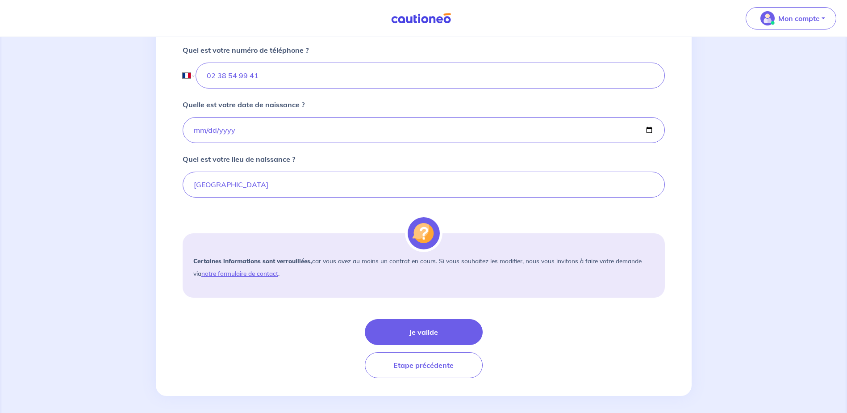
scroll to position [368, 0]
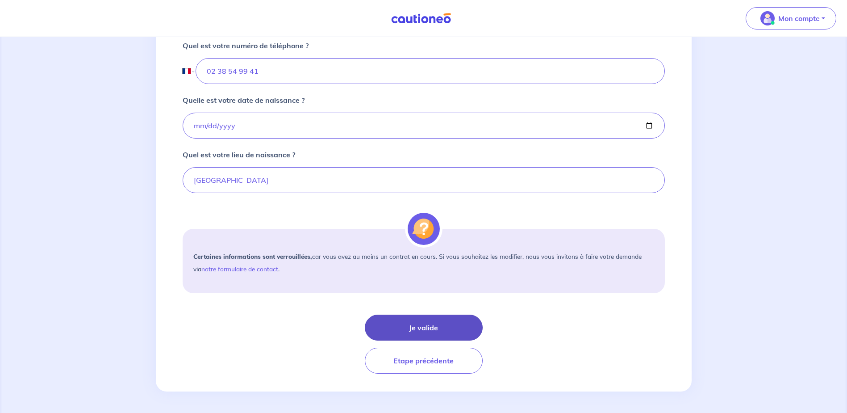
click at [424, 324] on button "Je valide" at bounding box center [424, 327] width 118 height 26
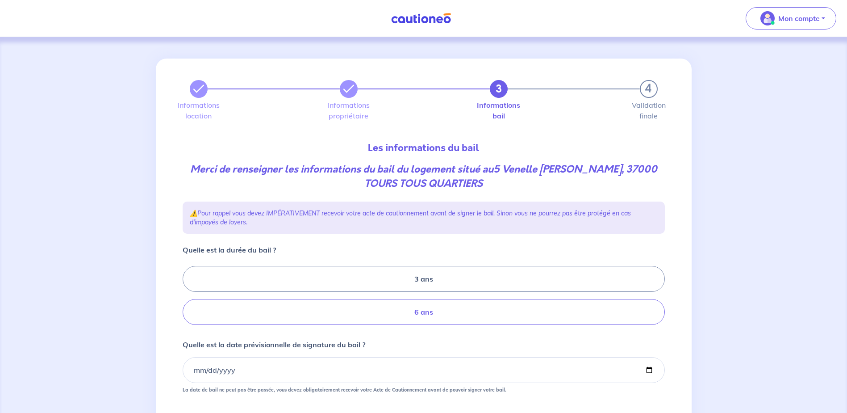
click at [422, 317] on label "6 ans" at bounding box center [424, 312] width 482 height 26
click at [189, 298] on input "6 ans" at bounding box center [186, 296] width 6 height 6
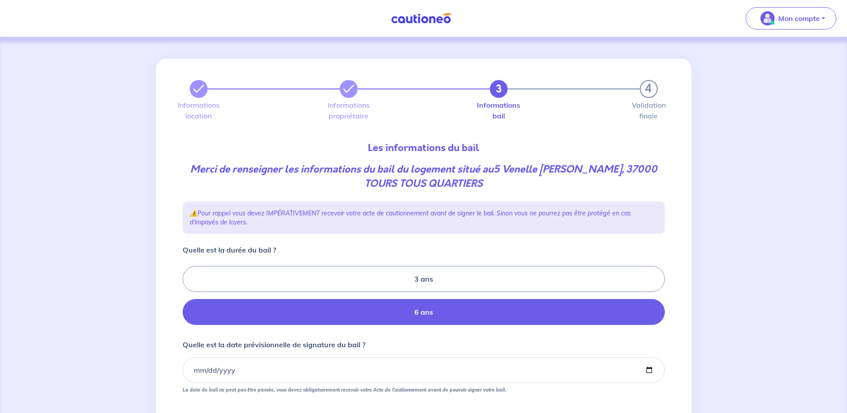
radio input "true"
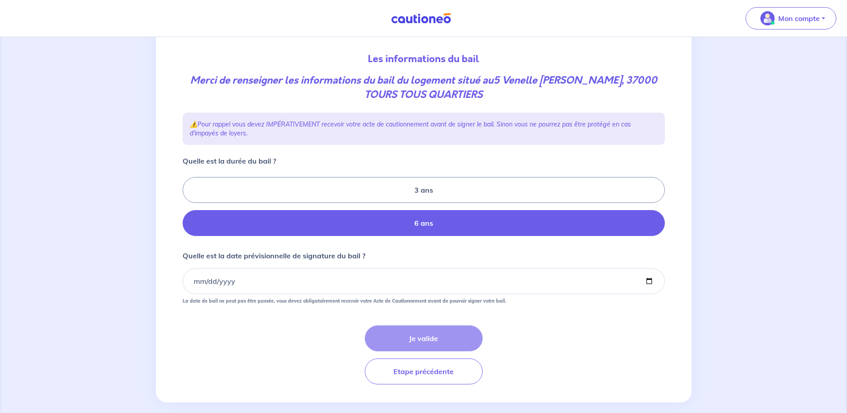
scroll to position [89, 0]
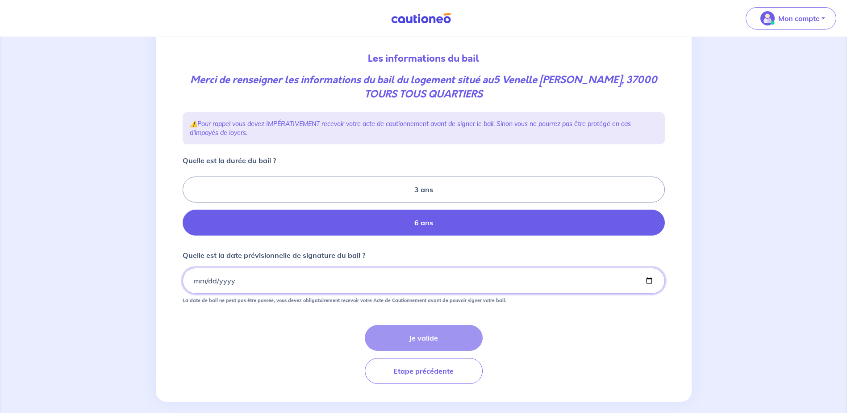
click at [231, 285] on input "Quelle est la date prévisionnelle de signature du bail ?" at bounding box center [424, 281] width 482 height 26
click at [649, 279] on input "Quelle est la date prévisionnelle de signature du bail ?" at bounding box center [424, 281] width 482 height 26
type input "2025-10-03"
click at [428, 336] on button "Je valide" at bounding box center [424, 338] width 118 height 26
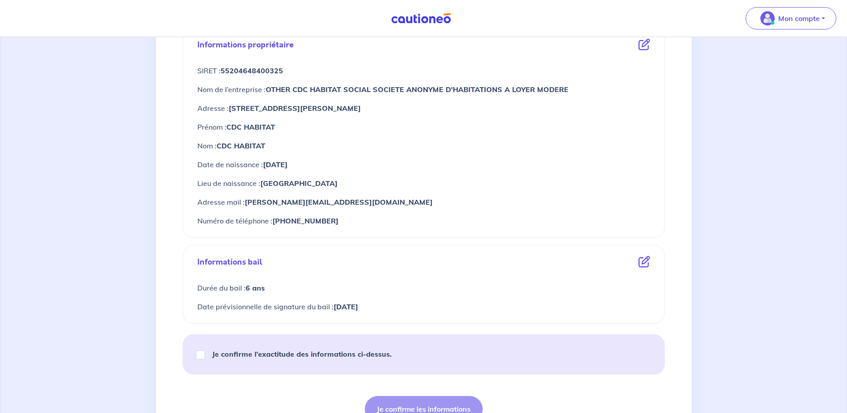
scroll to position [357, 0]
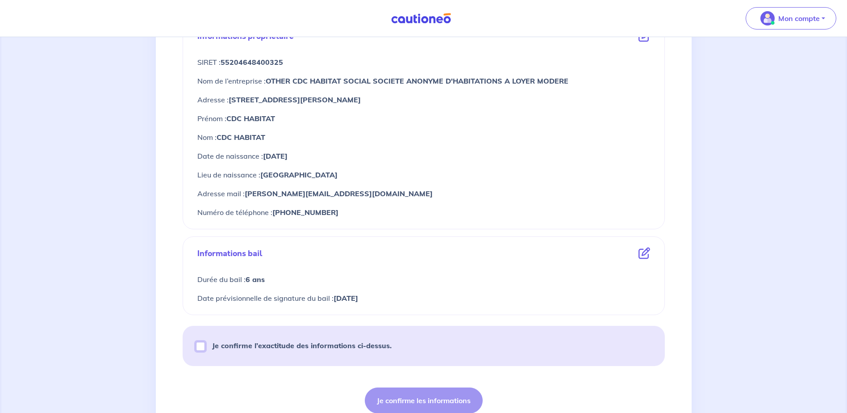
click at [200, 345] on input "Je confirme l’exactitude des informations ci-dessus." at bounding box center [200, 346] width 9 height 9
checkbox input "true"
click at [422, 398] on button "Je confirme les informations" at bounding box center [424, 400] width 118 height 26
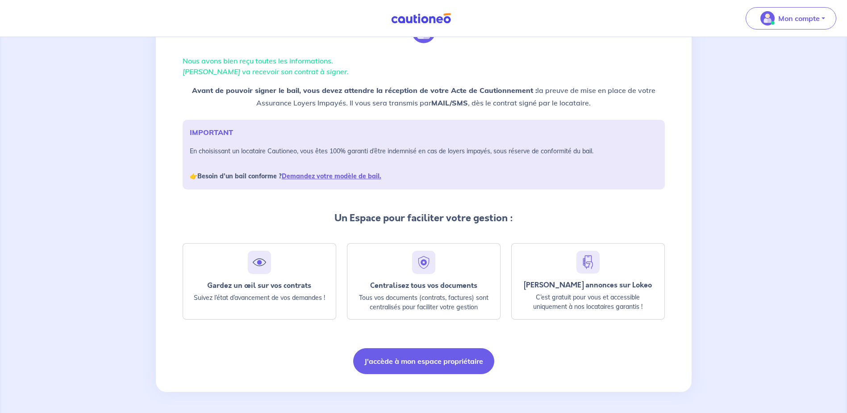
scroll to position [52, 0]
